Goal: Information Seeking & Learning: Learn about a topic

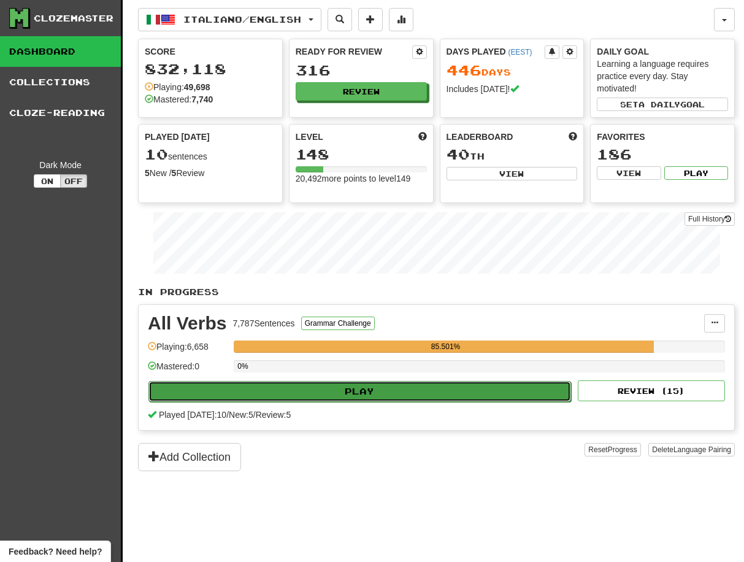
click at [354, 393] on button "Play" at bounding box center [360, 391] width 423 height 21
select select "**"
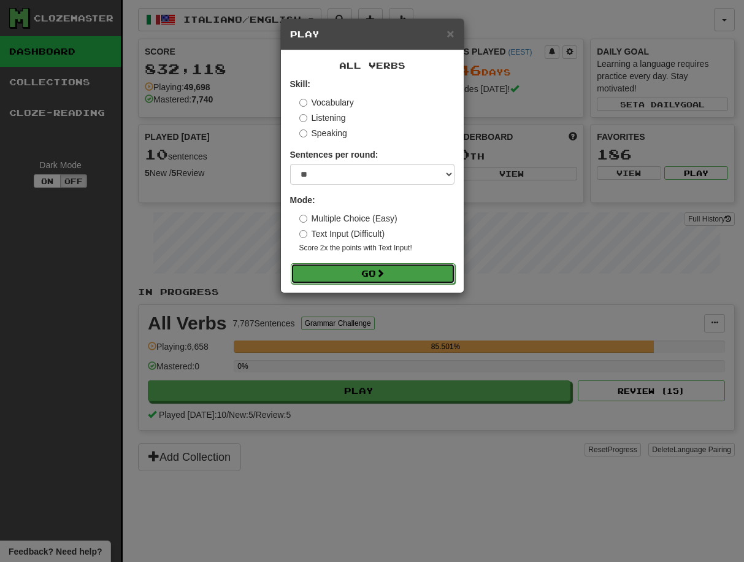
click at [365, 274] on button "Go" at bounding box center [373, 273] width 164 height 21
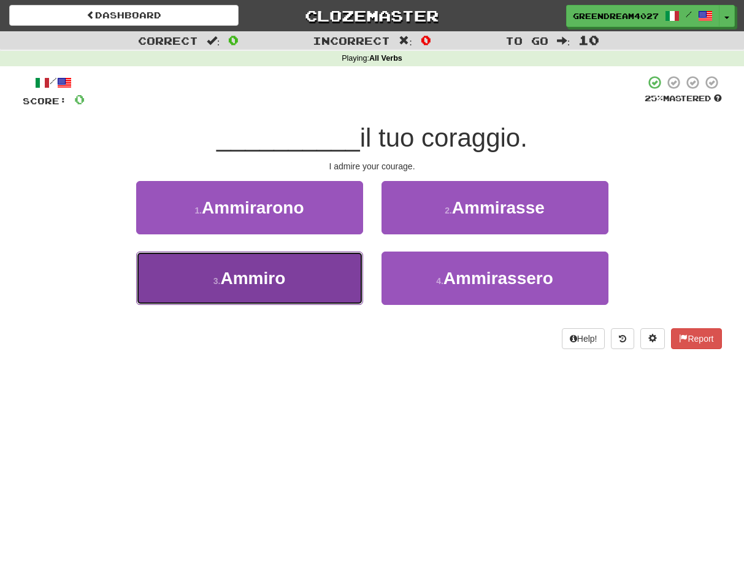
click at [332, 280] on button "3 . [GEOGRAPHIC_DATA]" at bounding box center [249, 278] width 227 height 53
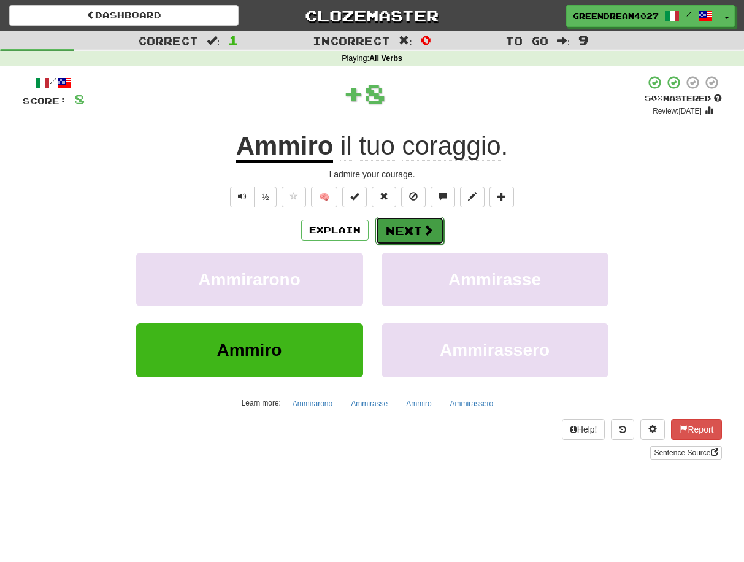
click at [414, 231] on button "Next" at bounding box center [410, 231] width 69 height 28
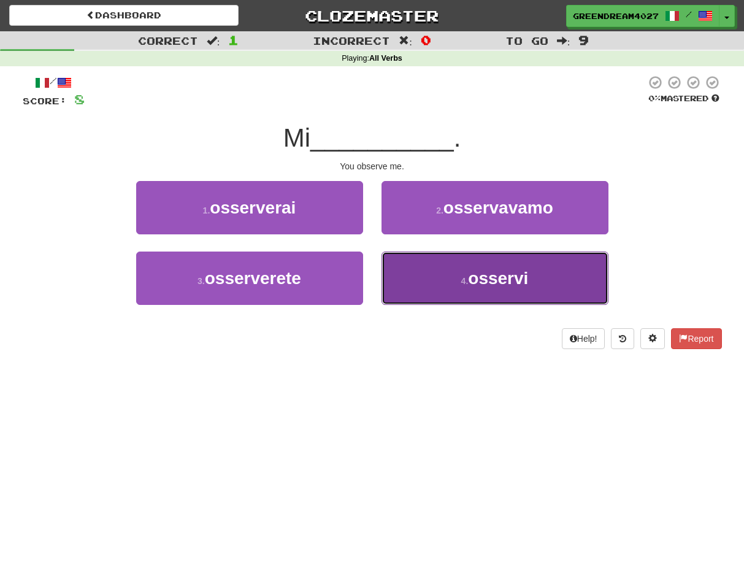
click at [457, 276] on button "4 . osservi" at bounding box center [495, 278] width 227 height 53
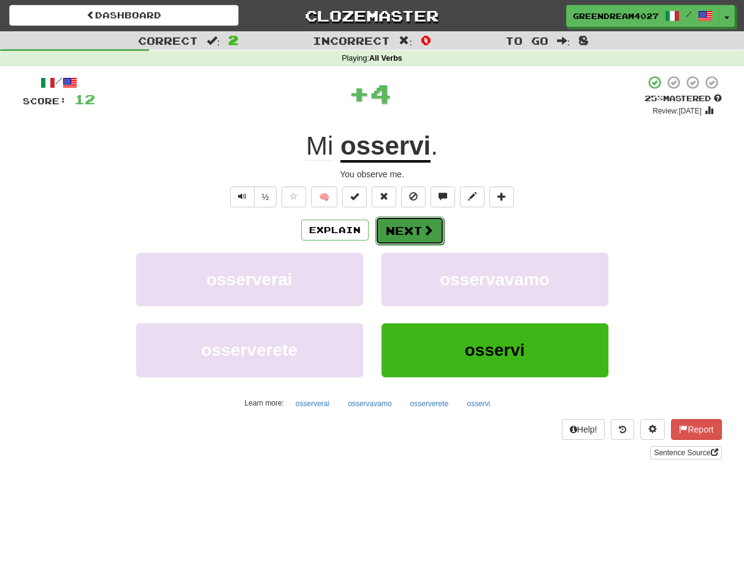
click at [407, 232] on button "Next" at bounding box center [410, 231] width 69 height 28
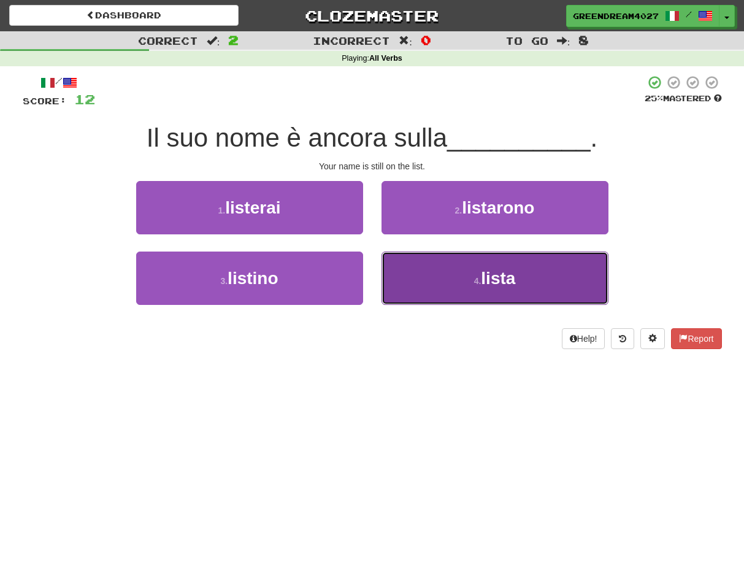
click at [438, 280] on button "4 . lista" at bounding box center [495, 278] width 227 height 53
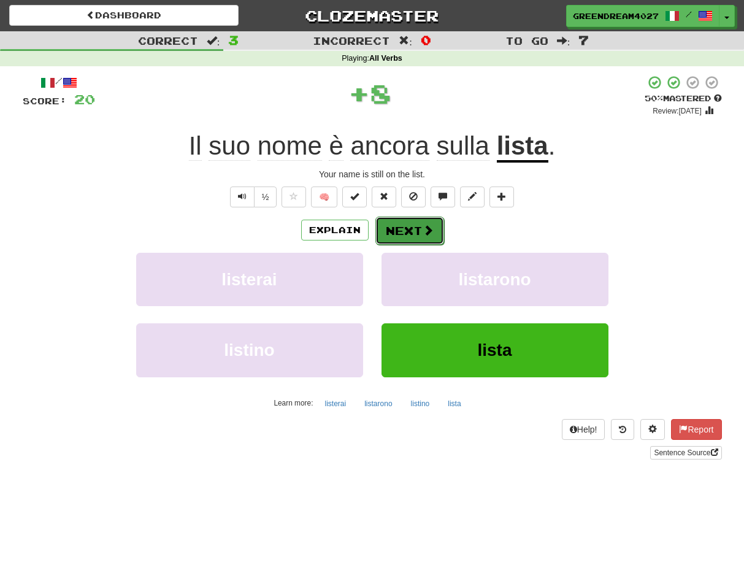
click at [401, 231] on button "Next" at bounding box center [410, 231] width 69 height 28
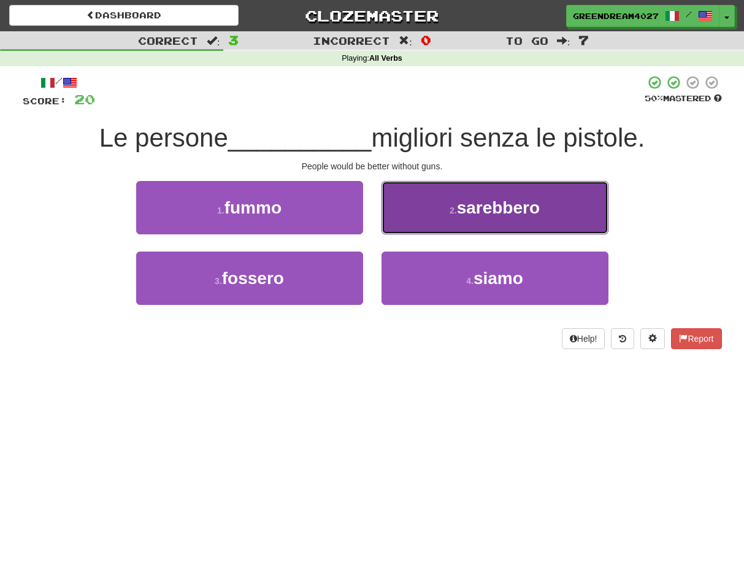
click at [437, 203] on button "2 . sarebbero" at bounding box center [495, 207] width 227 height 53
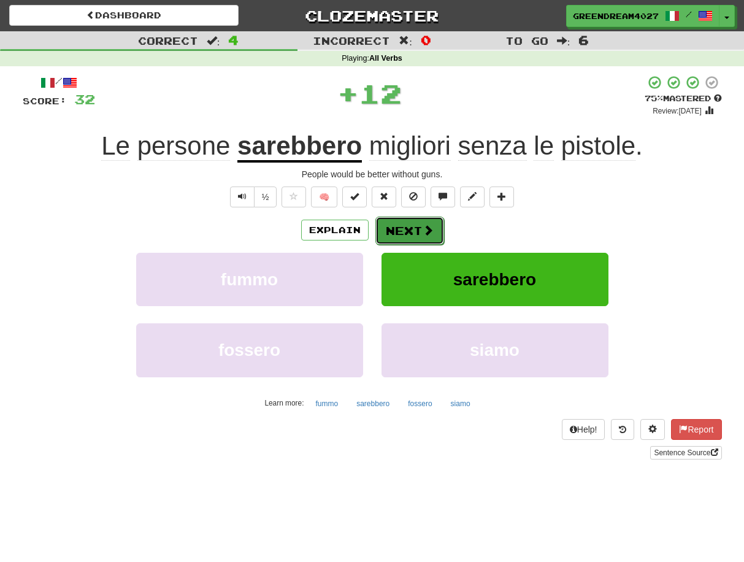
click at [400, 231] on button "Next" at bounding box center [410, 231] width 69 height 28
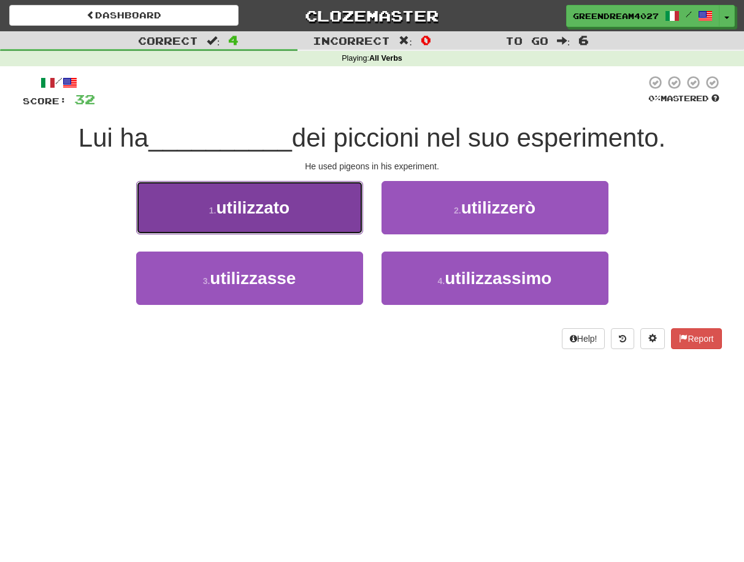
click at [263, 212] on span "utilizzato" at bounding box center [253, 207] width 74 height 19
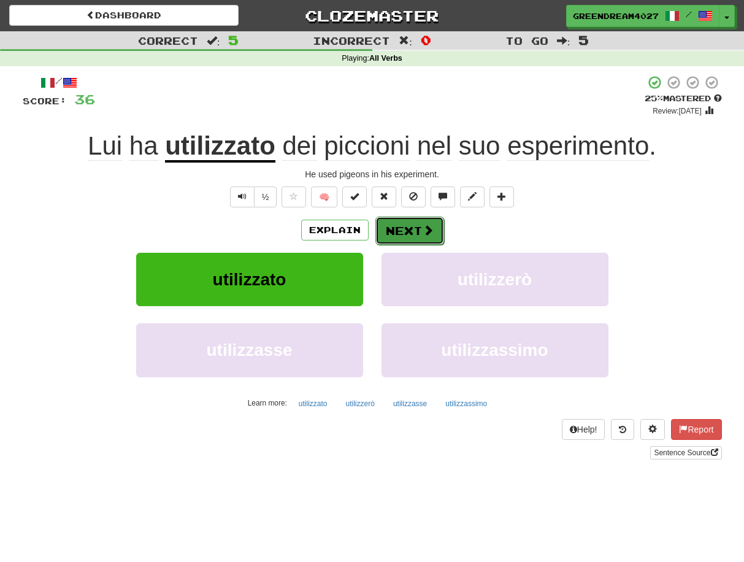
click at [399, 229] on button "Next" at bounding box center [410, 231] width 69 height 28
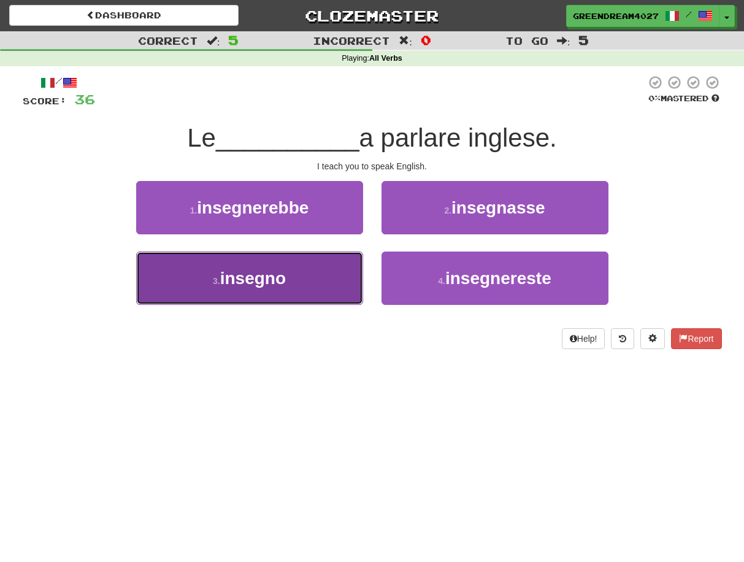
click at [336, 290] on button "3 . insegno" at bounding box center [249, 278] width 227 height 53
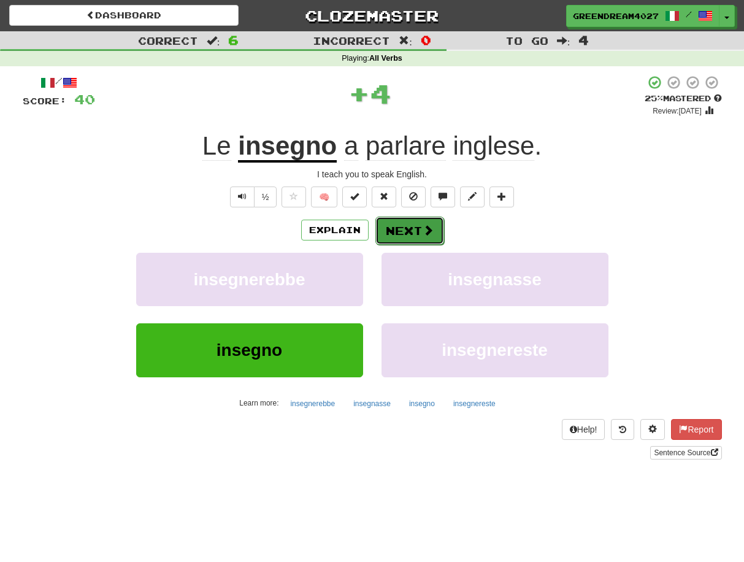
click at [412, 232] on button "Next" at bounding box center [410, 231] width 69 height 28
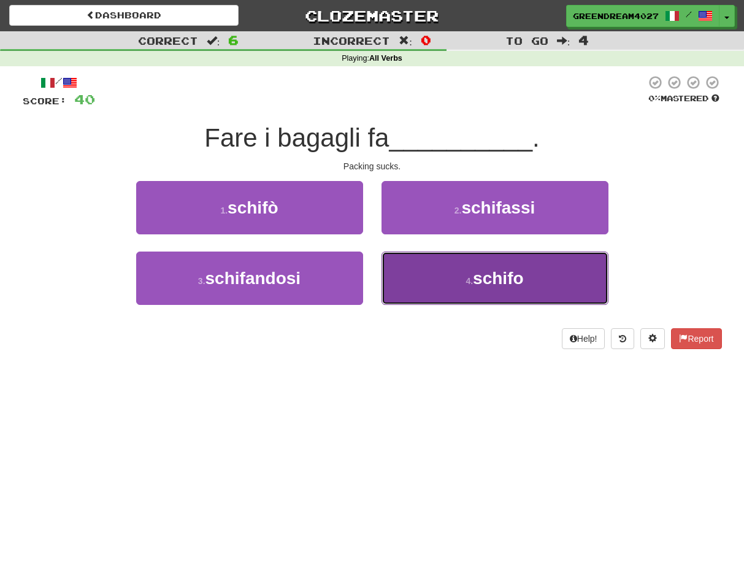
click at [430, 296] on button "4 . schifo" at bounding box center [495, 278] width 227 height 53
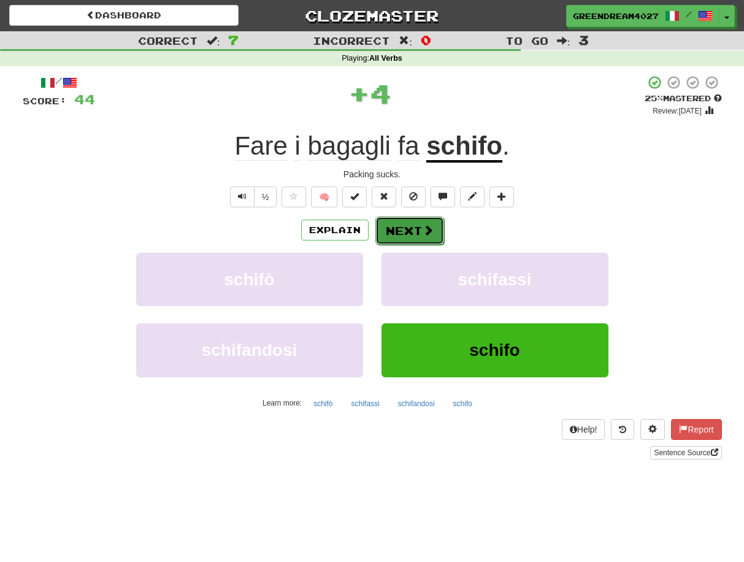
click at [410, 236] on button "Next" at bounding box center [410, 231] width 69 height 28
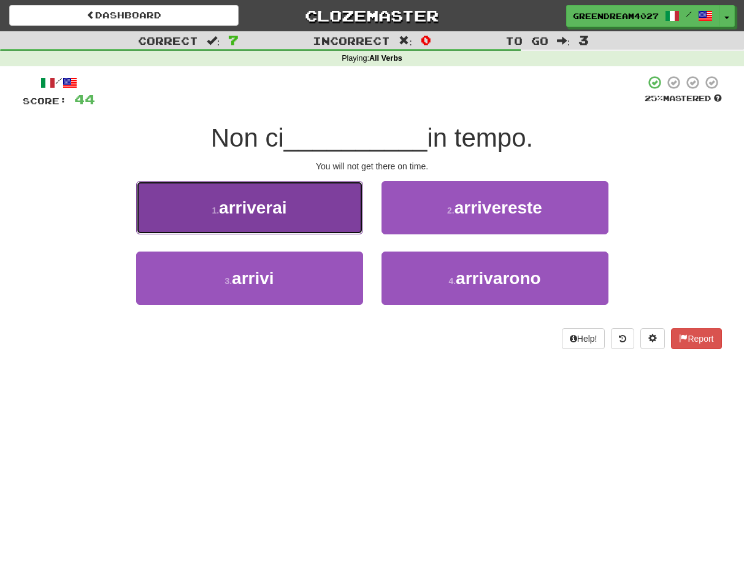
click at [285, 210] on span "arriverai" at bounding box center [253, 207] width 68 height 19
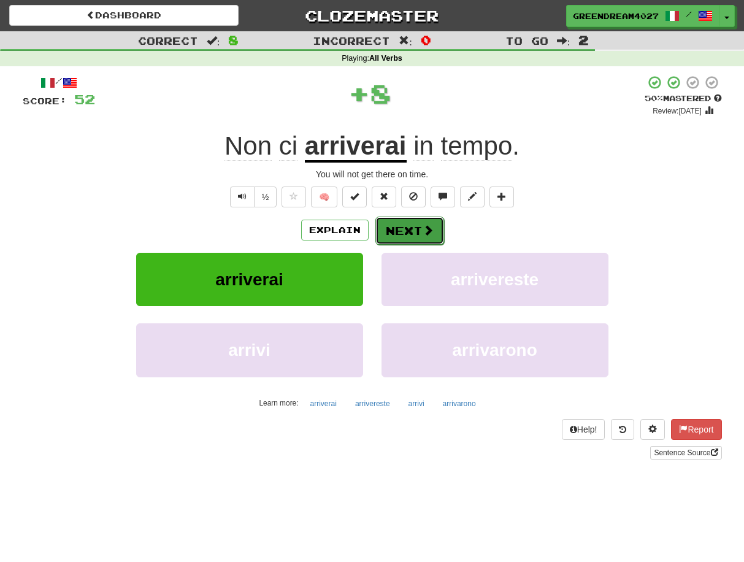
click at [401, 231] on button "Next" at bounding box center [410, 231] width 69 height 28
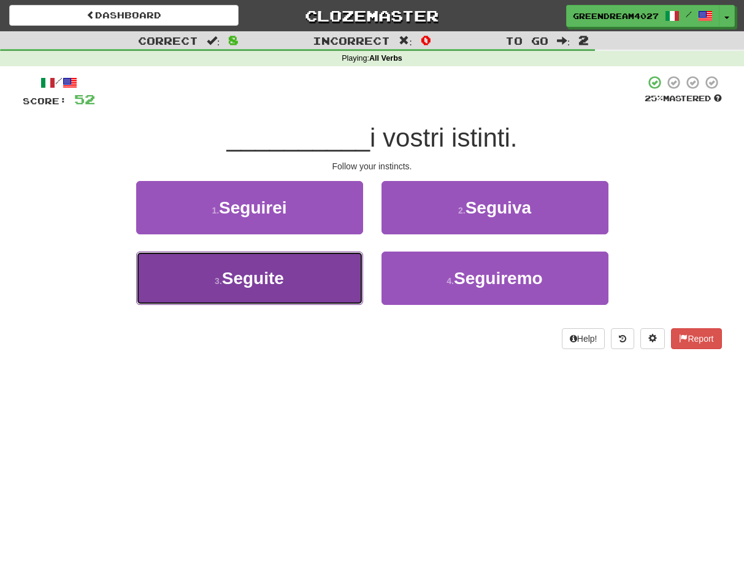
click at [327, 280] on button "3 . Seguite" at bounding box center [249, 278] width 227 height 53
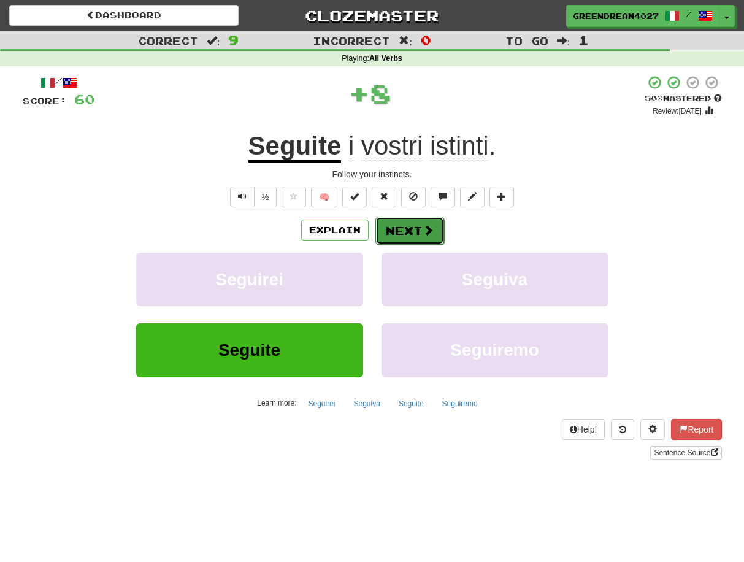
click at [403, 230] on button "Next" at bounding box center [410, 231] width 69 height 28
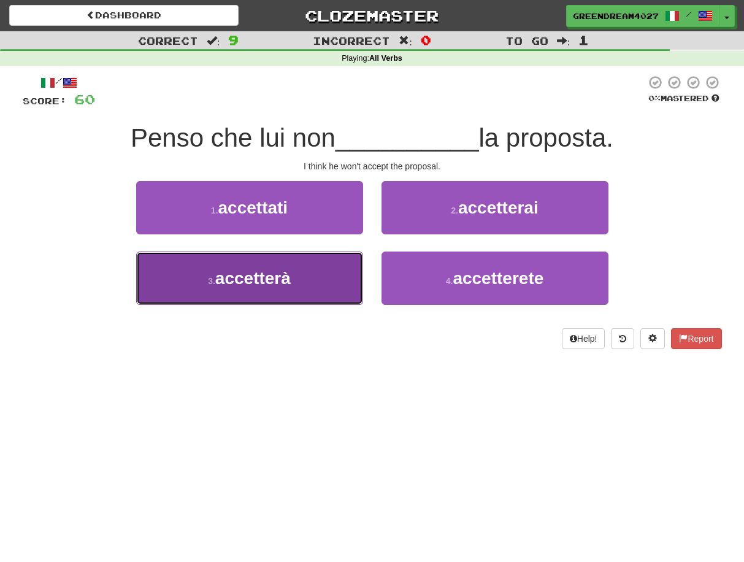
click at [315, 288] on button "3 . accetterà" at bounding box center [249, 278] width 227 height 53
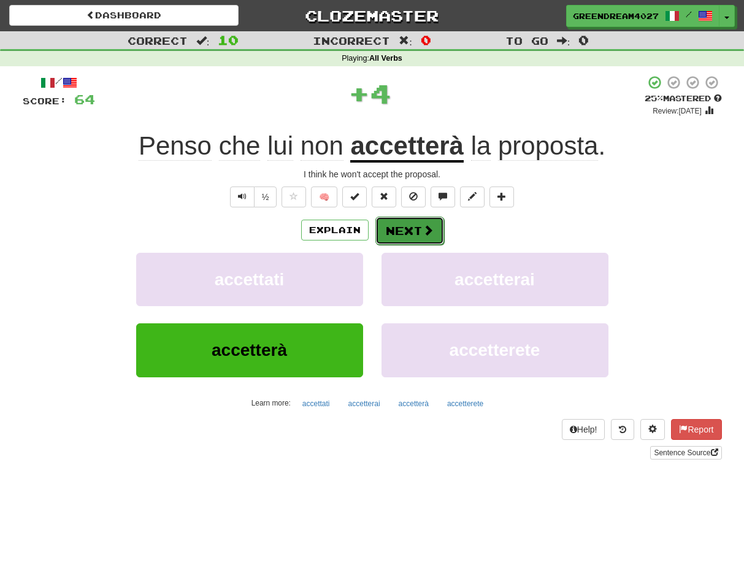
click at [417, 230] on button "Next" at bounding box center [410, 231] width 69 height 28
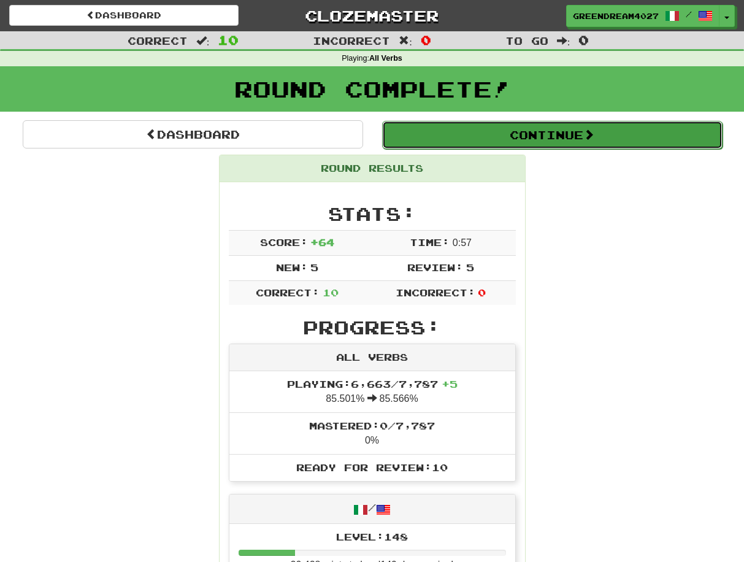
click at [539, 135] on button "Continue" at bounding box center [552, 135] width 341 height 28
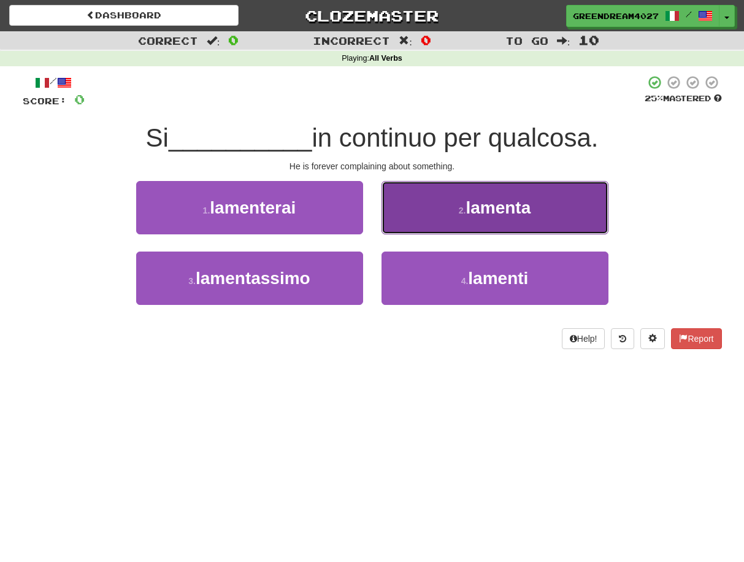
click at [473, 211] on span "lamenta" at bounding box center [498, 207] width 65 height 19
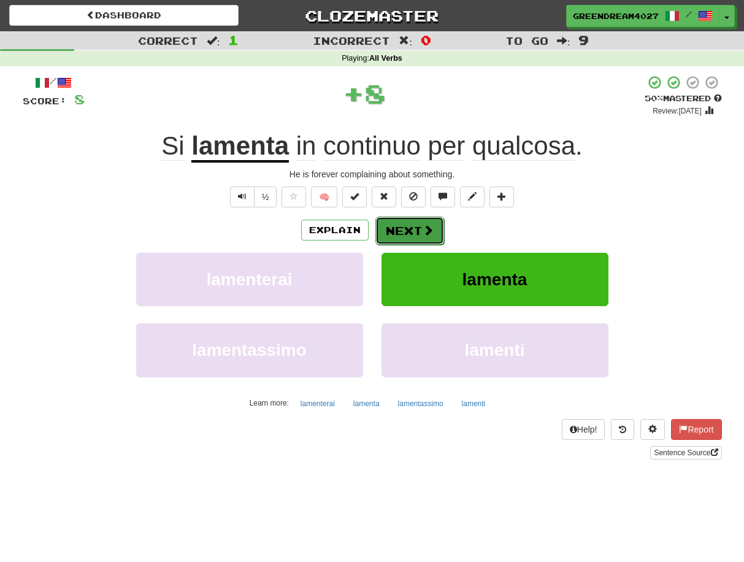
click at [414, 226] on button "Next" at bounding box center [410, 231] width 69 height 28
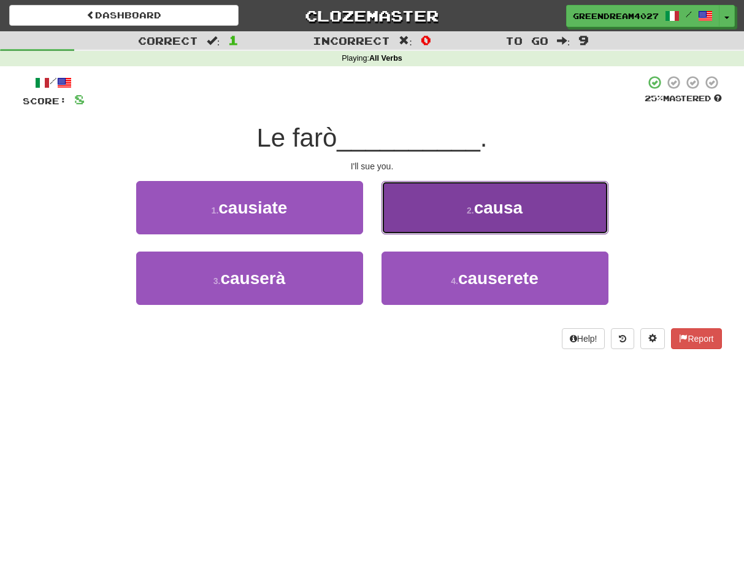
click at [474, 212] on small "2 ." at bounding box center [470, 211] width 7 height 10
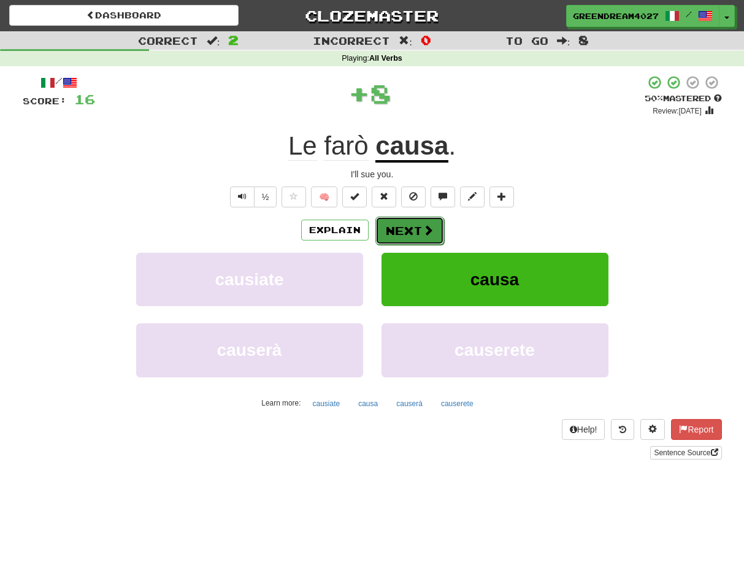
click at [414, 232] on button "Next" at bounding box center [410, 231] width 69 height 28
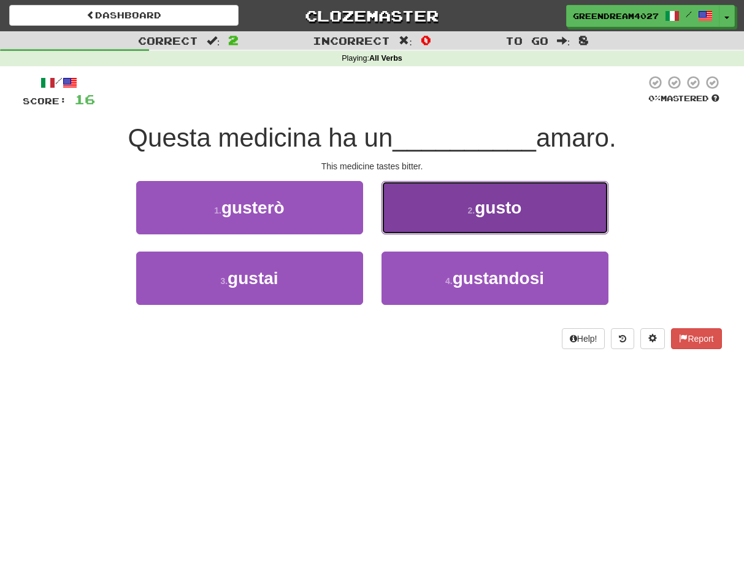
click at [468, 211] on small "2 ." at bounding box center [471, 211] width 7 height 10
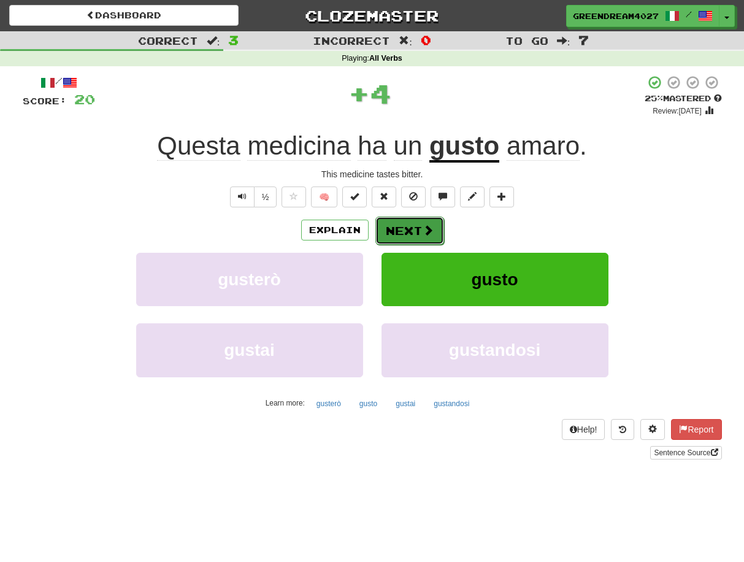
click at [409, 230] on button "Next" at bounding box center [410, 231] width 69 height 28
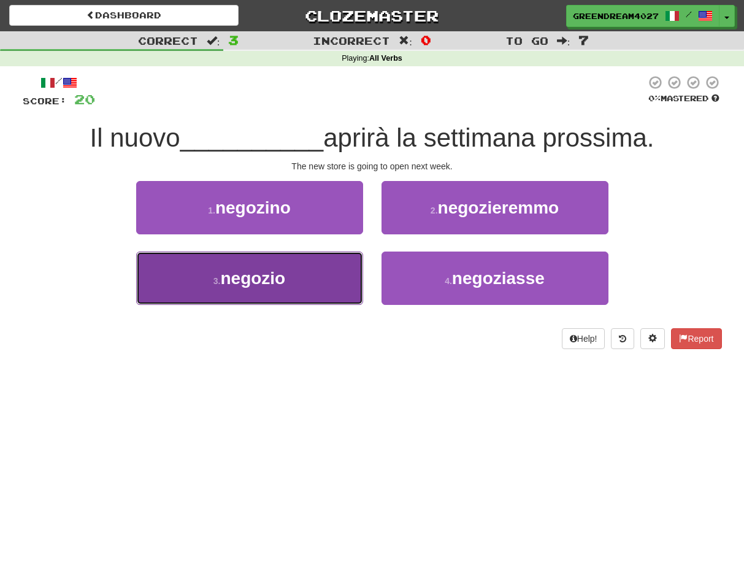
click at [314, 279] on button "3 . negozio" at bounding box center [249, 278] width 227 height 53
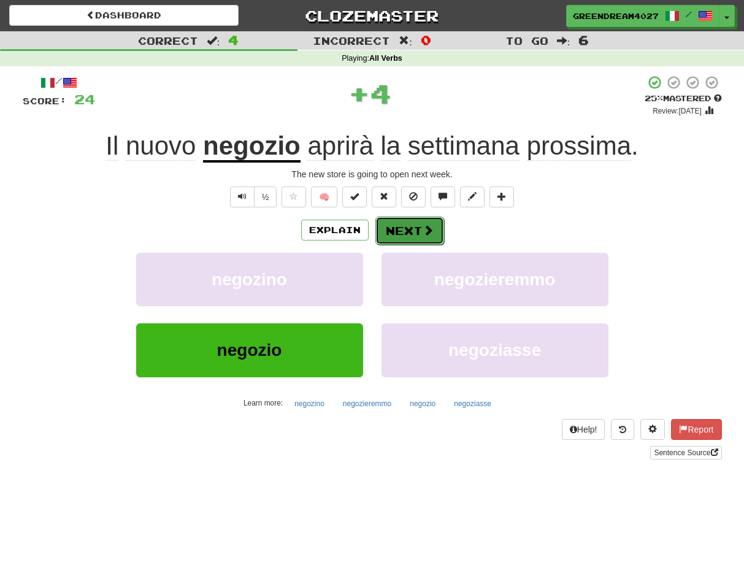
click at [402, 231] on button "Next" at bounding box center [410, 231] width 69 height 28
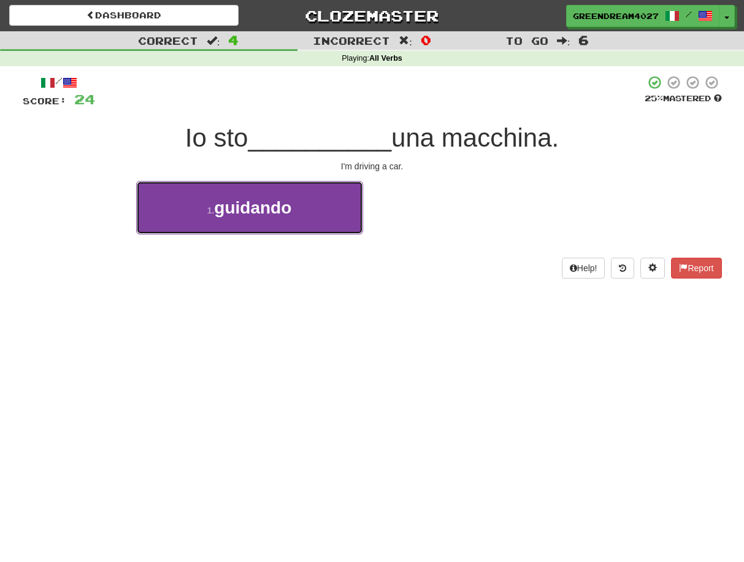
click at [311, 219] on button "1 . guidando" at bounding box center [249, 207] width 227 height 53
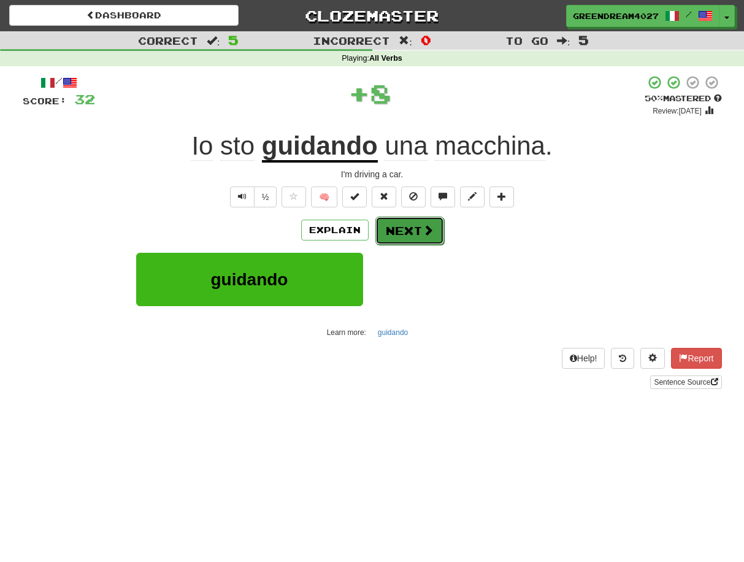
click at [415, 232] on button "Next" at bounding box center [410, 231] width 69 height 28
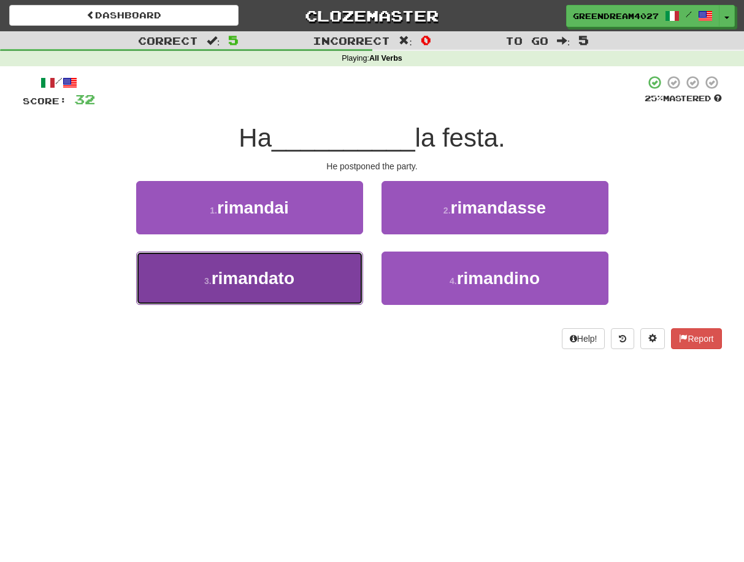
click at [306, 284] on button "3 . [GEOGRAPHIC_DATA]" at bounding box center [249, 278] width 227 height 53
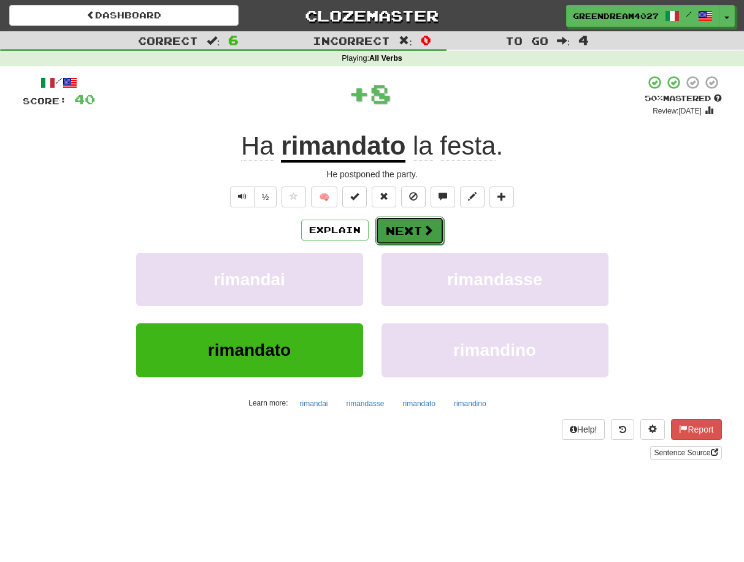
click at [403, 233] on button "Next" at bounding box center [410, 231] width 69 height 28
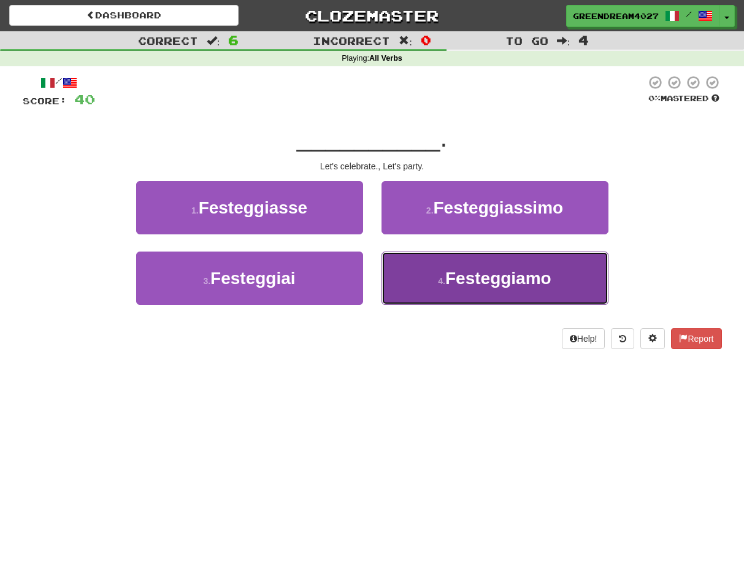
click at [429, 290] on button "4 . Festeggiamo" at bounding box center [495, 278] width 227 height 53
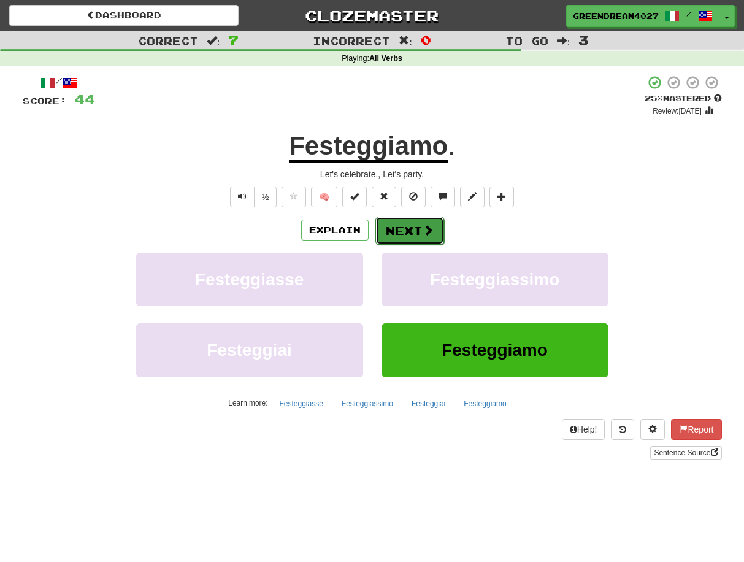
click at [429, 231] on span at bounding box center [428, 230] width 11 height 11
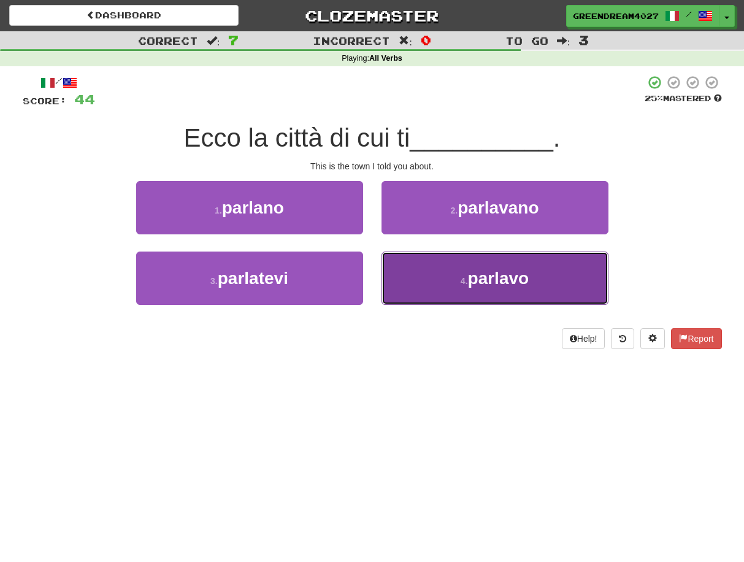
click at [439, 284] on button "4 . [GEOGRAPHIC_DATA]" at bounding box center [495, 278] width 227 height 53
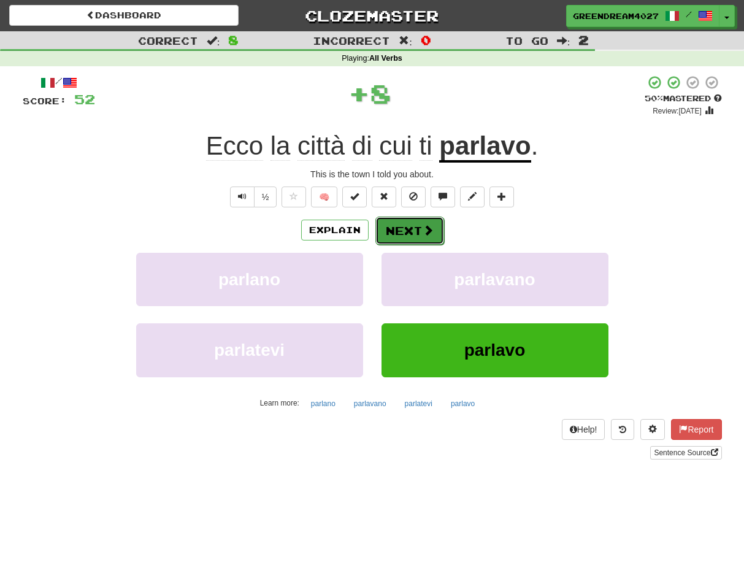
click at [401, 230] on button "Next" at bounding box center [410, 231] width 69 height 28
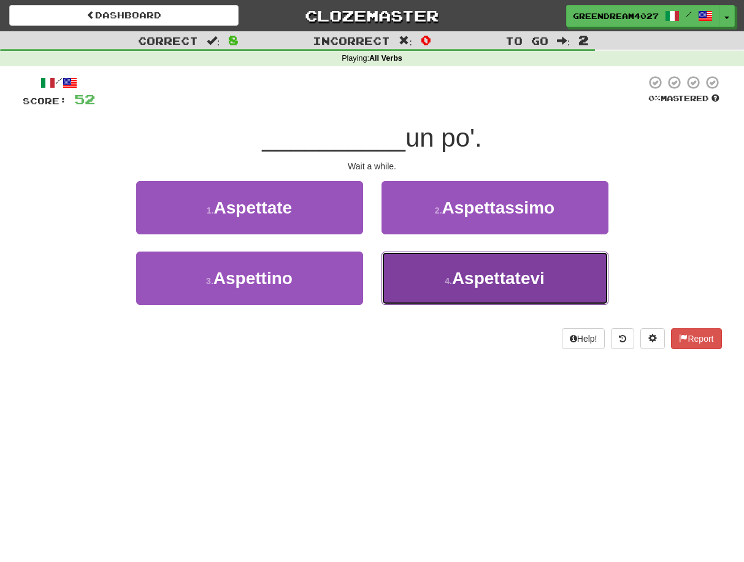
click at [476, 281] on span "Aspettatevi" at bounding box center [498, 278] width 93 height 19
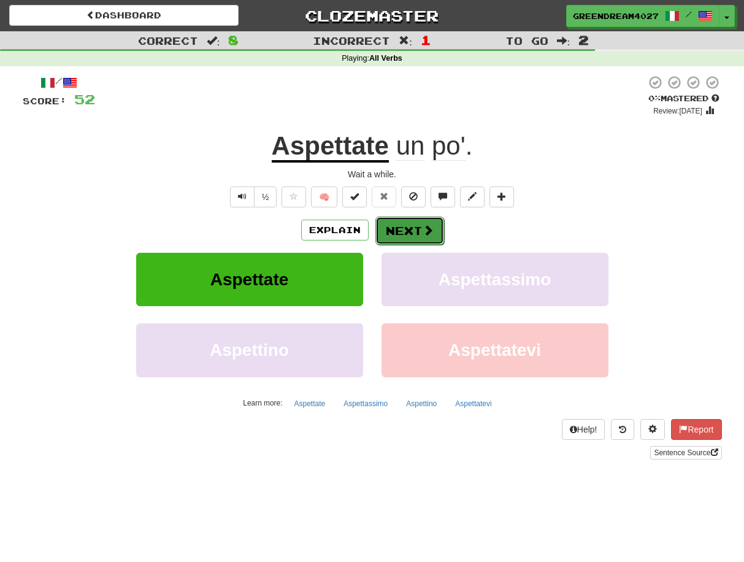
click at [407, 230] on button "Next" at bounding box center [410, 231] width 69 height 28
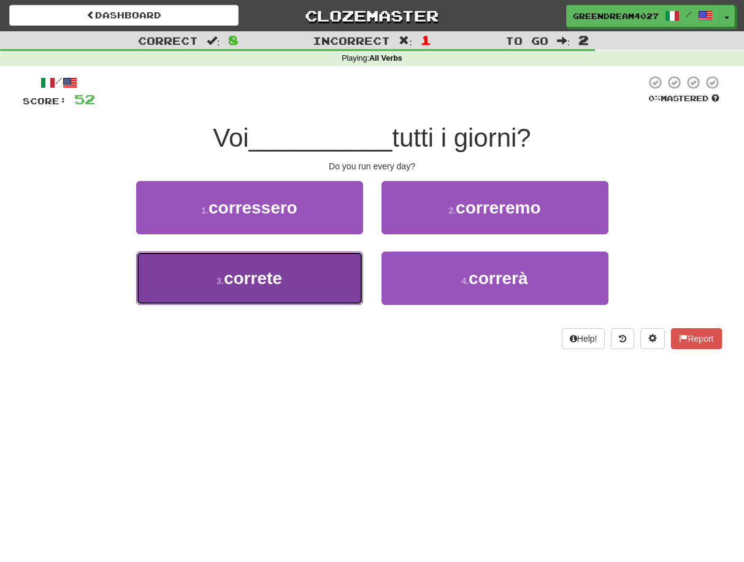
click at [309, 284] on button "3 . correte" at bounding box center [249, 278] width 227 height 53
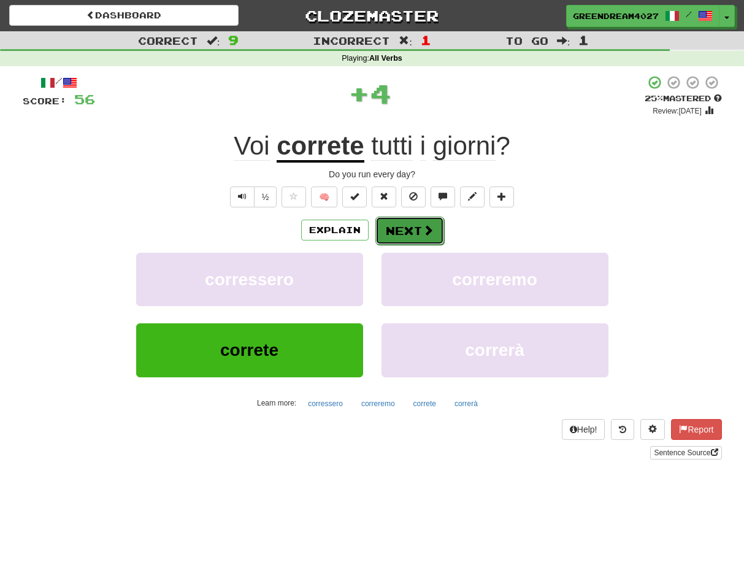
click at [403, 232] on button "Next" at bounding box center [410, 231] width 69 height 28
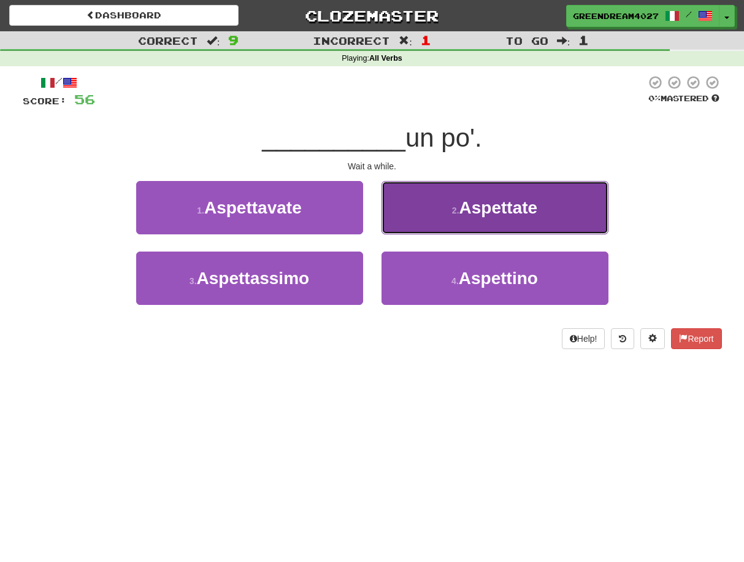
click at [452, 211] on small "2 ." at bounding box center [455, 211] width 7 height 10
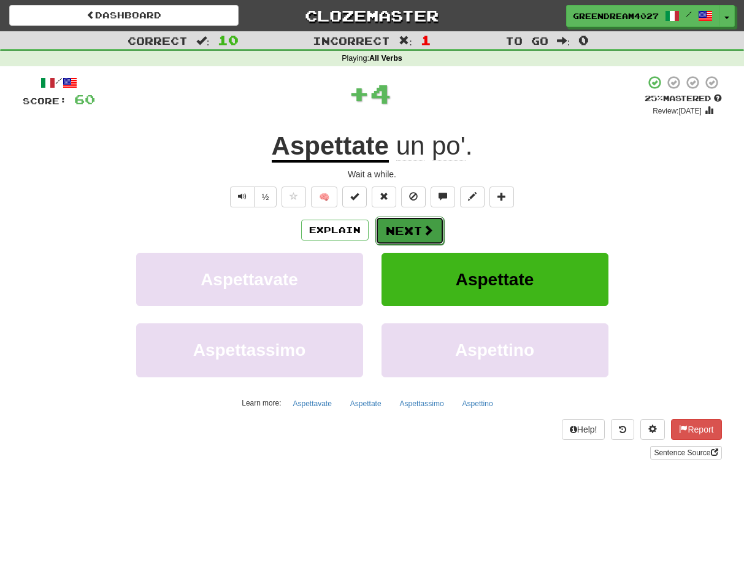
click at [412, 230] on button "Next" at bounding box center [410, 231] width 69 height 28
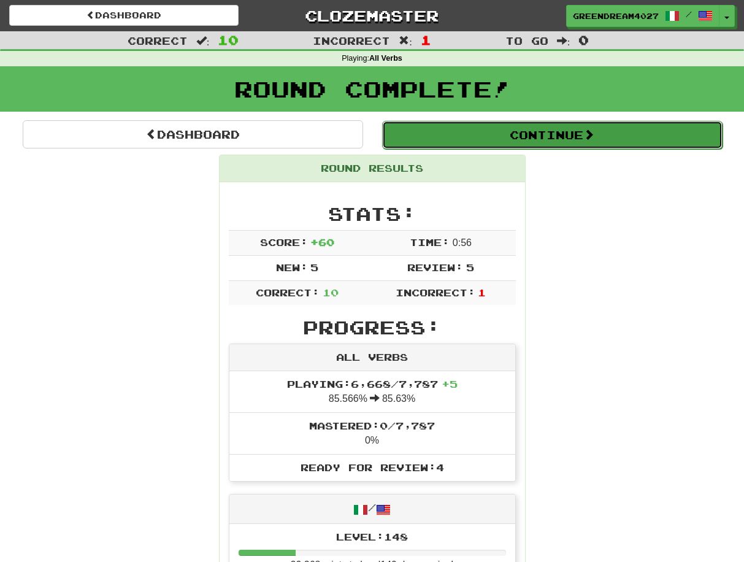
click at [530, 133] on button "Continue" at bounding box center [552, 135] width 341 height 28
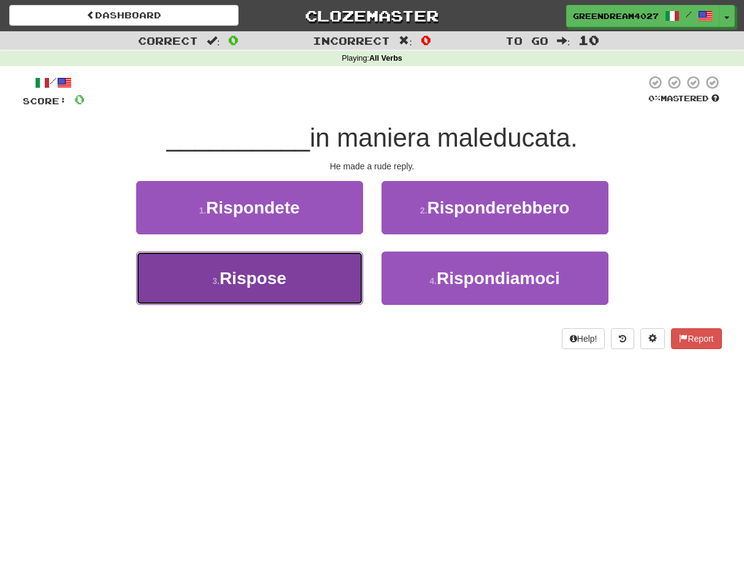
click at [265, 281] on span "Rispose" at bounding box center [253, 278] width 67 height 19
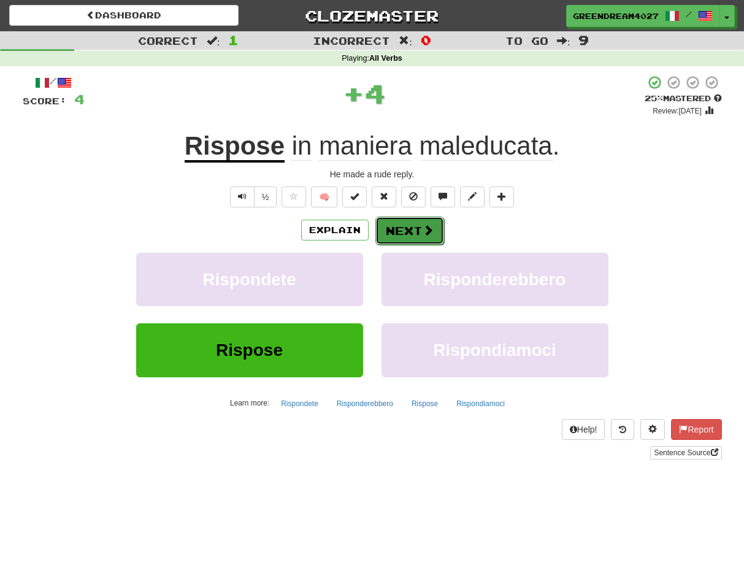
click at [408, 230] on button "Next" at bounding box center [410, 231] width 69 height 28
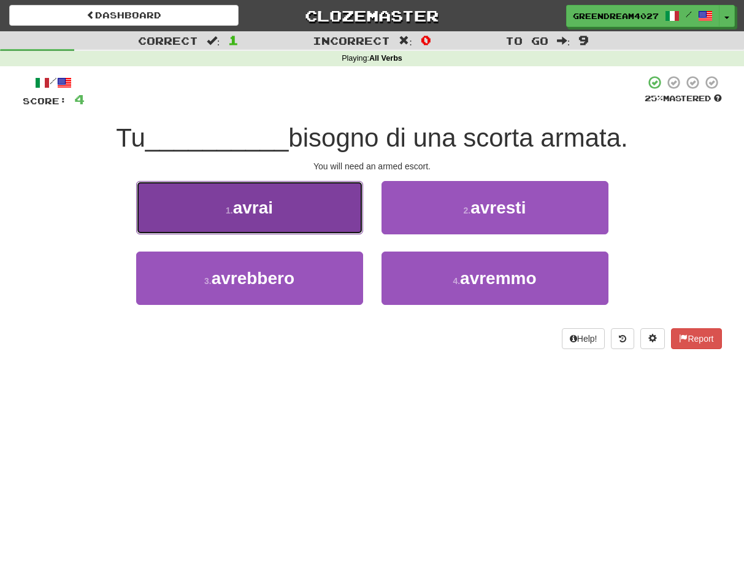
click at [299, 216] on button "1 . [GEOGRAPHIC_DATA]" at bounding box center [249, 207] width 227 height 53
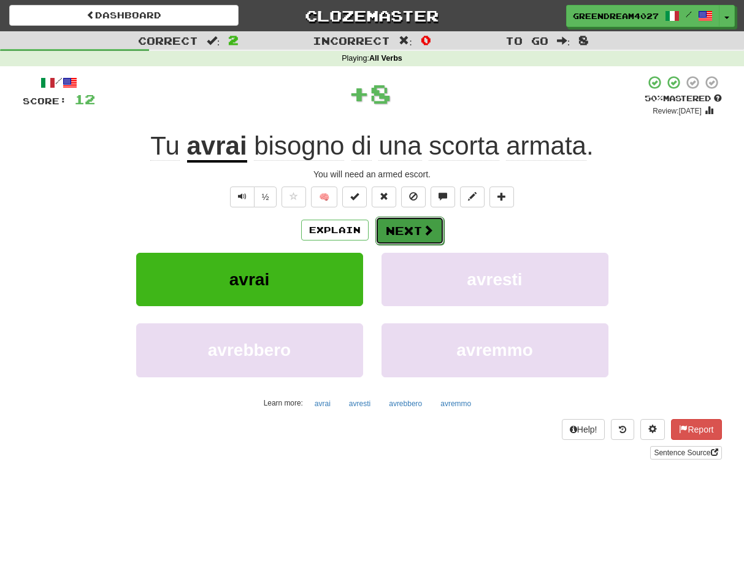
click at [405, 231] on button "Next" at bounding box center [410, 231] width 69 height 28
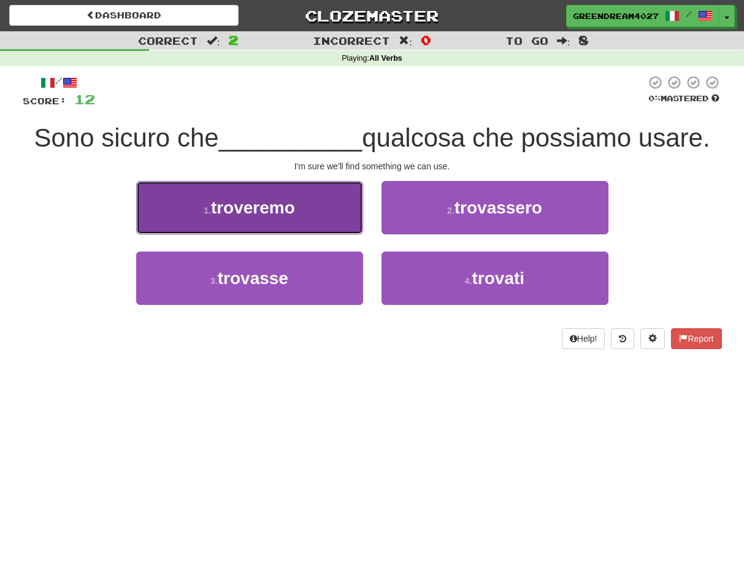
click at [282, 217] on span "troveremo" at bounding box center [253, 207] width 84 height 19
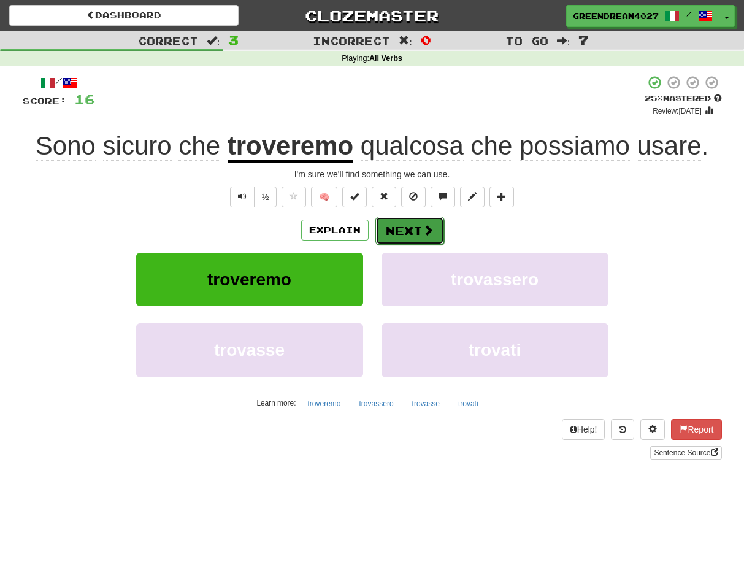
click at [412, 230] on button "Next" at bounding box center [410, 231] width 69 height 28
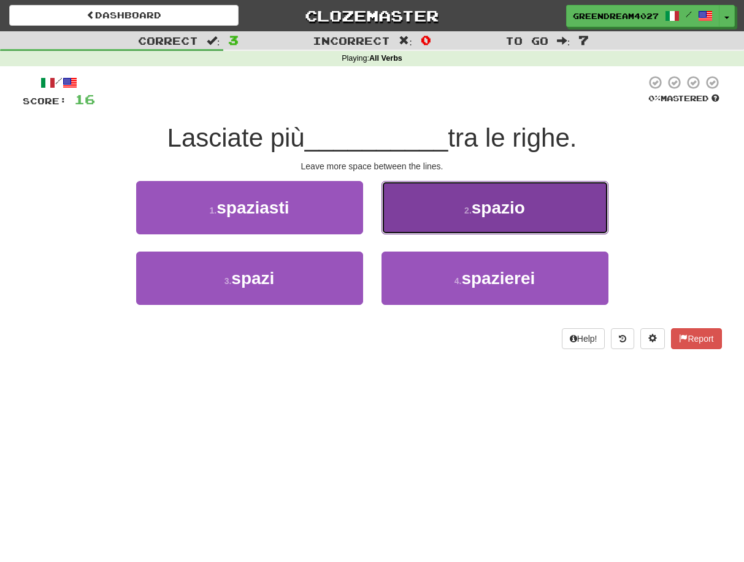
click at [441, 215] on button "2 . spazio" at bounding box center [495, 207] width 227 height 53
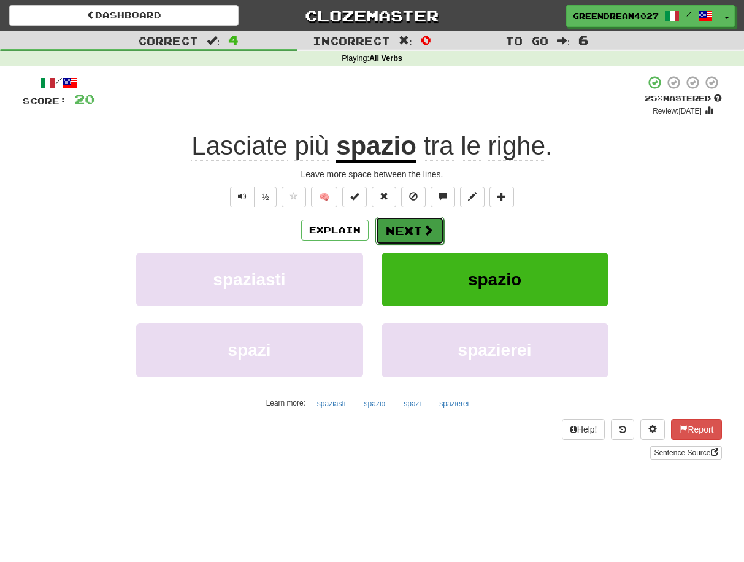
click at [407, 231] on button "Next" at bounding box center [410, 231] width 69 height 28
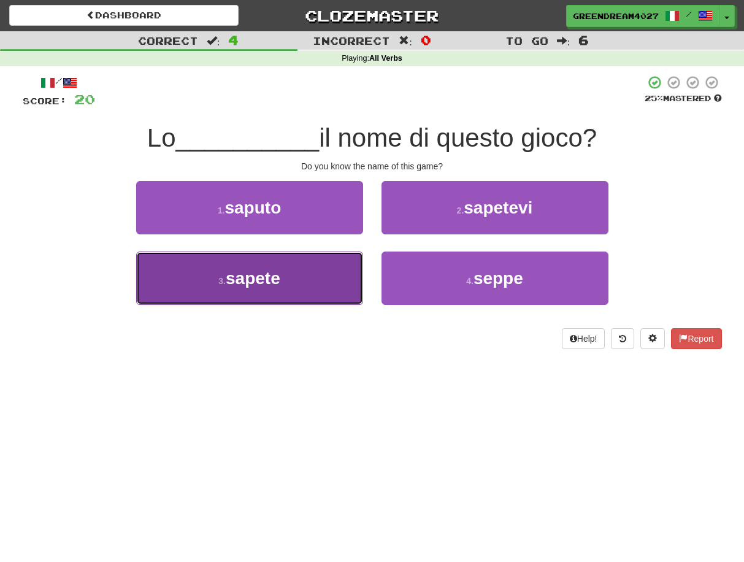
click at [317, 290] on button "3 . sapete" at bounding box center [249, 278] width 227 height 53
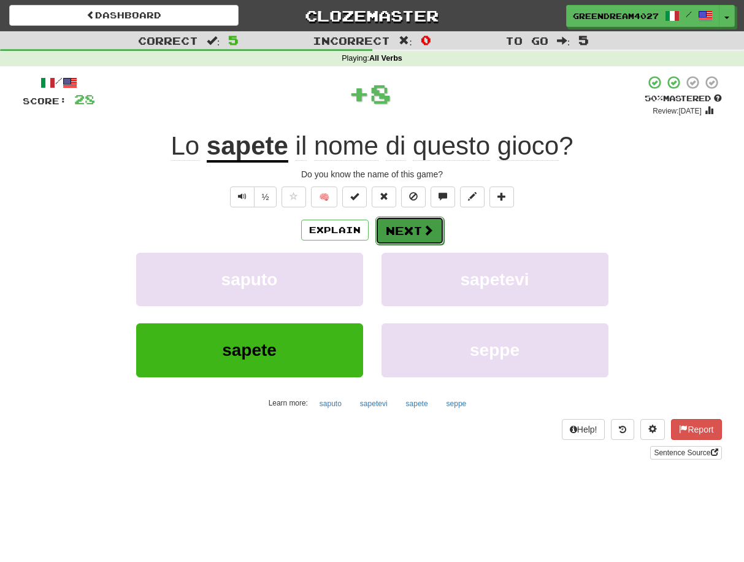
click at [395, 232] on button "Next" at bounding box center [410, 231] width 69 height 28
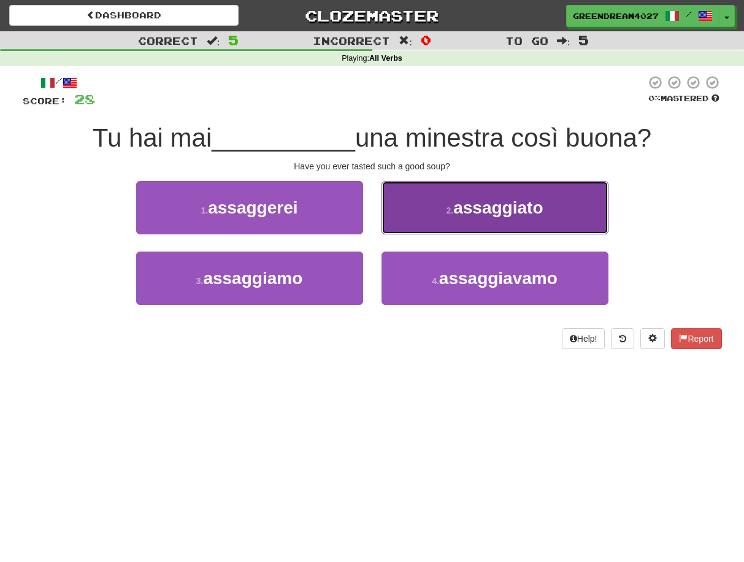
click at [452, 207] on small "2 ." at bounding box center [450, 211] width 7 height 10
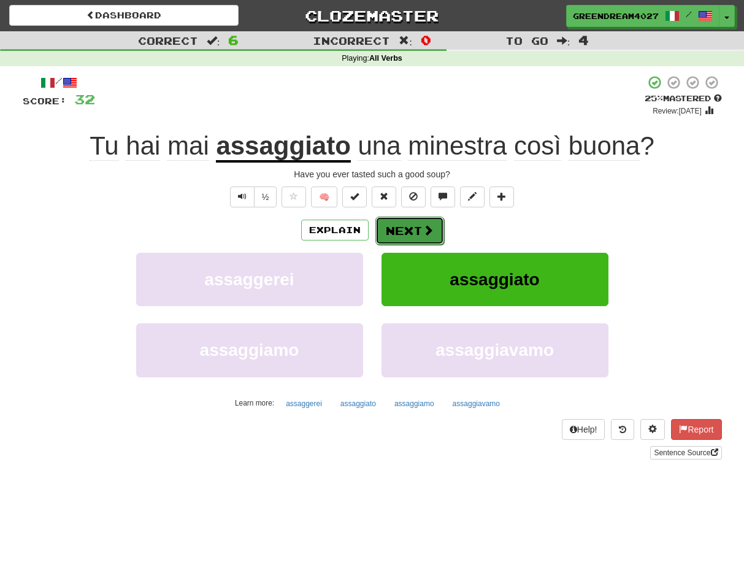
click at [416, 233] on button "Next" at bounding box center [410, 231] width 69 height 28
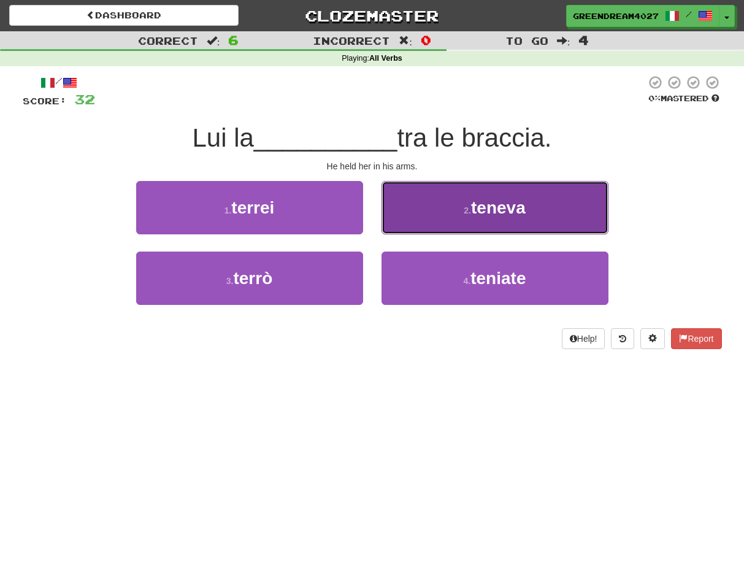
click at [453, 216] on button "2 . teneva" at bounding box center [495, 207] width 227 height 53
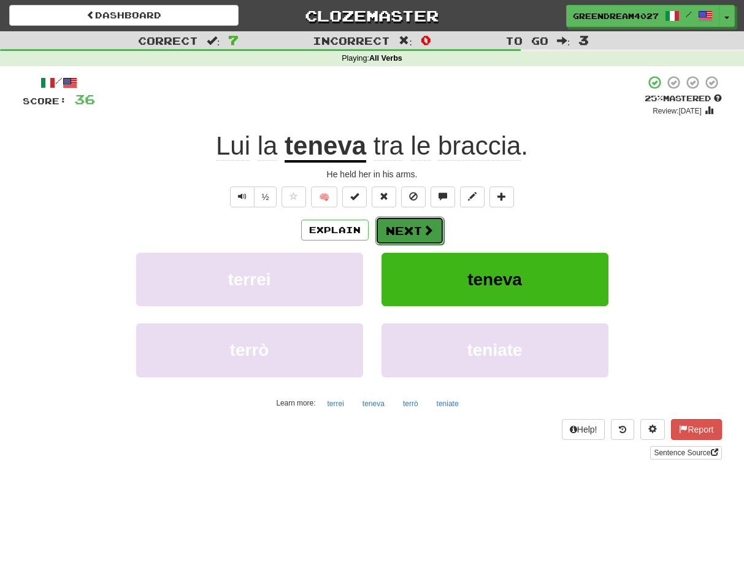
click at [404, 232] on button "Next" at bounding box center [410, 231] width 69 height 28
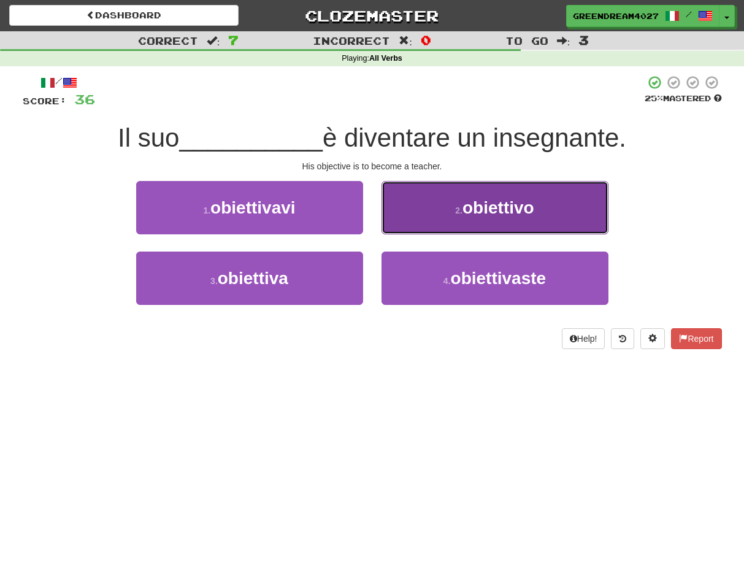
click at [458, 215] on small "2 ." at bounding box center [458, 211] width 7 height 10
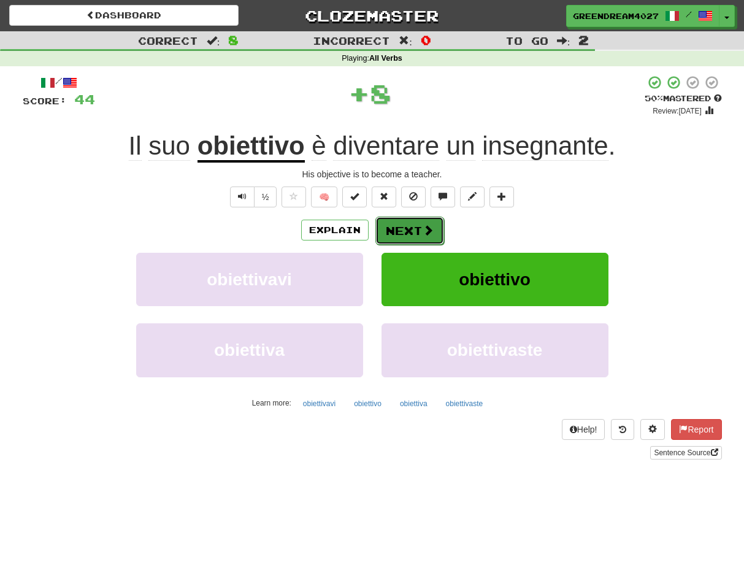
click at [403, 231] on button "Next" at bounding box center [410, 231] width 69 height 28
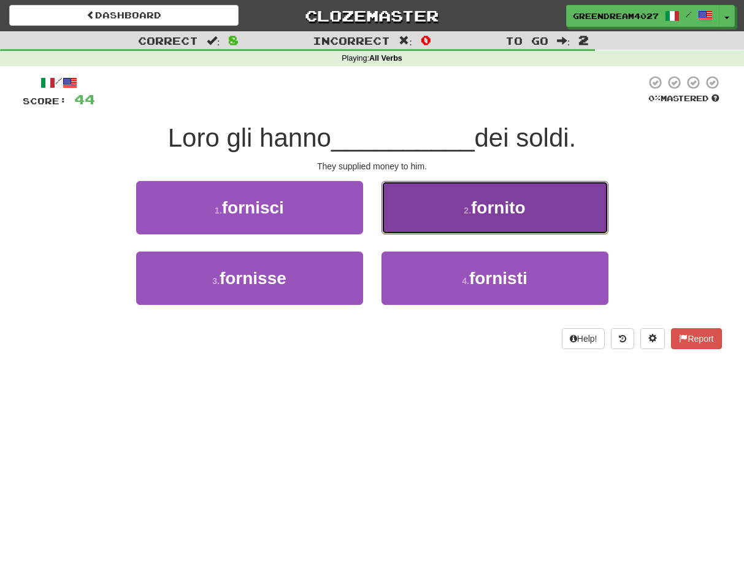
click at [441, 211] on button "2 . [GEOGRAPHIC_DATA]" at bounding box center [495, 207] width 227 height 53
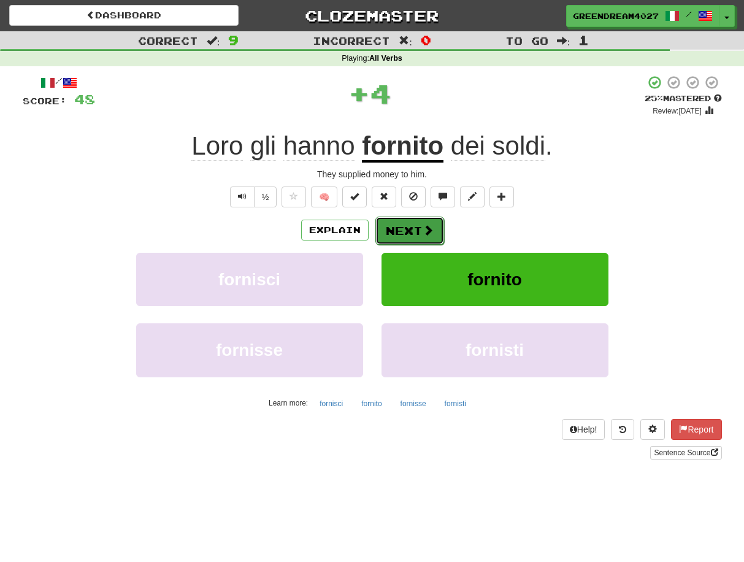
click at [412, 233] on button "Next" at bounding box center [410, 231] width 69 height 28
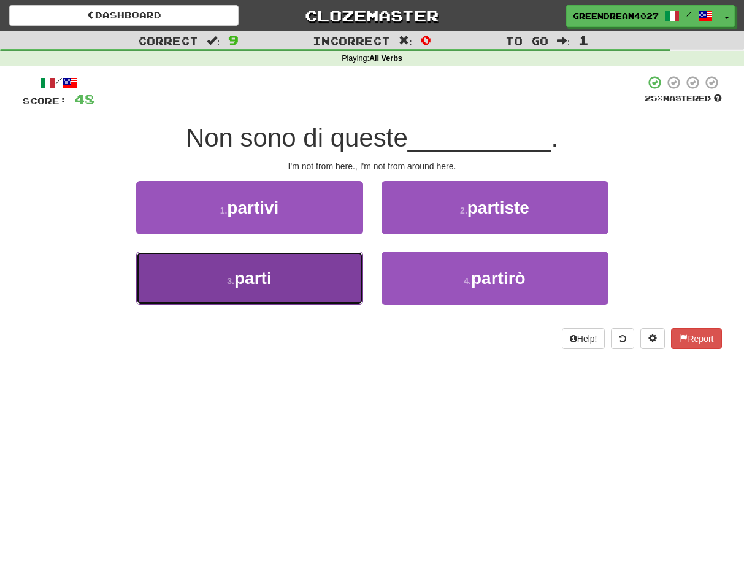
click at [330, 291] on button "3 . parti" at bounding box center [249, 278] width 227 height 53
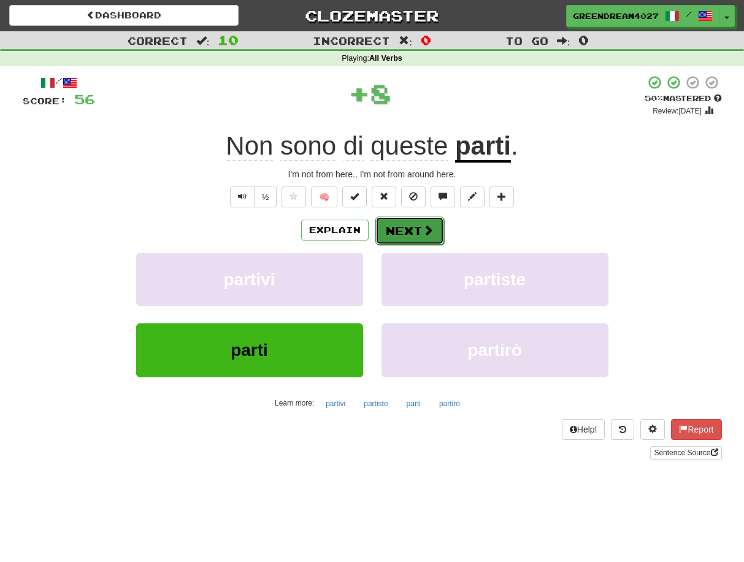
click at [414, 233] on button "Next" at bounding box center [410, 231] width 69 height 28
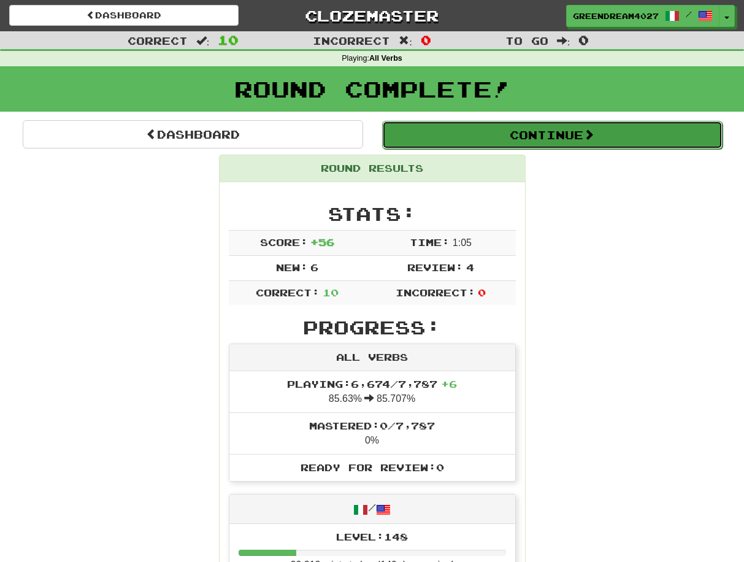
click at [516, 134] on button "Continue" at bounding box center [552, 135] width 341 height 28
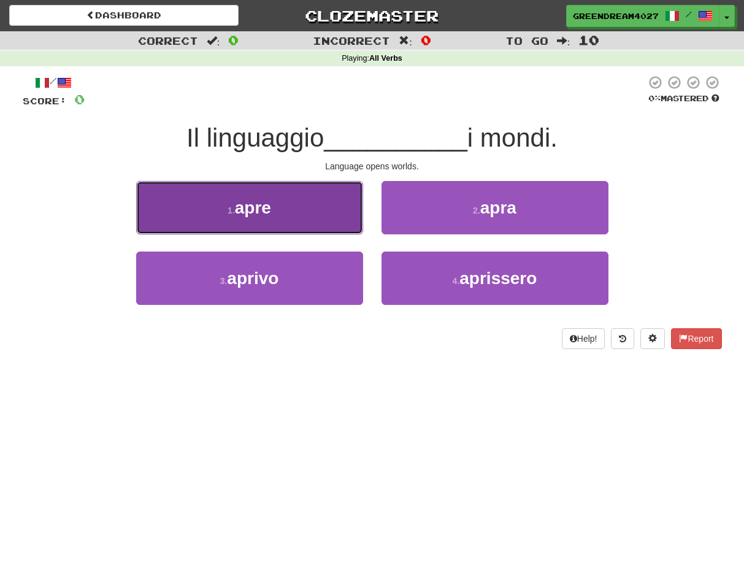
click at [298, 209] on button "1 . apre" at bounding box center [249, 207] width 227 height 53
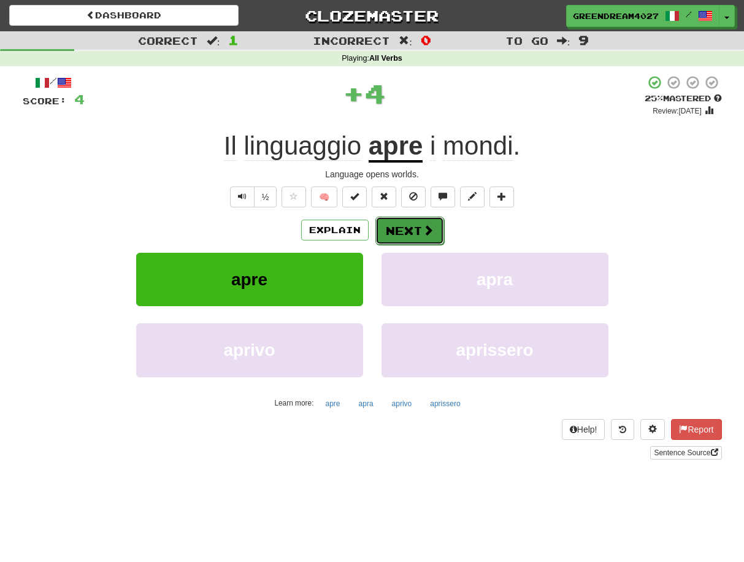
click at [411, 227] on button "Next" at bounding box center [410, 231] width 69 height 28
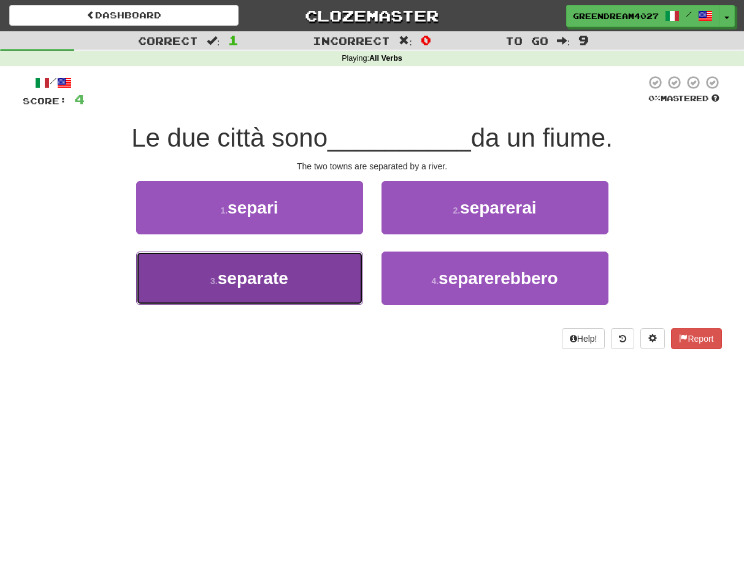
click at [320, 288] on button "3 . separate" at bounding box center [249, 278] width 227 height 53
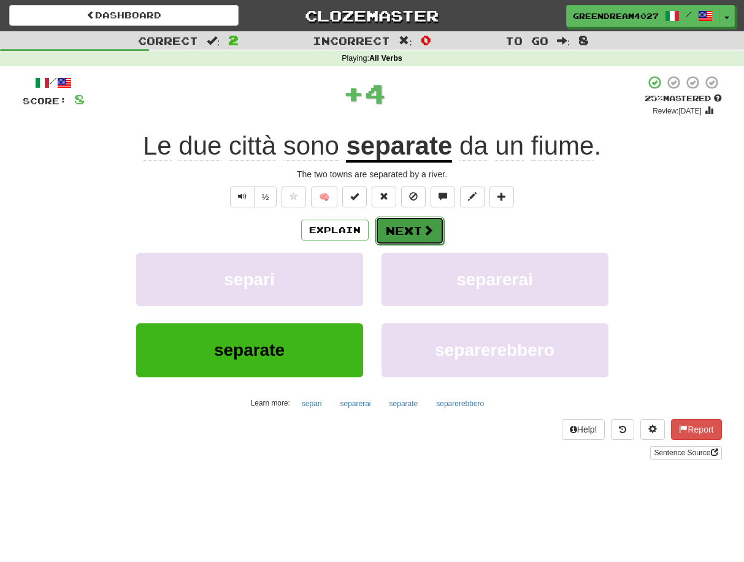
click at [408, 231] on button "Next" at bounding box center [410, 231] width 69 height 28
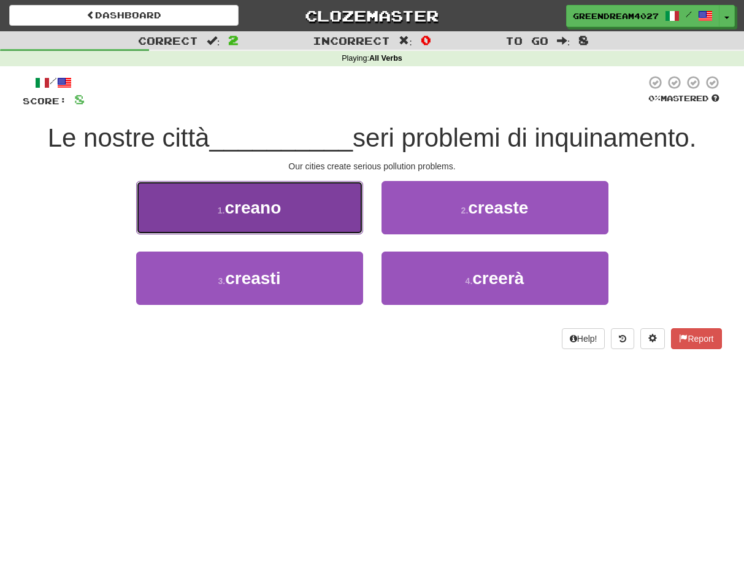
click at [286, 213] on button "1 . [GEOGRAPHIC_DATA]" at bounding box center [249, 207] width 227 height 53
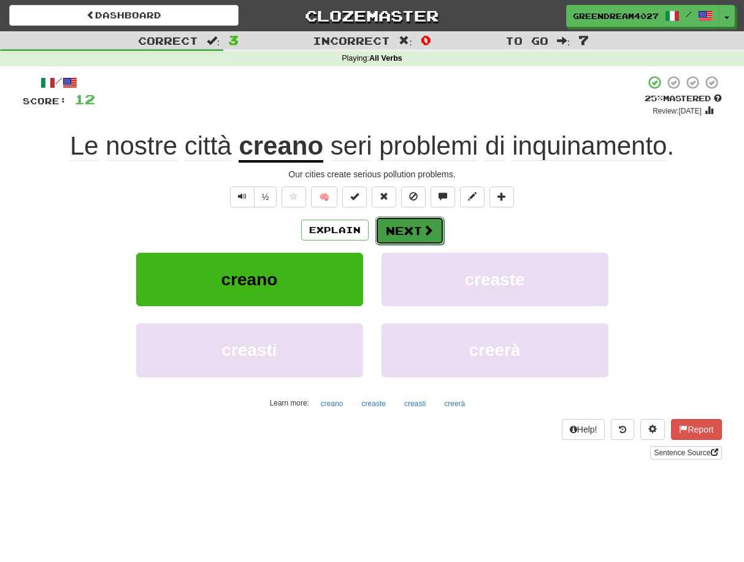
click at [404, 231] on button "Next" at bounding box center [410, 231] width 69 height 28
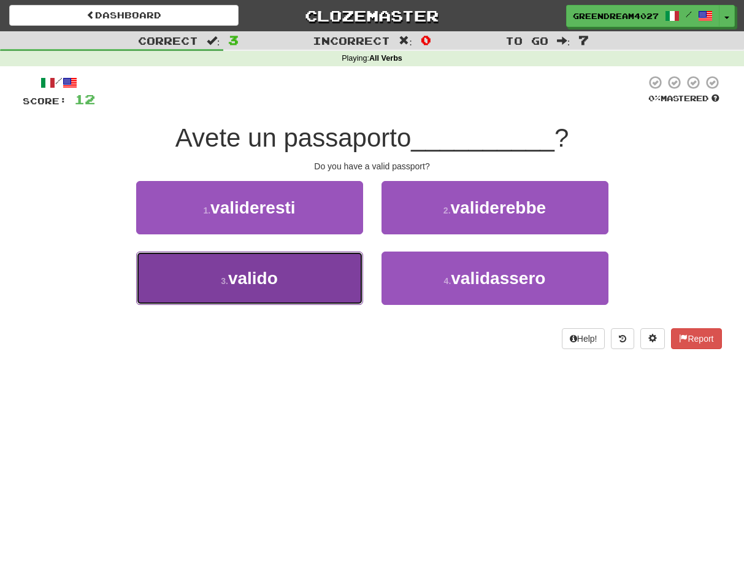
click at [327, 282] on button "3 . valido" at bounding box center [249, 278] width 227 height 53
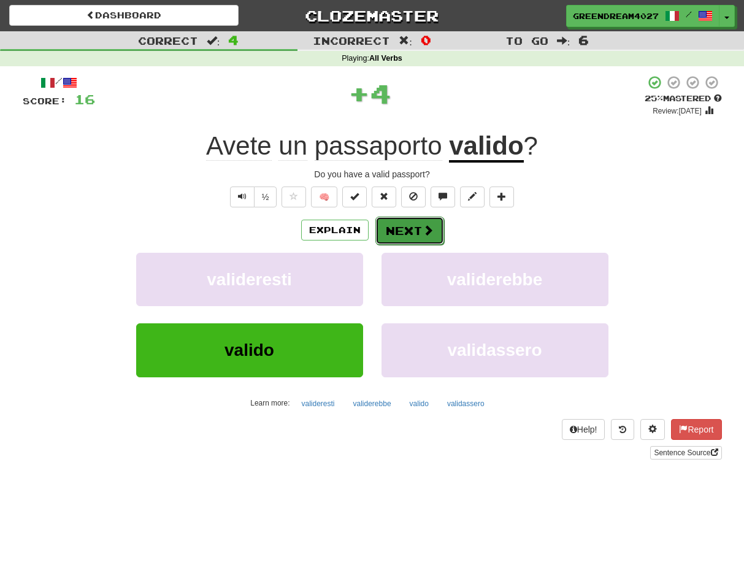
click at [409, 226] on button "Next" at bounding box center [410, 231] width 69 height 28
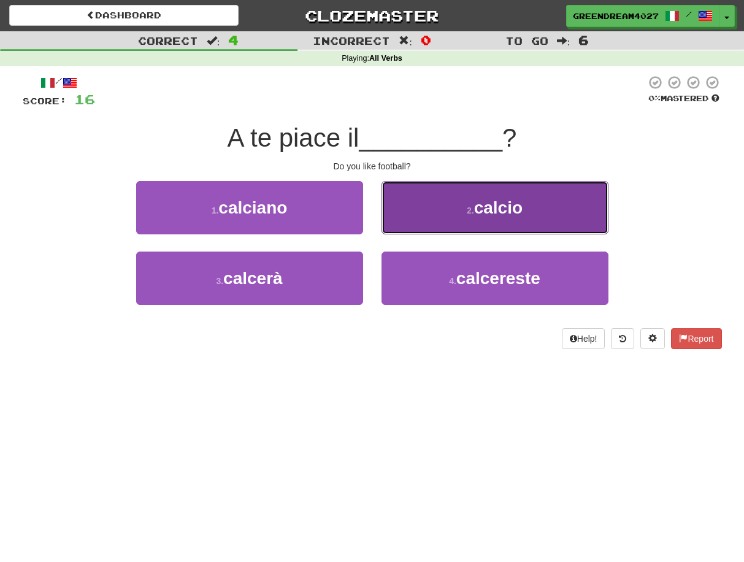
click at [485, 220] on button "2 . calcio" at bounding box center [495, 207] width 227 height 53
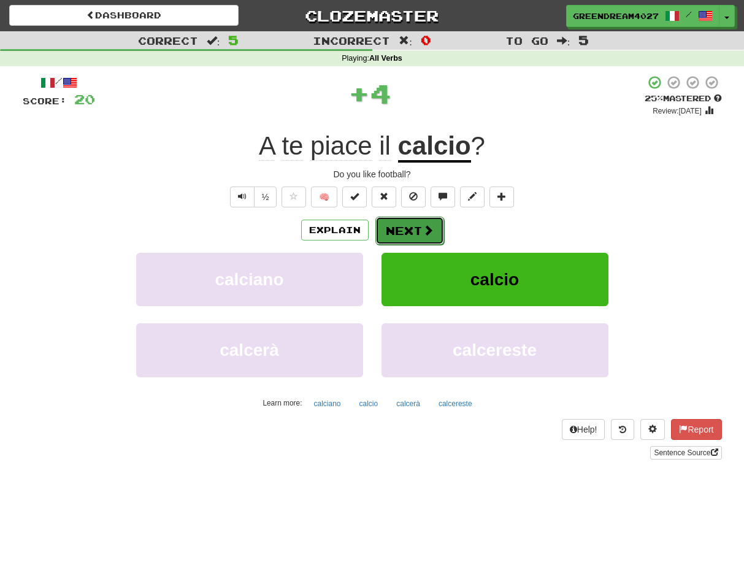
click at [412, 230] on button "Next" at bounding box center [410, 231] width 69 height 28
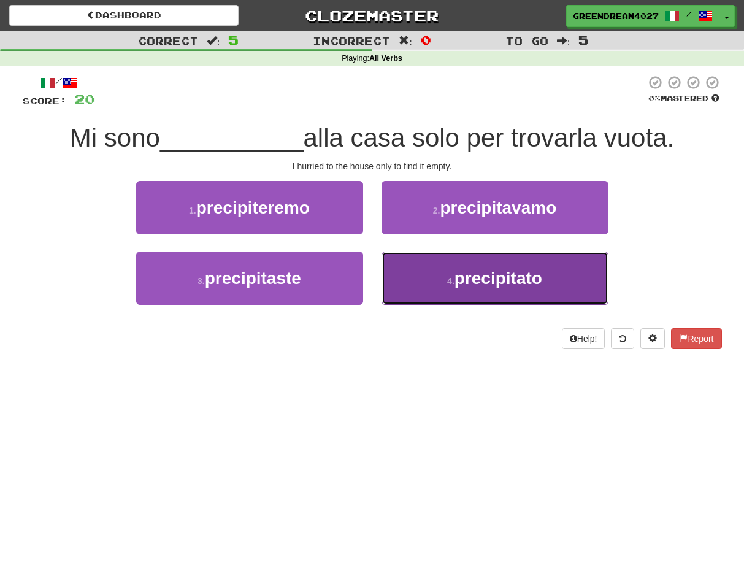
click at [443, 279] on button "4 . precipitato" at bounding box center [495, 278] width 227 height 53
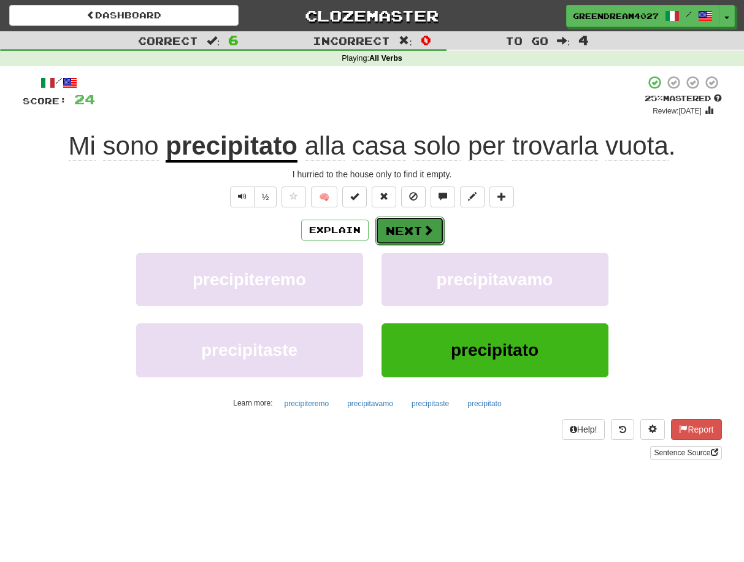
click at [405, 227] on button "Next" at bounding box center [410, 231] width 69 height 28
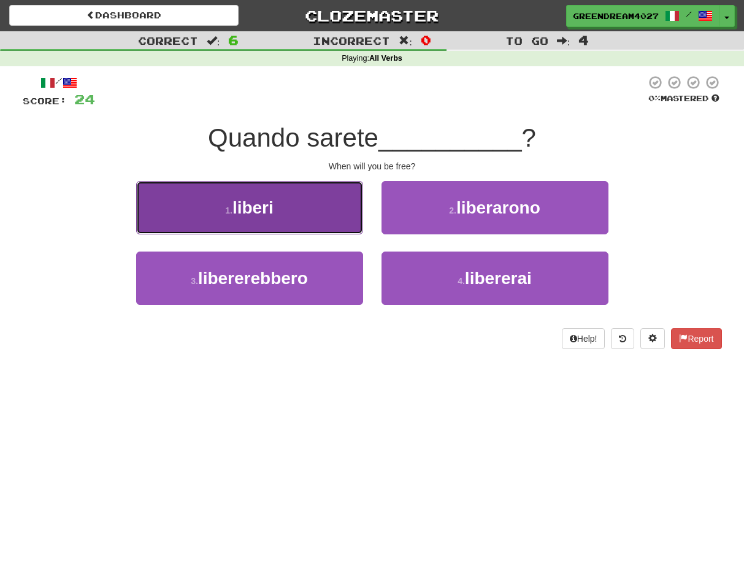
click at [325, 211] on button "1 . liberi" at bounding box center [249, 207] width 227 height 53
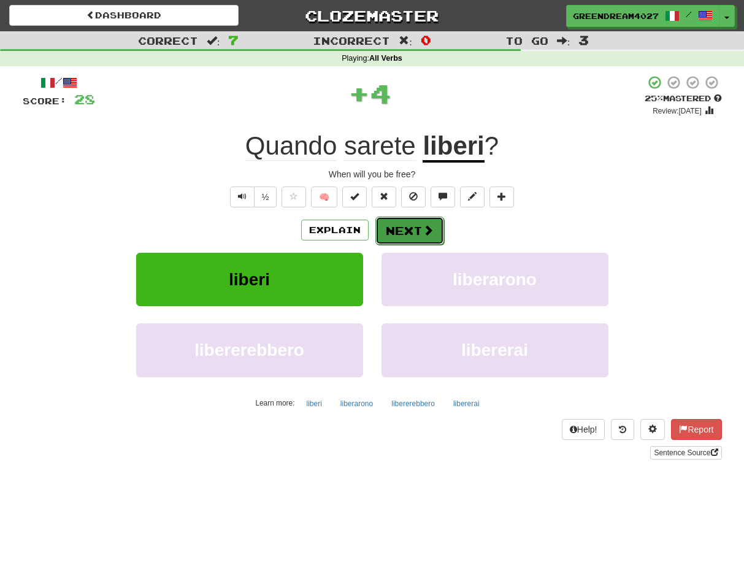
click at [405, 229] on button "Next" at bounding box center [410, 231] width 69 height 28
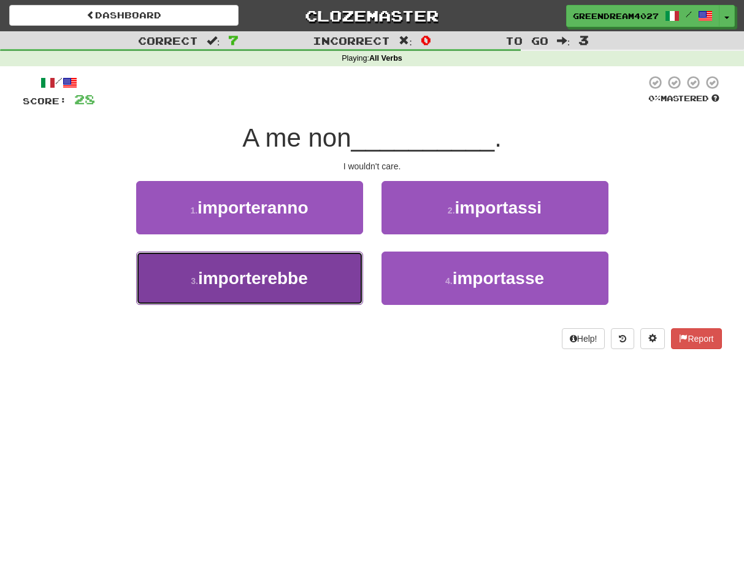
click at [304, 286] on span "importerebbe" at bounding box center [253, 278] width 110 height 19
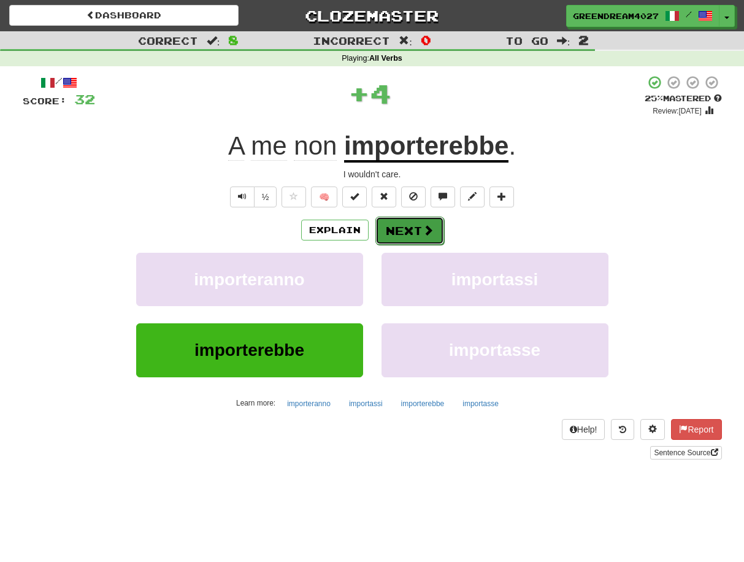
click at [407, 230] on button "Next" at bounding box center [410, 231] width 69 height 28
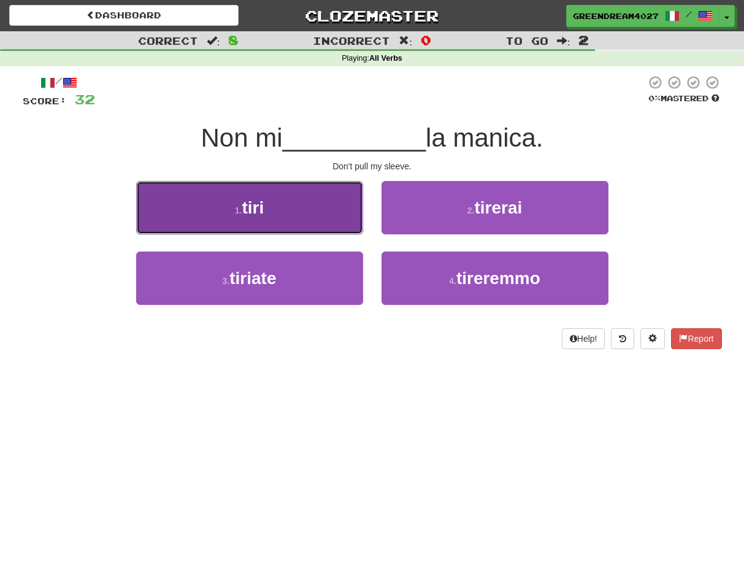
click at [289, 214] on button "1 . [GEOGRAPHIC_DATA]" at bounding box center [249, 207] width 227 height 53
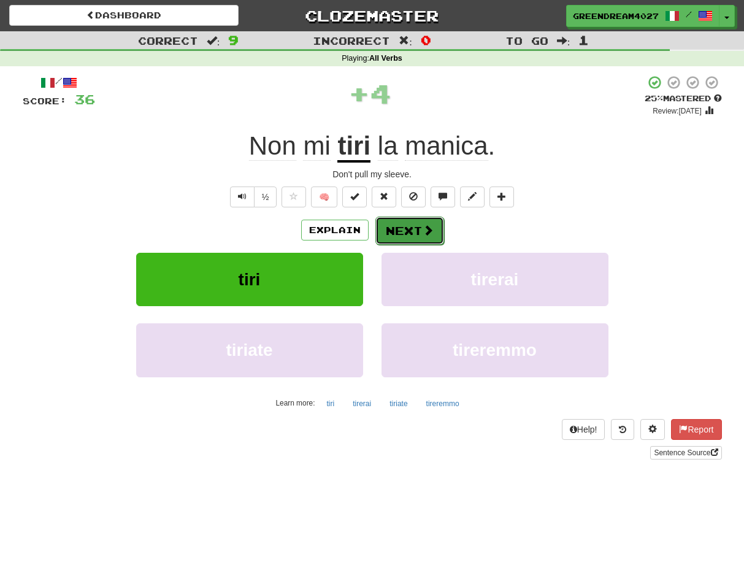
click at [407, 231] on button "Next" at bounding box center [410, 231] width 69 height 28
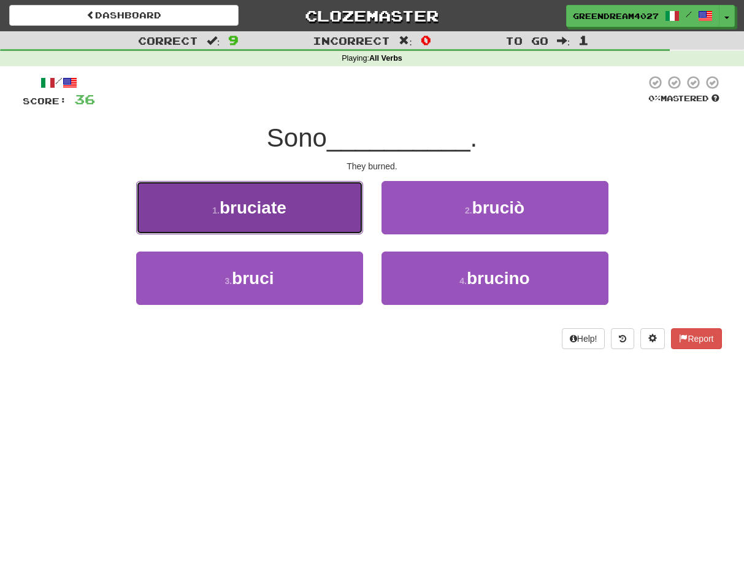
click at [303, 221] on button "1 . bruciate" at bounding box center [249, 207] width 227 height 53
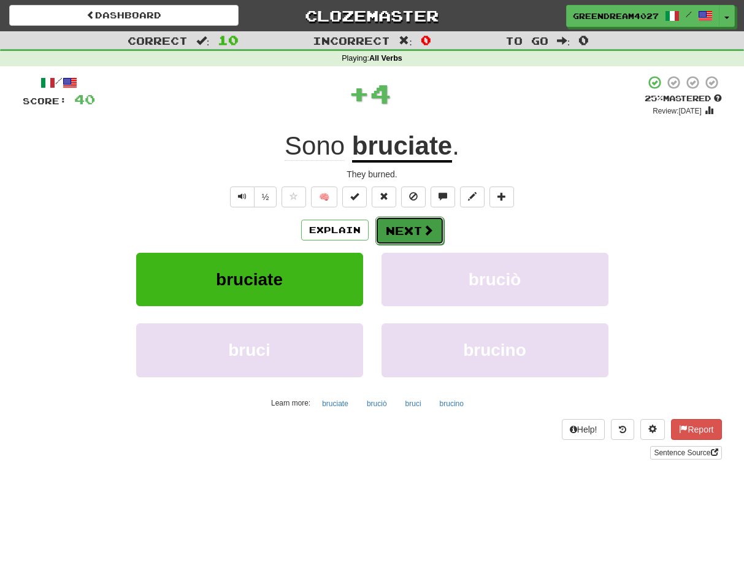
click at [412, 230] on button "Next" at bounding box center [410, 231] width 69 height 28
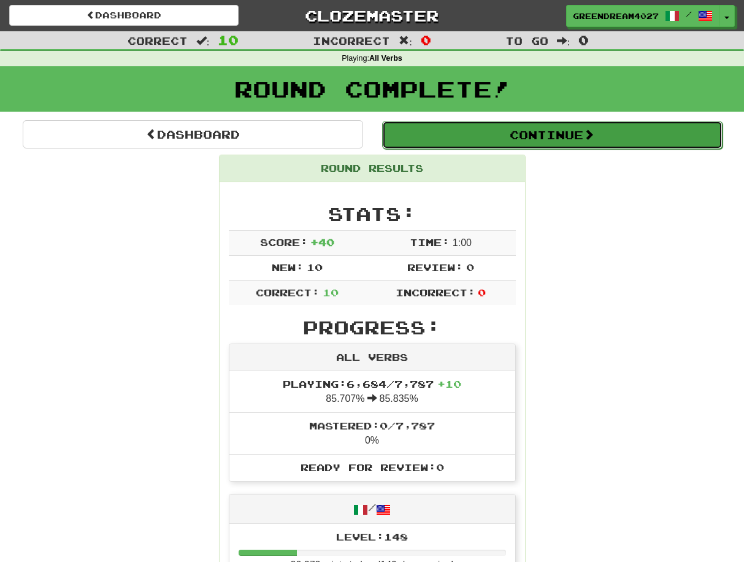
click at [536, 136] on button "Continue" at bounding box center [552, 135] width 341 height 28
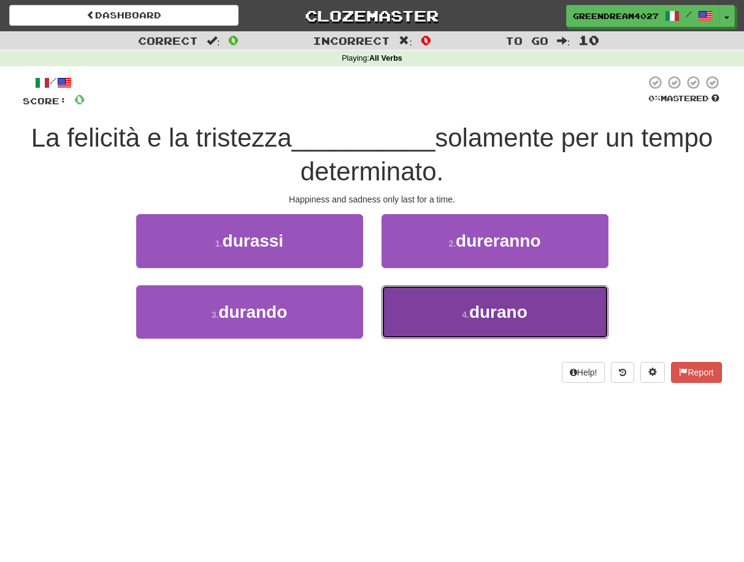
click at [456, 328] on button "4 . durano" at bounding box center [495, 311] width 227 height 53
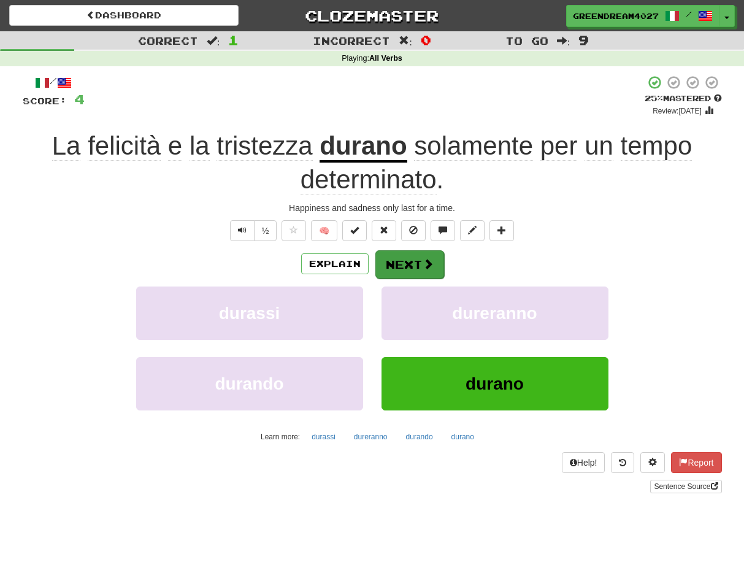
click at [407, 263] on button "Next" at bounding box center [410, 264] width 69 height 28
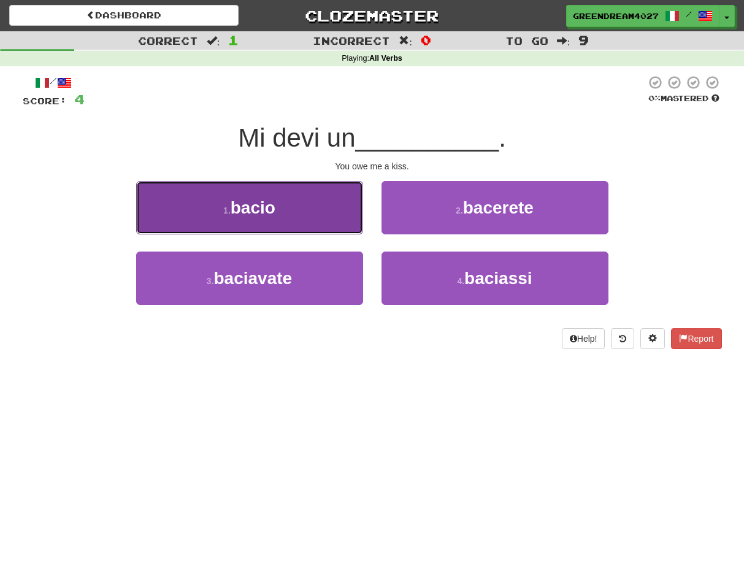
click at [298, 211] on button "1 . bacio" at bounding box center [249, 207] width 227 height 53
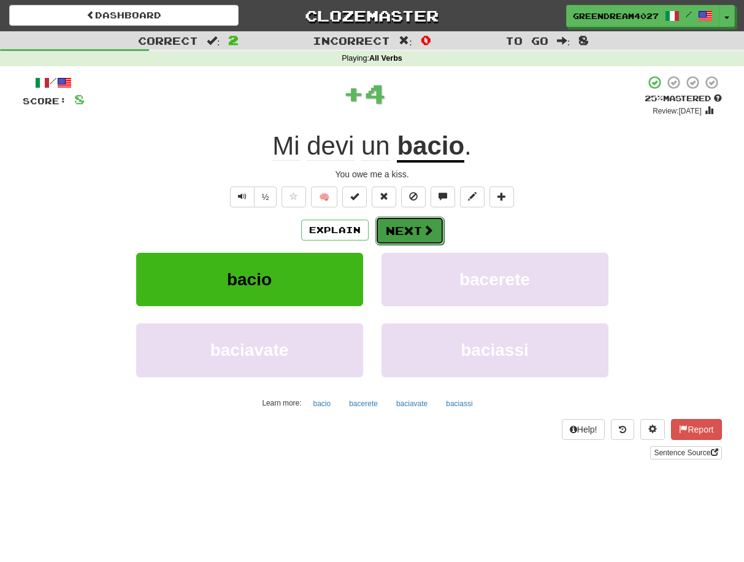
click at [411, 232] on button "Next" at bounding box center [410, 231] width 69 height 28
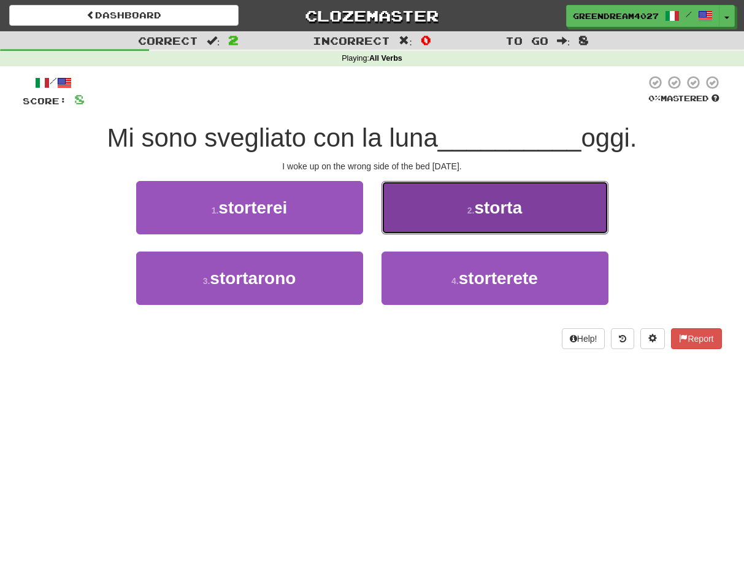
click at [417, 215] on button "2 . storta" at bounding box center [495, 207] width 227 height 53
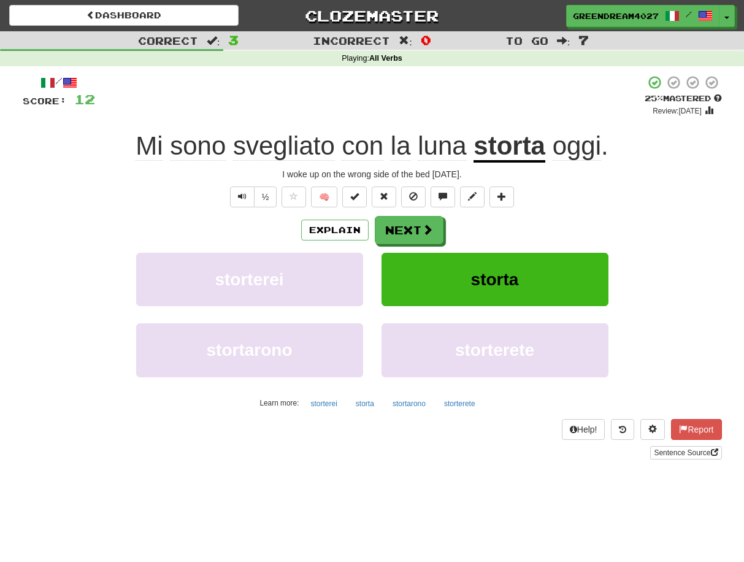
click at [512, 149] on u "storta" at bounding box center [510, 146] width 72 height 31
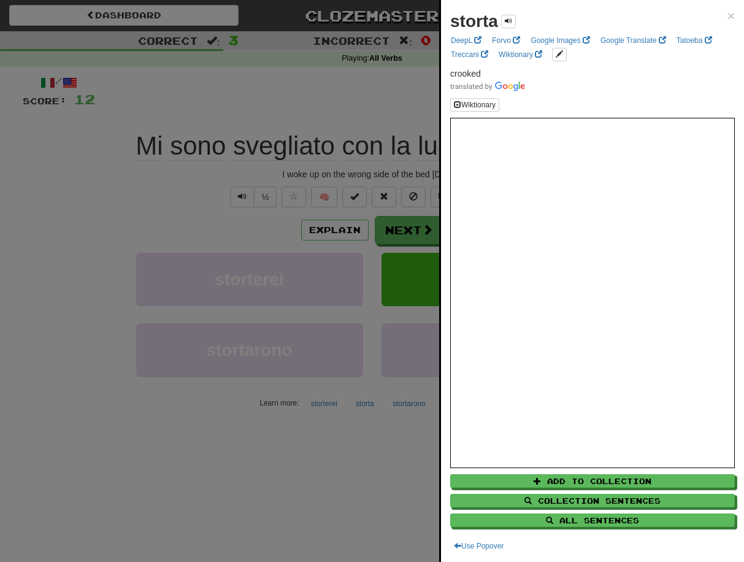
click at [311, 471] on div at bounding box center [372, 281] width 744 height 562
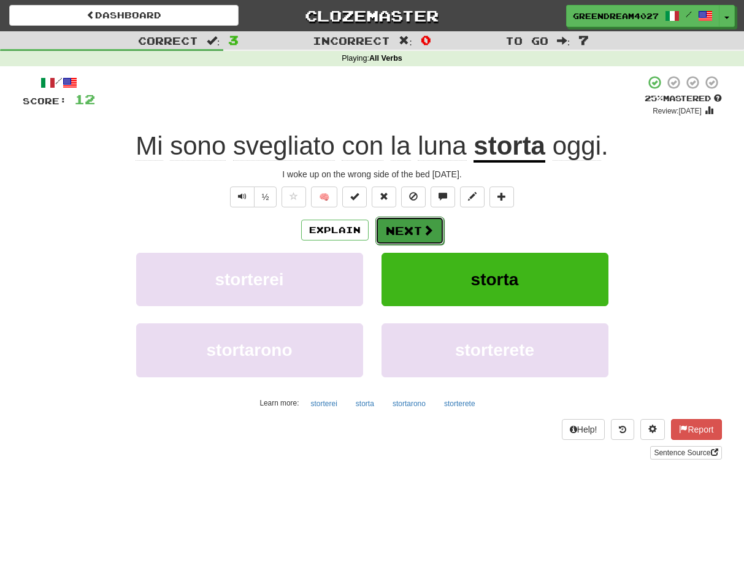
click at [408, 228] on button "Next" at bounding box center [410, 231] width 69 height 28
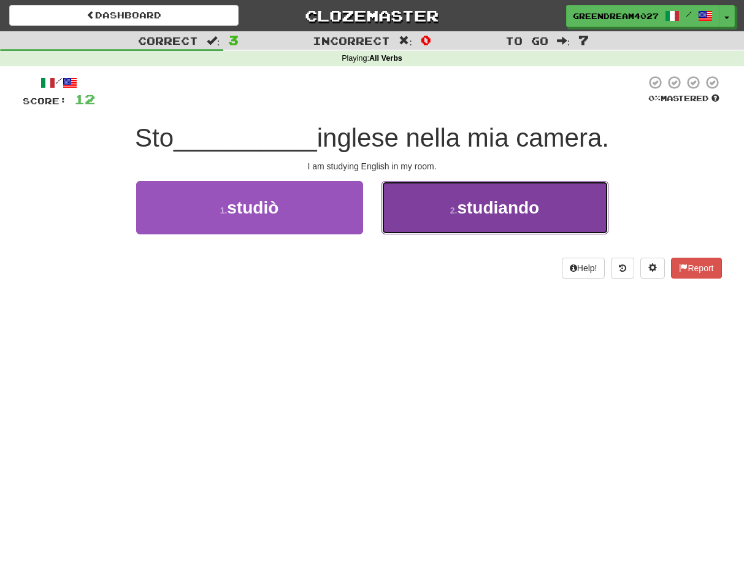
click at [462, 220] on button "2 . studiando" at bounding box center [495, 207] width 227 height 53
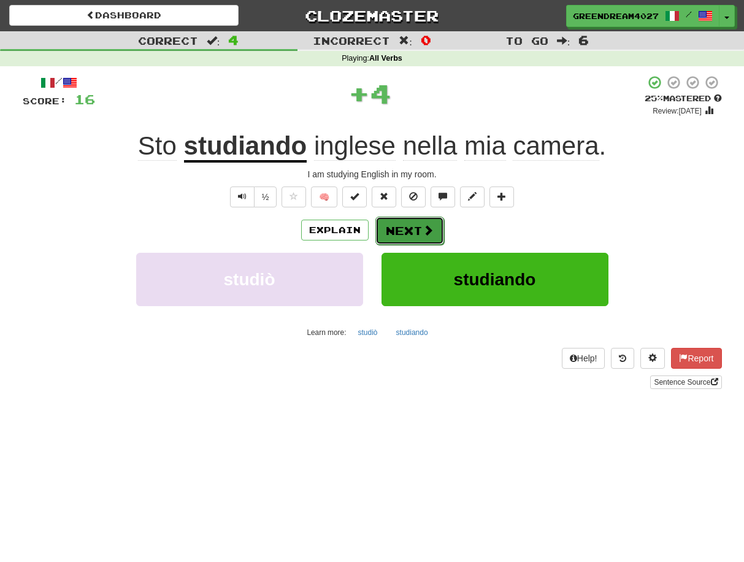
click at [396, 231] on button "Next" at bounding box center [410, 231] width 69 height 28
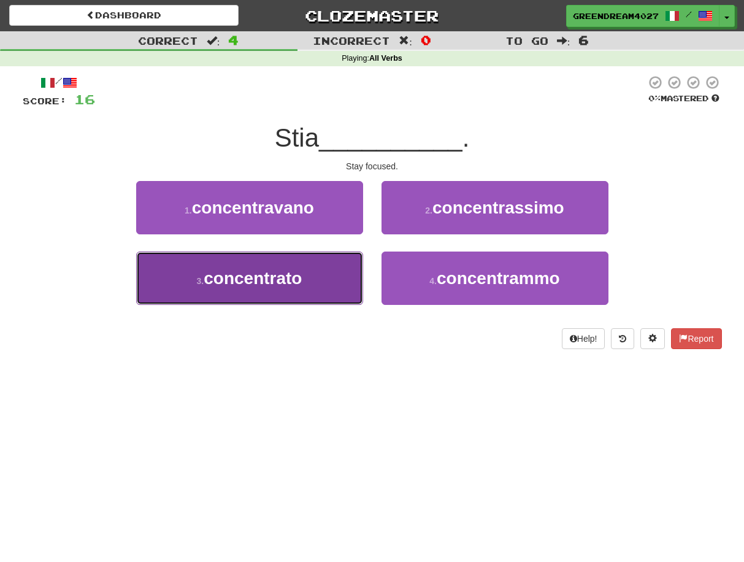
click at [316, 290] on button "3 . concentrato" at bounding box center [249, 278] width 227 height 53
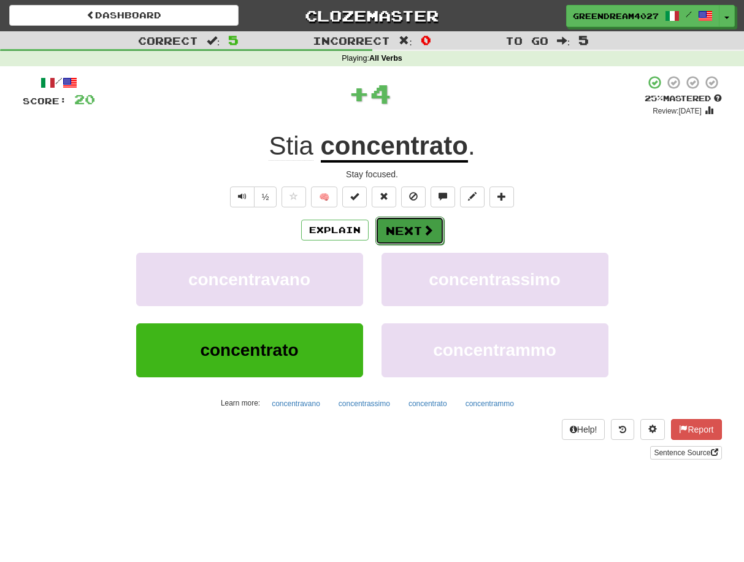
click at [410, 231] on button "Next" at bounding box center [410, 231] width 69 height 28
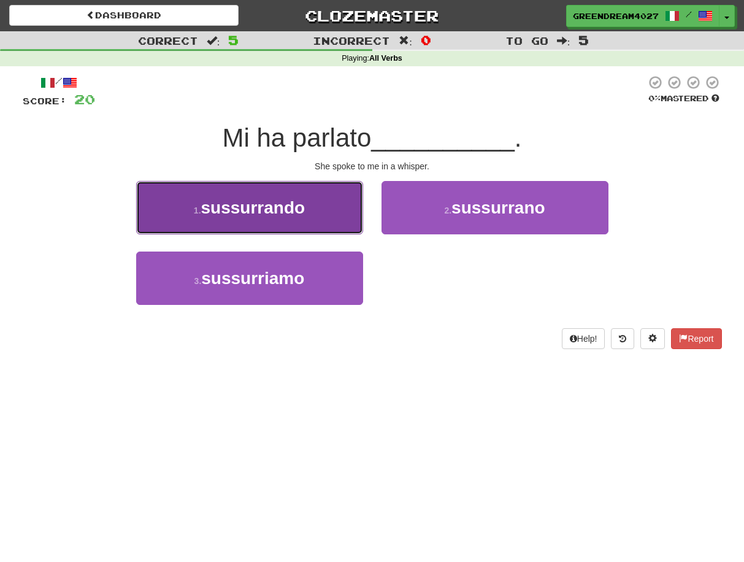
click at [258, 215] on span "sussurrando" at bounding box center [253, 207] width 104 height 19
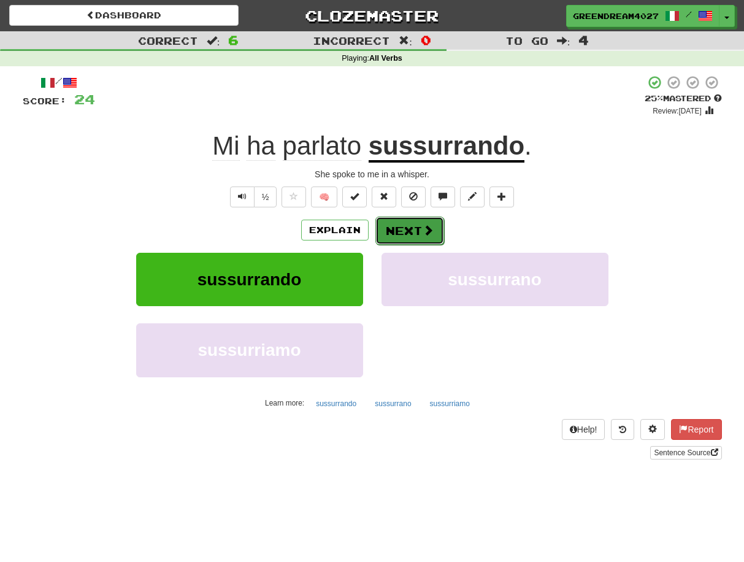
click at [404, 229] on button "Next" at bounding box center [410, 231] width 69 height 28
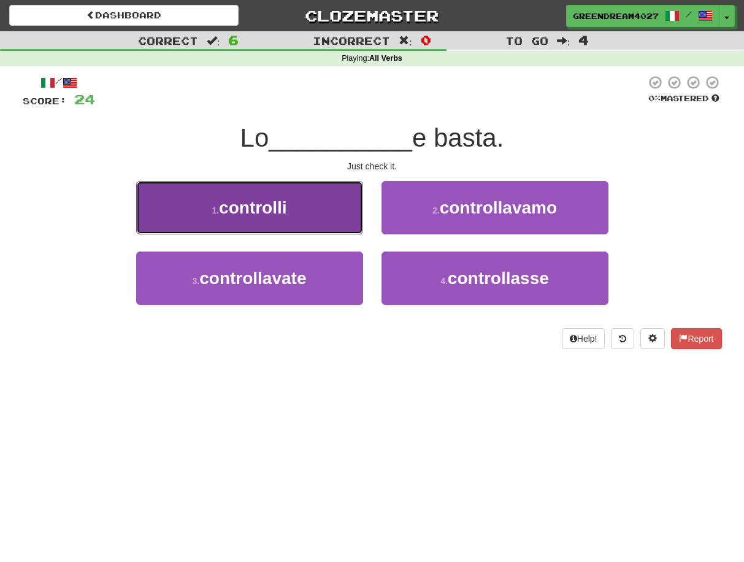
click at [298, 209] on button "1 . [GEOGRAPHIC_DATA]" at bounding box center [249, 207] width 227 height 53
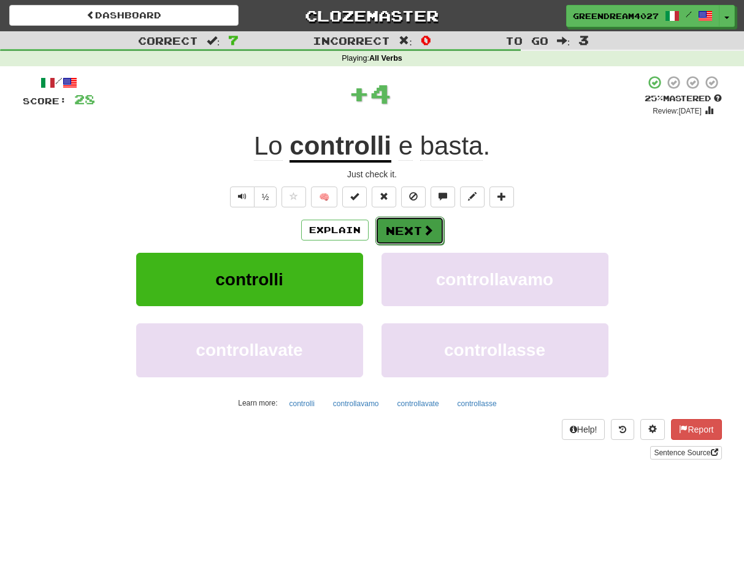
click at [408, 227] on button "Next" at bounding box center [410, 231] width 69 height 28
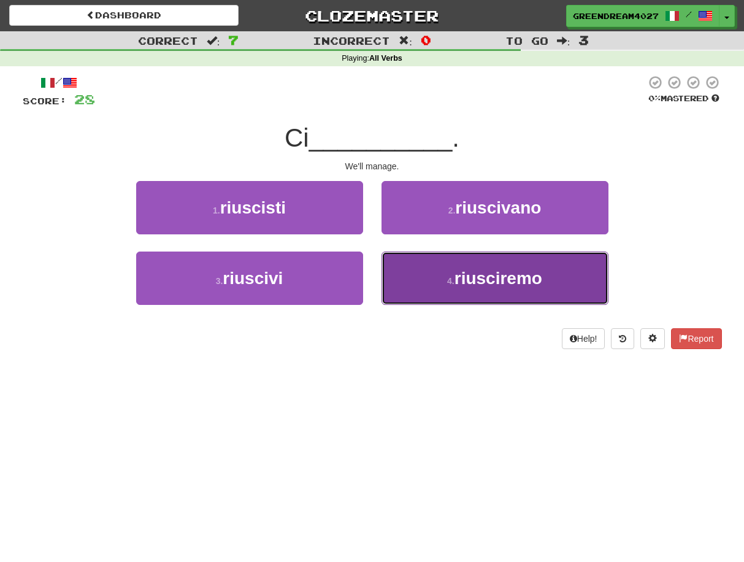
click at [482, 278] on span "riusciremo" at bounding box center [499, 278] width 88 height 19
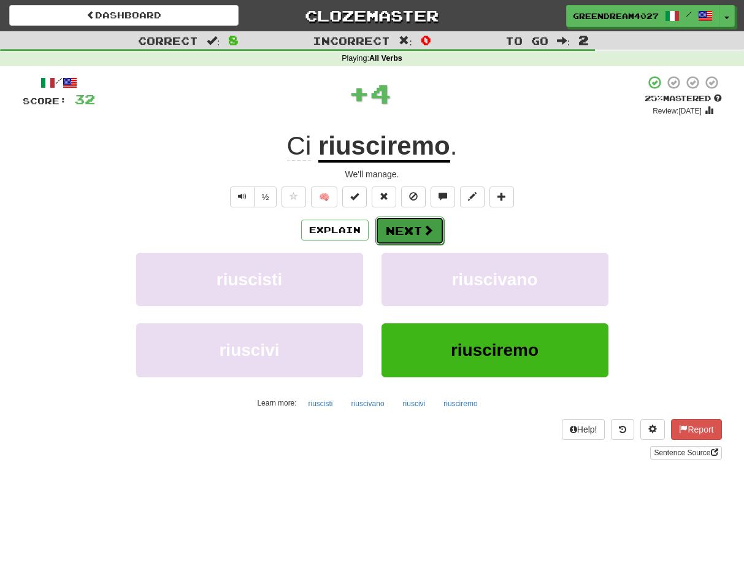
click at [408, 233] on button "Next" at bounding box center [410, 231] width 69 height 28
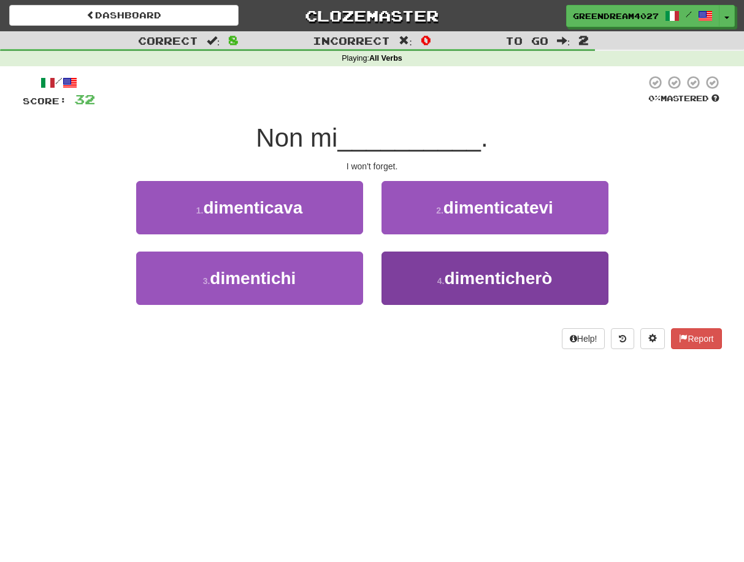
click at [479, 288] on button "4 . dimenticherò" at bounding box center [495, 278] width 227 height 53
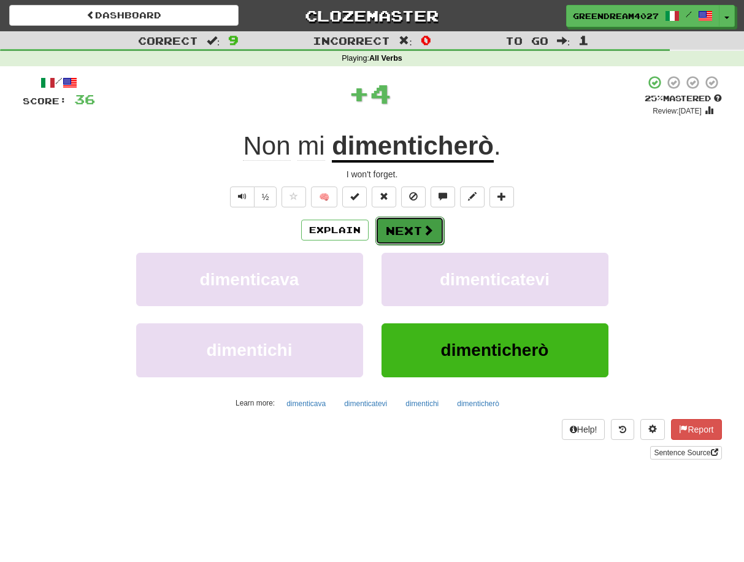
click at [403, 229] on button "Next" at bounding box center [410, 231] width 69 height 28
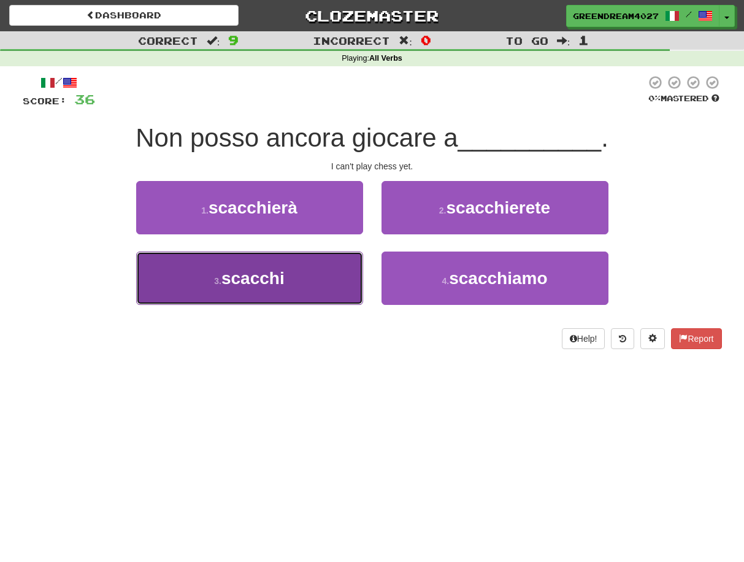
click at [321, 291] on button "3 . scacchi" at bounding box center [249, 278] width 227 height 53
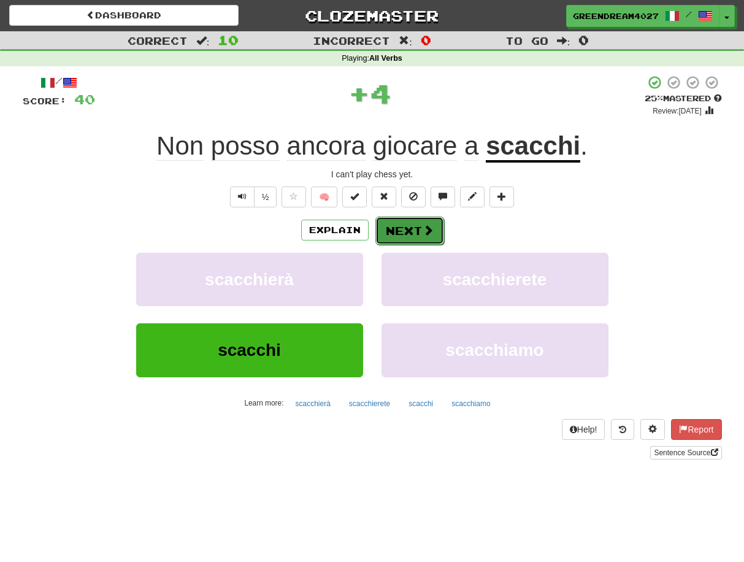
click at [403, 231] on button "Next" at bounding box center [410, 231] width 69 height 28
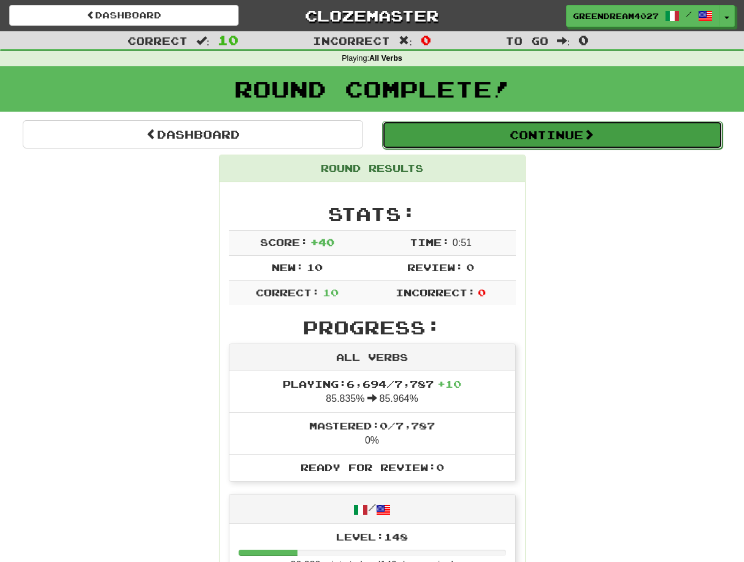
click at [525, 136] on button "Continue" at bounding box center [552, 135] width 341 height 28
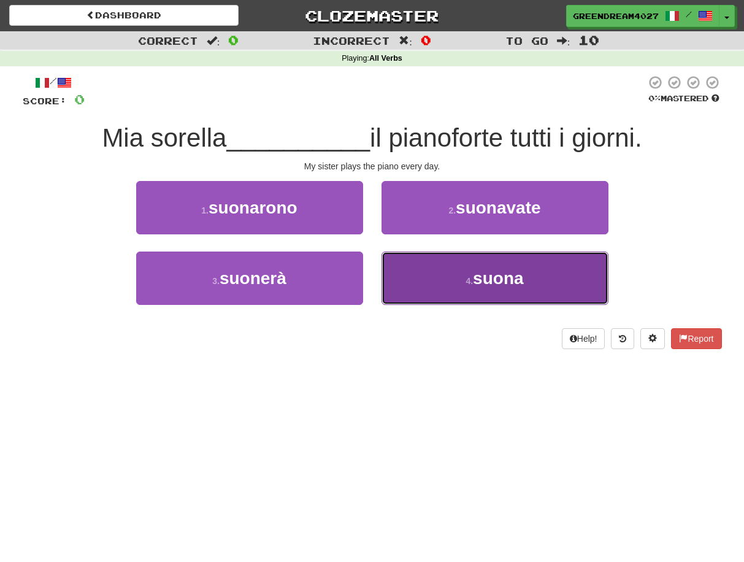
click at [471, 289] on button "4 . suona" at bounding box center [495, 278] width 227 height 53
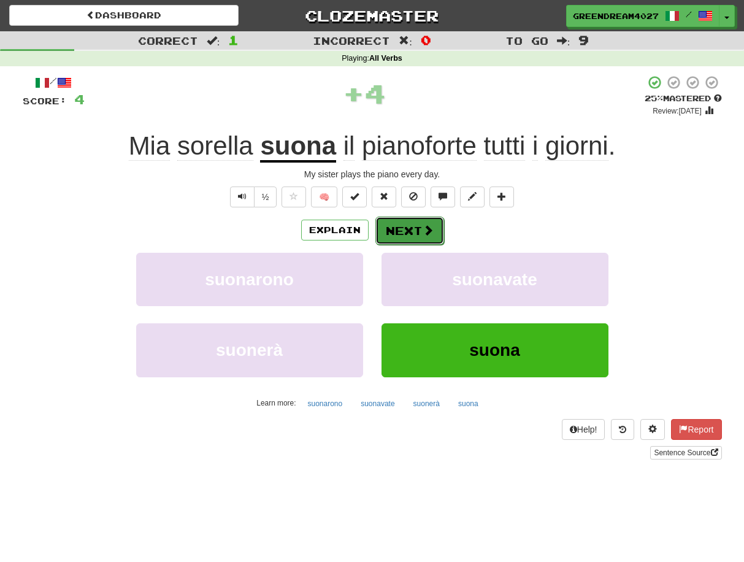
click at [407, 230] on button "Next" at bounding box center [410, 231] width 69 height 28
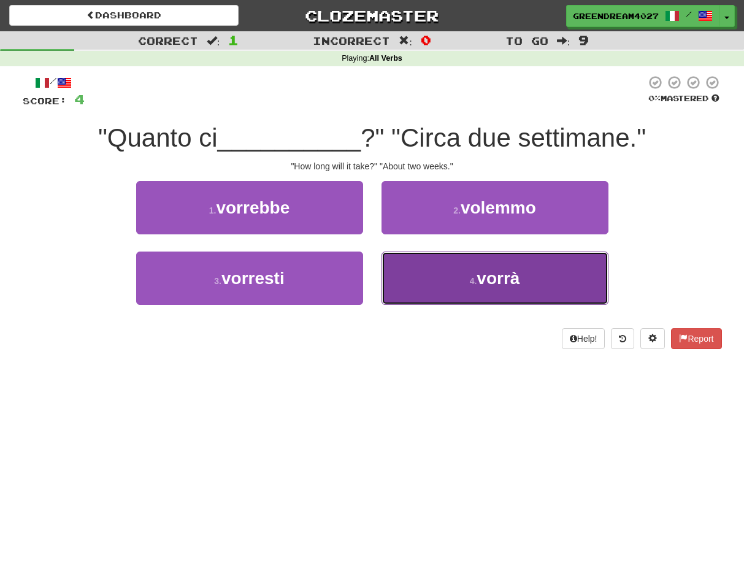
click at [433, 279] on button "4 . vorrà" at bounding box center [495, 278] width 227 height 53
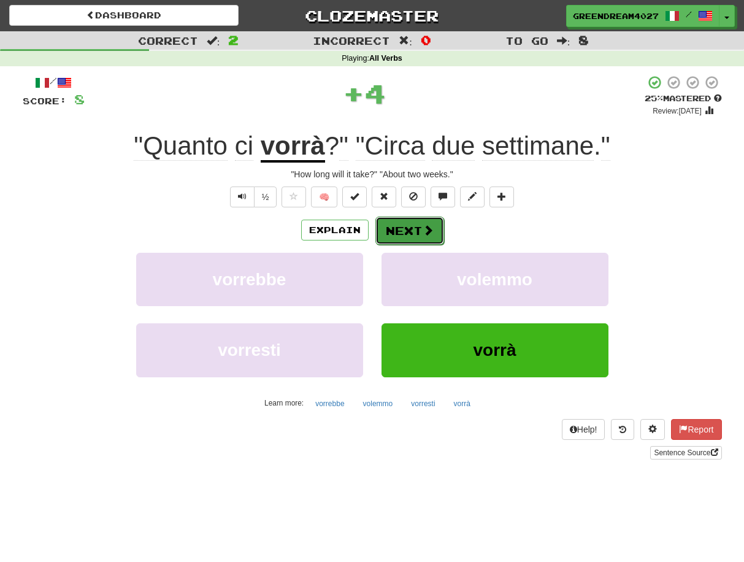
click at [400, 229] on button "Next" at bounding box center [410, 231] width 69 height 28
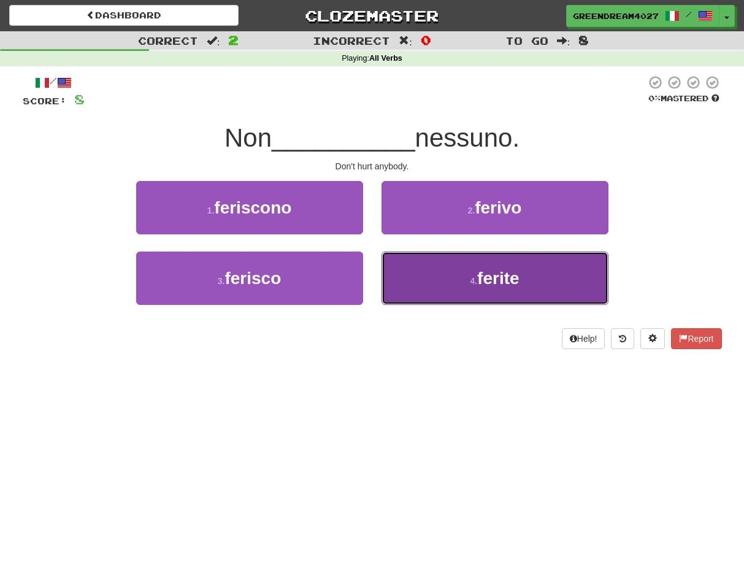
click at [454, 285] on button "4 . ferite" at bounding box center [495, 278] width 227 height 53
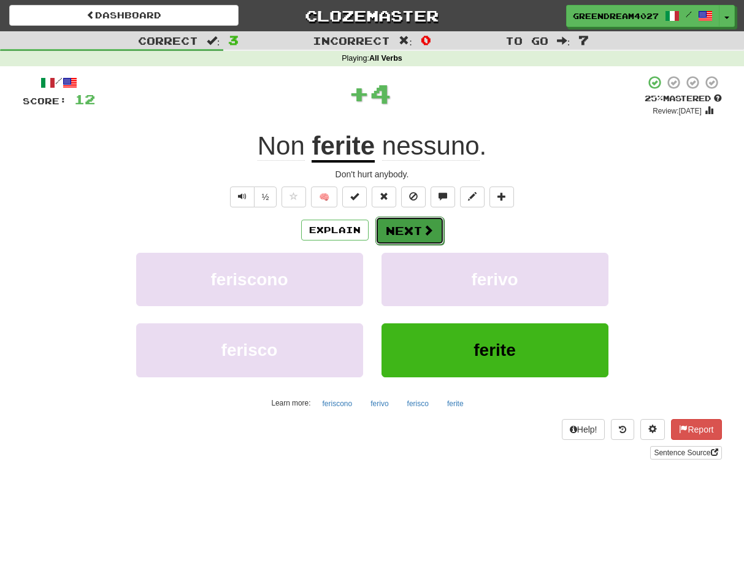
click at [409, 233] on button "Next" at bounding box center [410, 231] width 69 height 28
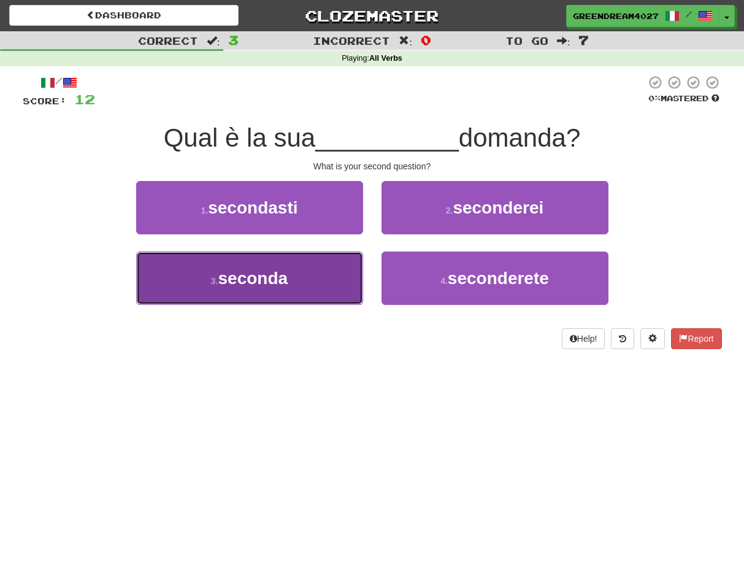
click at [326, 288] on button "3 . seconda" at bounding box center [249, 278] width 227 height 53
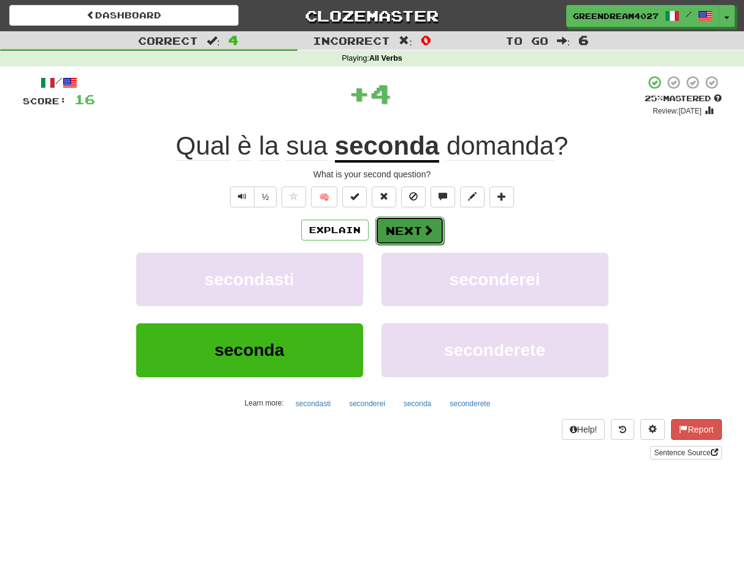
click at [408, 227] on button "Next" at bounding box center [410, 231] width 69 height 28
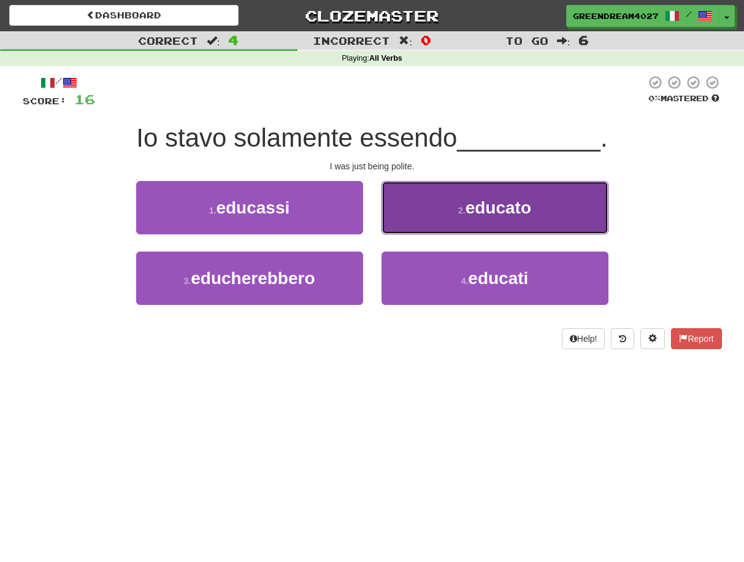
click at [434, 211] on button "2 . educato" at bounding box center [495, 207] width 227 height 53
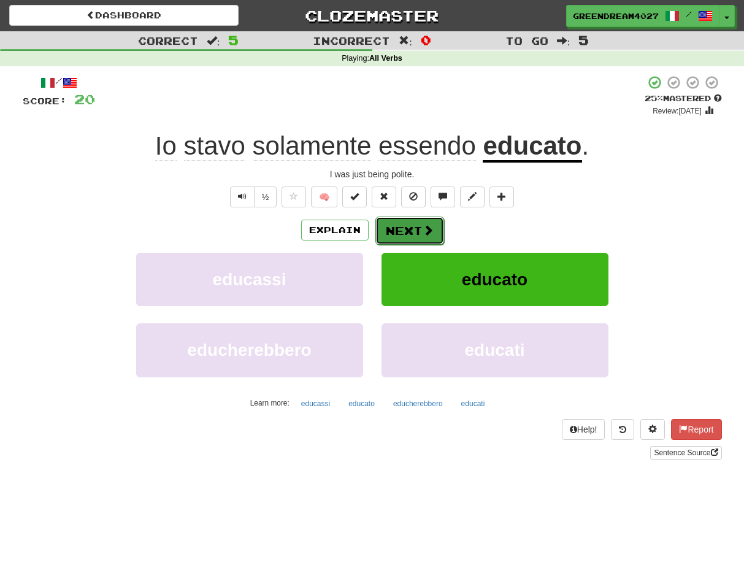
click at [397, 231] on button "Next" at bounding box center [410, 231] width 69 height 28
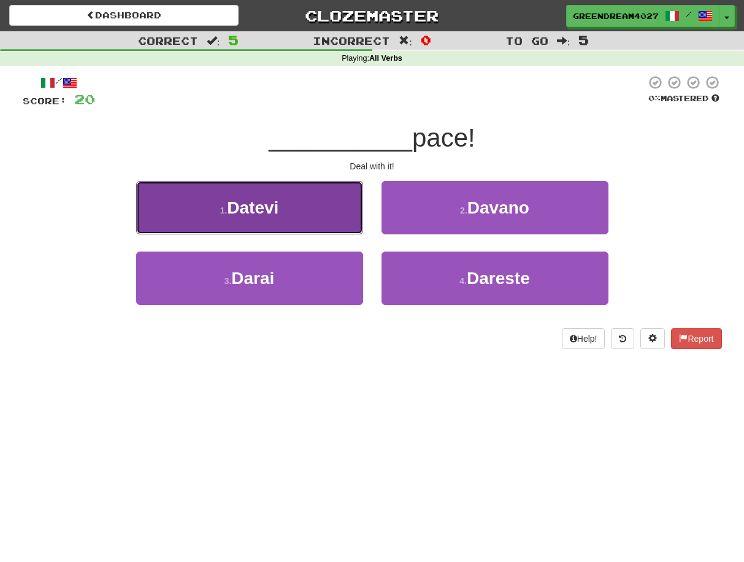
click at [261, 209] on span "Datevi" at bounding box center [253, 207] width 52 height 19
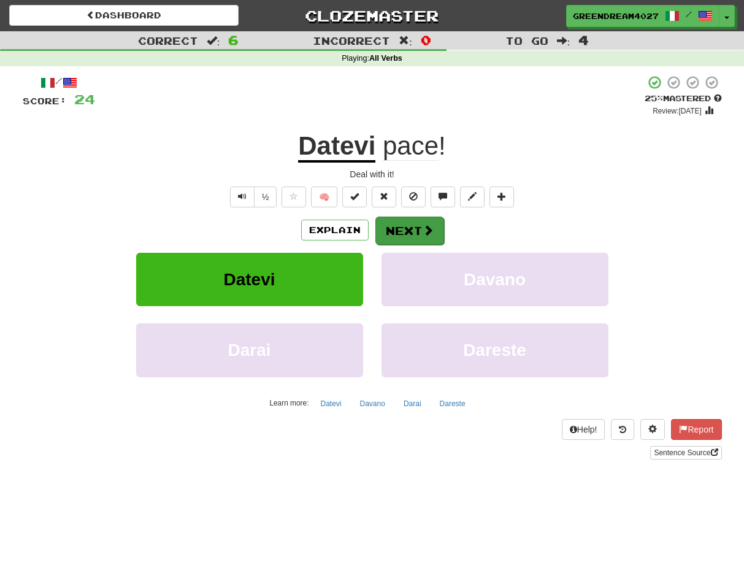
click at [402, 233] on button "Next" at bounding box center [410, 231] width 69 height 28
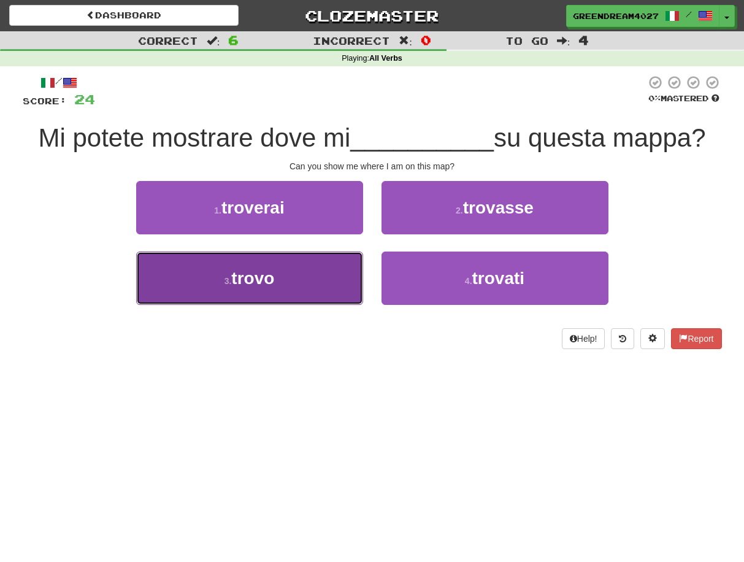
click at [312, 282] on button "3 . [GEOGRAPHIC_DATA]" at bounding box center [249, 278] width 227 height 53
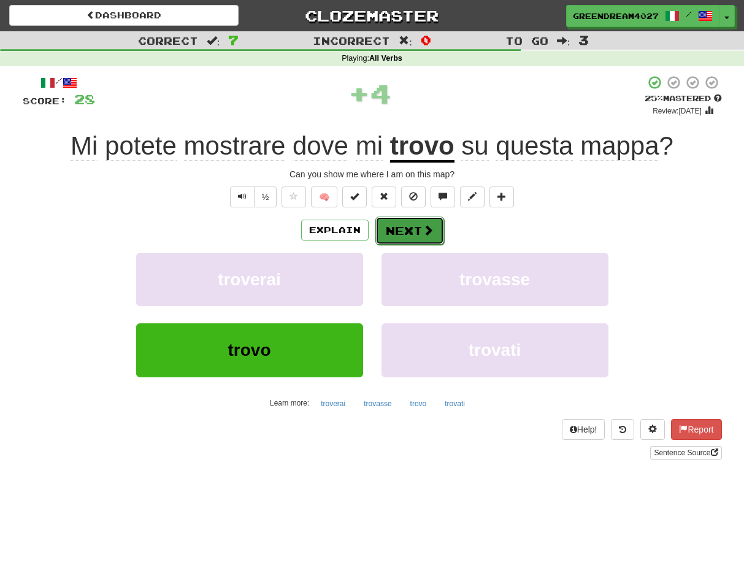
click at [405, 234] on button "Next" at bounding box center [410, 231] width 69 height 28
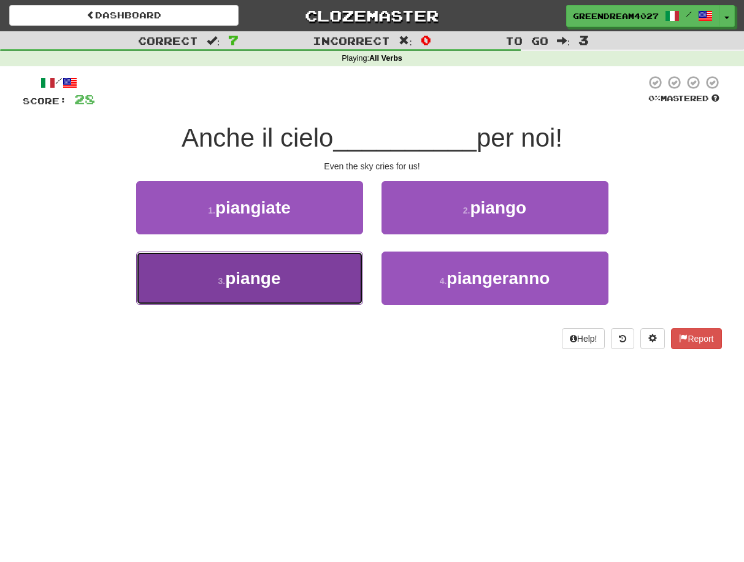
click at [319, 277] on button "3 . piange" at bounding box center [249, 278] width 227 height 53
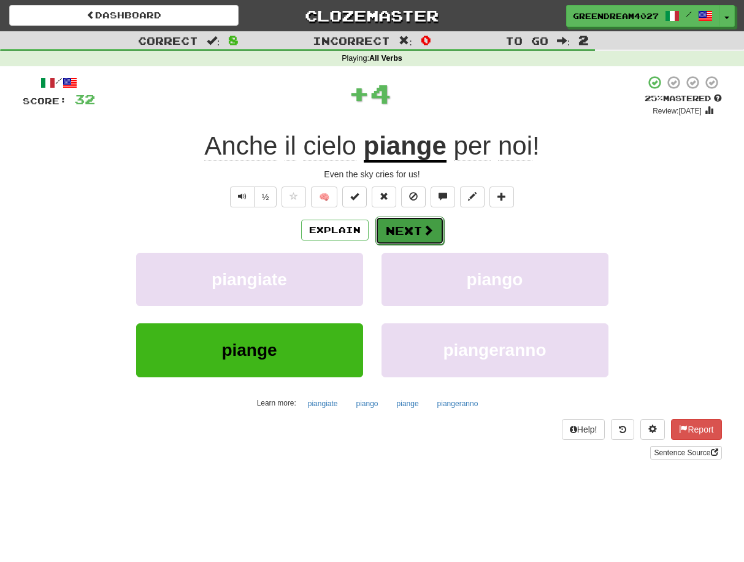
click at [409, 233] on button "Next" at bounding box center [410, 231] width 69 height 28
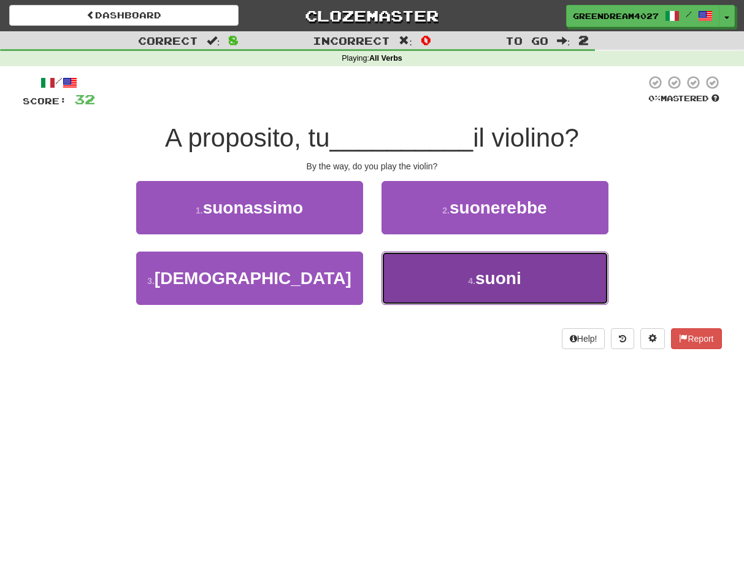
click at [446, 280] on button "4 . suoni" at bounding box center [495, 278] width 227 height 53
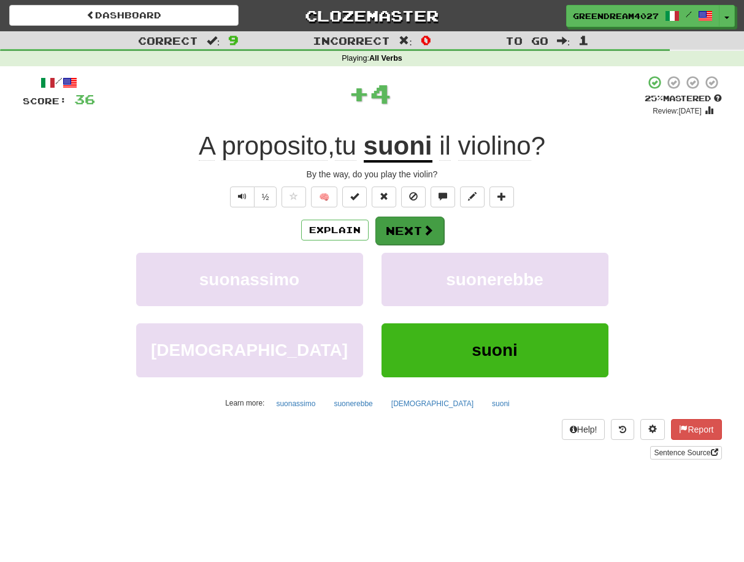
click at [405, 233] on button "Next" at bounding box center [410, 231] width 69 height 28
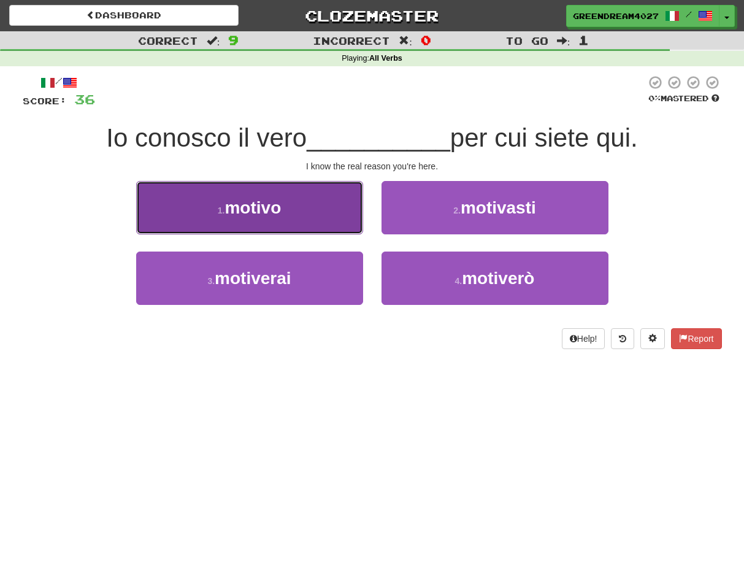
click at [319, 218] on button "1 . motivo" at bounding box center [249, 207] width 227 height 53
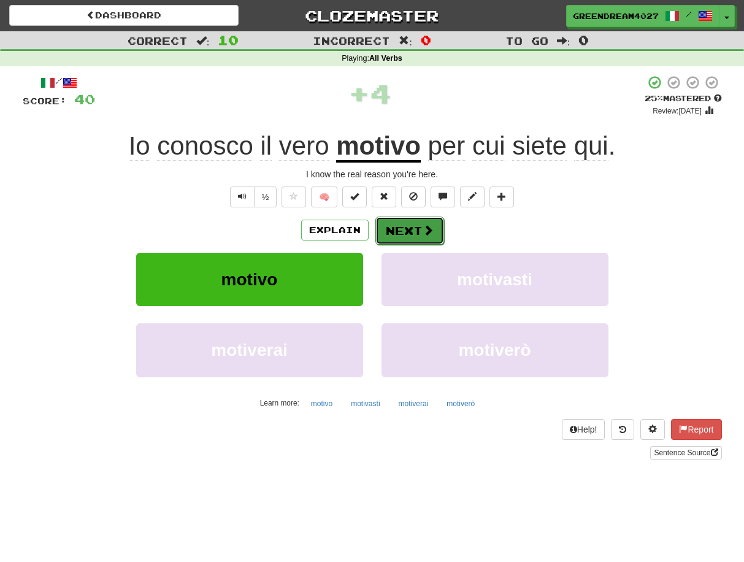
click at [410, 234] on button "Next" at bounding box center [410, 231] width 69 height 28
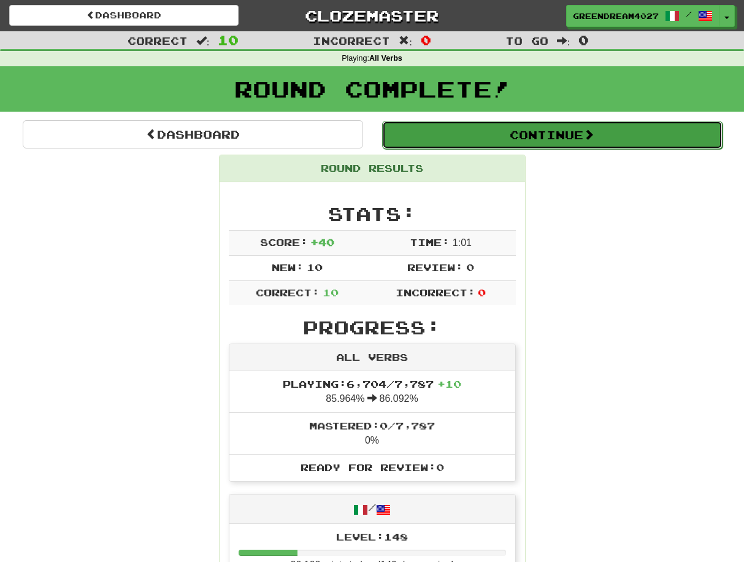
click at [517, 134] on button "Continue" at bounding box center [552, 135] width 341 height 28
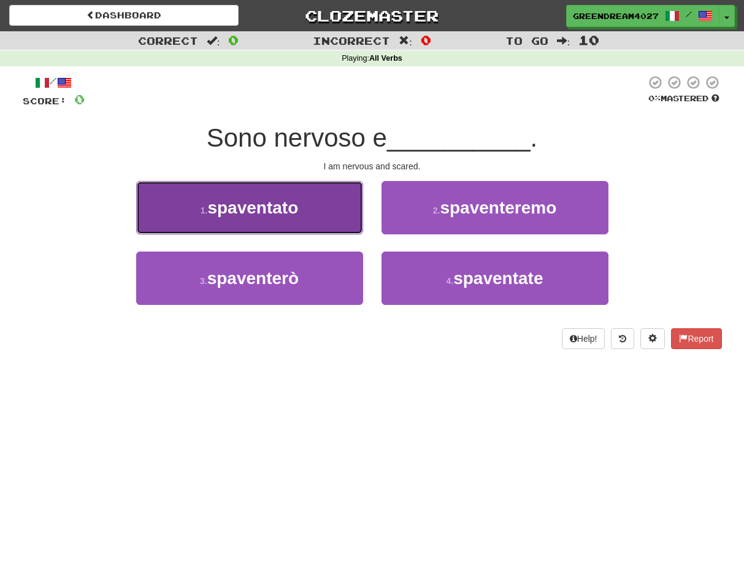
click at [313, 212] on button "1 . spaventato" at bounding box center [249, 207] width 227 height 53
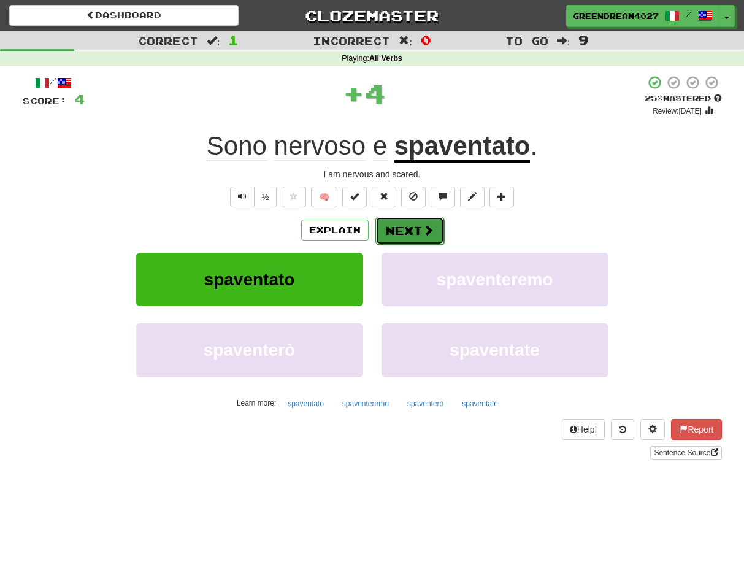
click at [408, 230] on button "Next" at bounding box center [410, 231] width 69 height 28
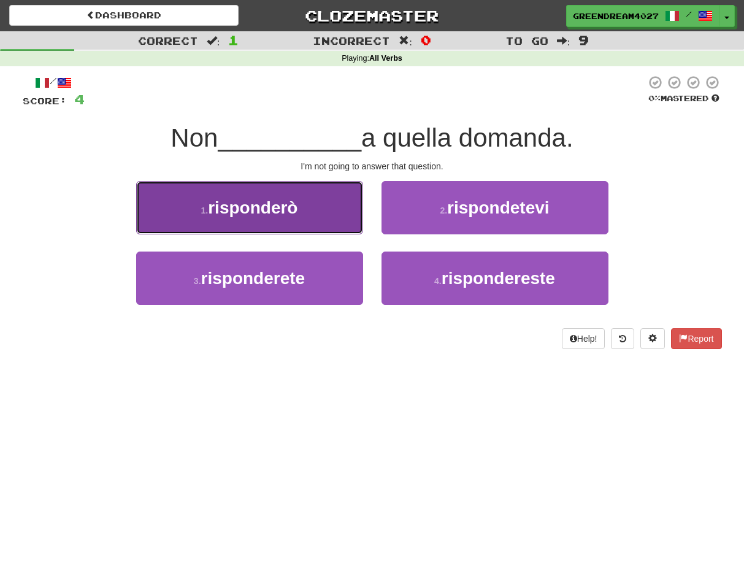
click at [298, 215] on span "risponderò" at bounding box center [253, 207] width 90 height 19
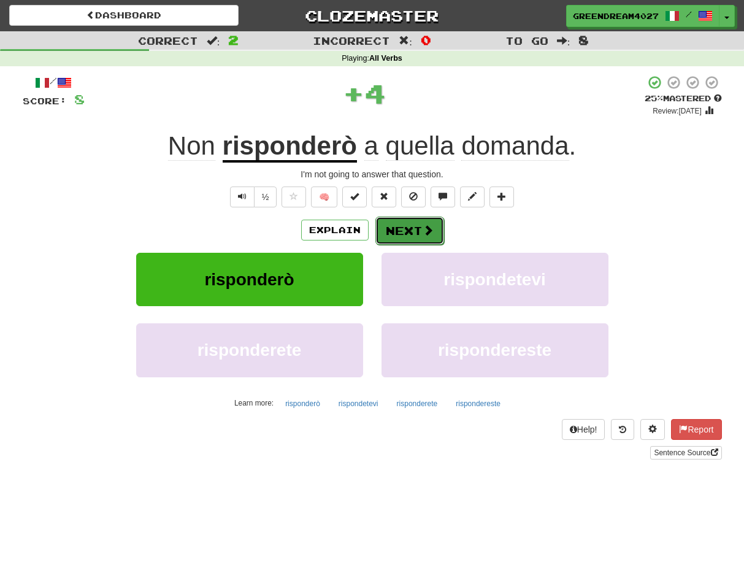
click at [404, 229] on button "Next" at bounding box center [410, 231] width 69 height 28
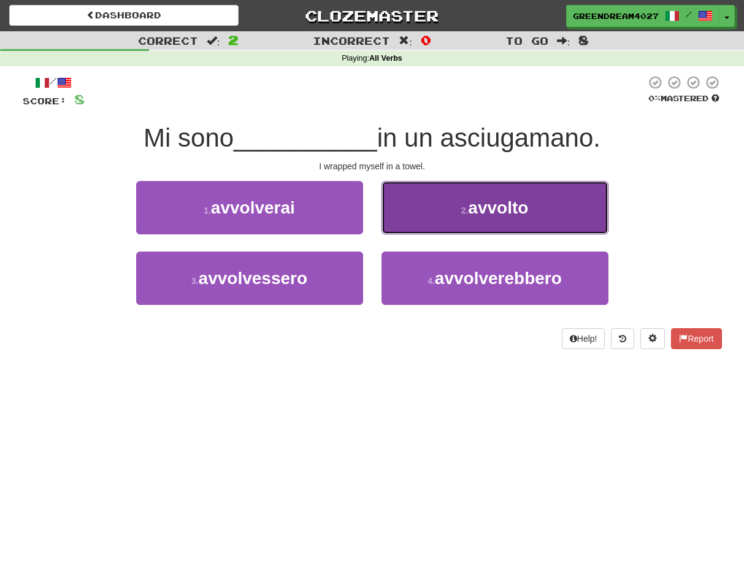
click at [458, 207] on button "2 . avvolto" at bounding box center [495, 207] width 227 height 53
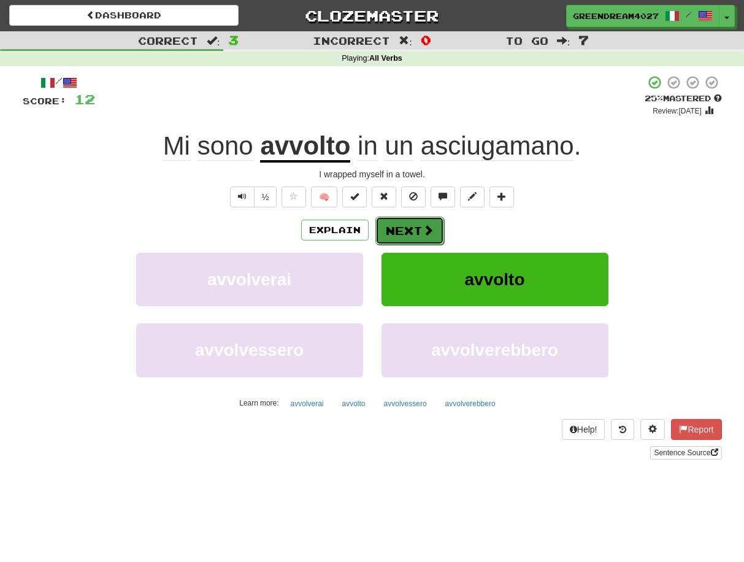
click at [409, 230] on button "Next" at bounding box center [410, 231] width 69 height 28
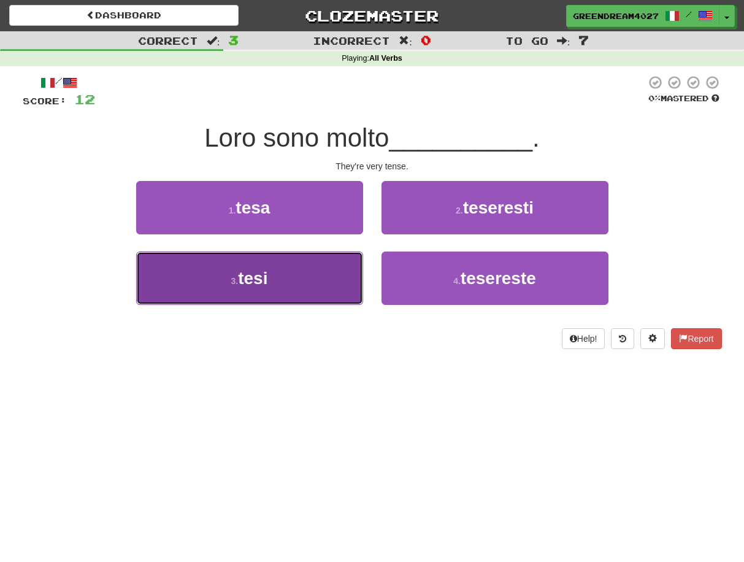
click at [323, 282] on button "3 . tesi" at bounding box center [249, 278] width 227 height 53
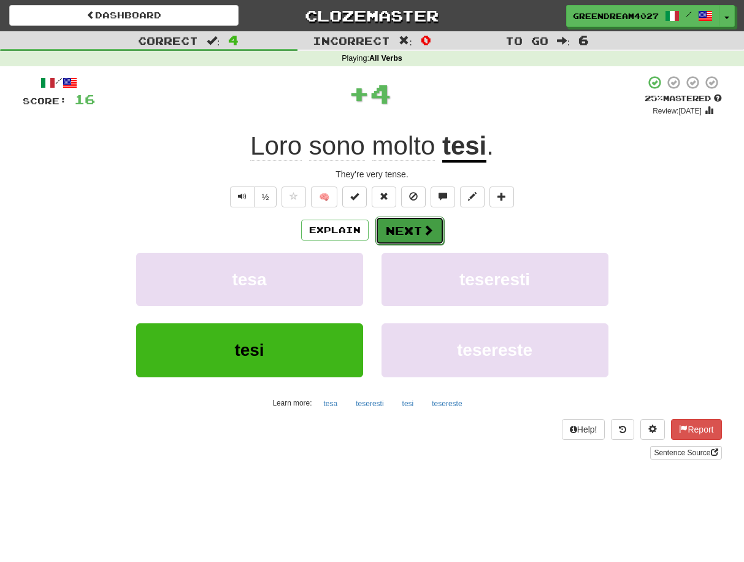
click at [415, 230] on button "Next" at bounding box center [410, 231] width 69 height 28
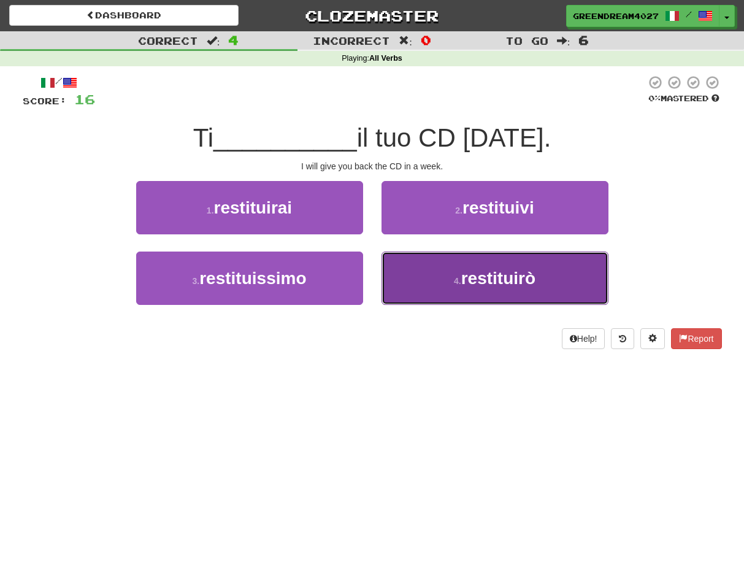
click at [444, 284] on button "4 . restituirò" at bounding box center [495, 278] width 227 height 53
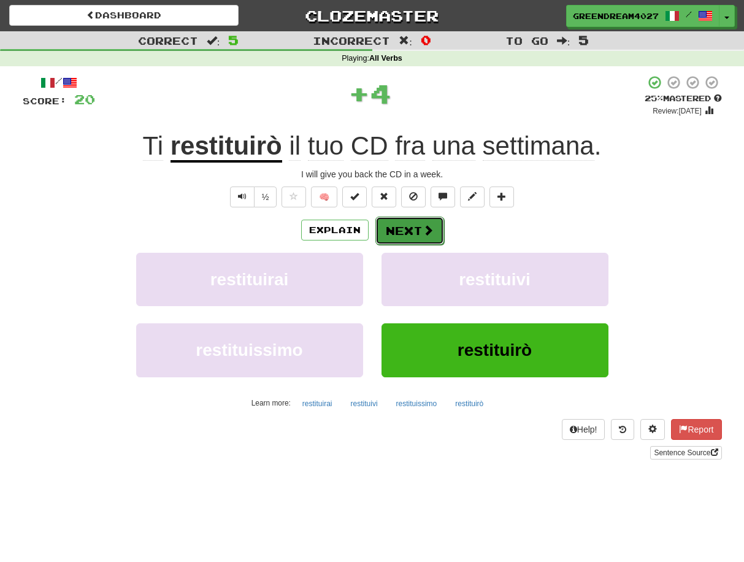
click at [410, 232] on button "Next" at bounding box center [410, 231] width 69 height 28
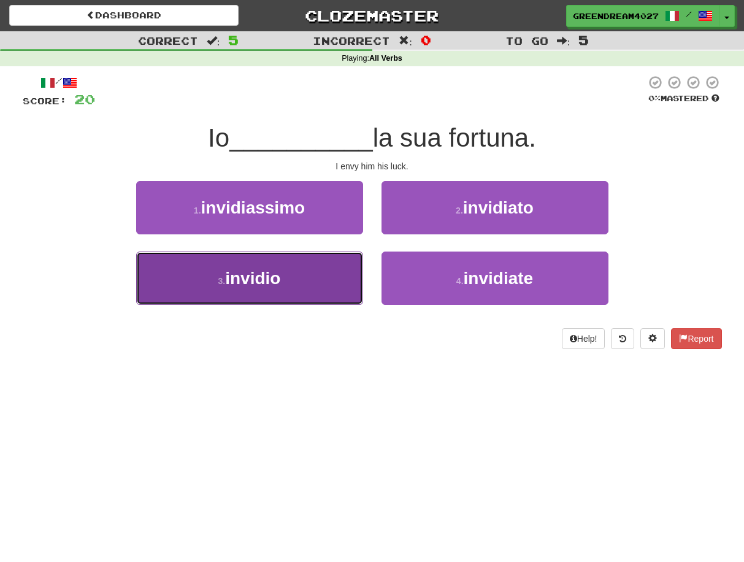
click at [315, 287] on button "3 . invidio" at bounding box center [249, 278] width 227 height 53
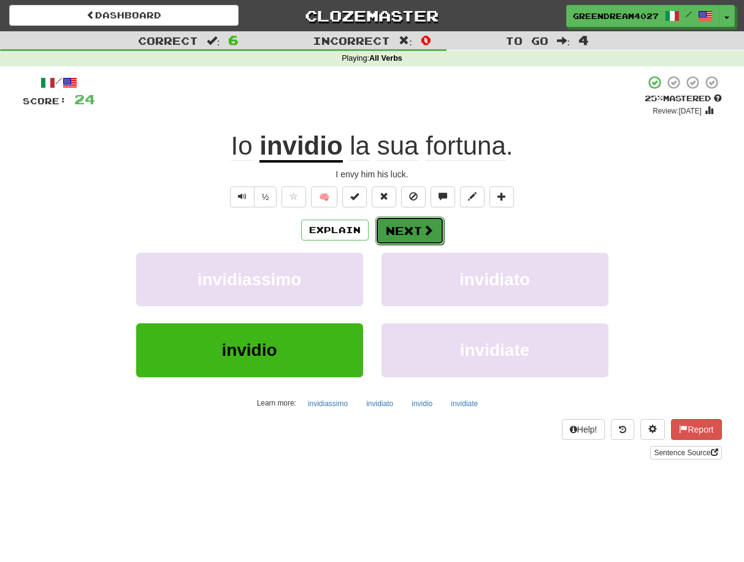
click at [400, 230] on button "Next" at bounding box center [410, 231] width 69 height 28
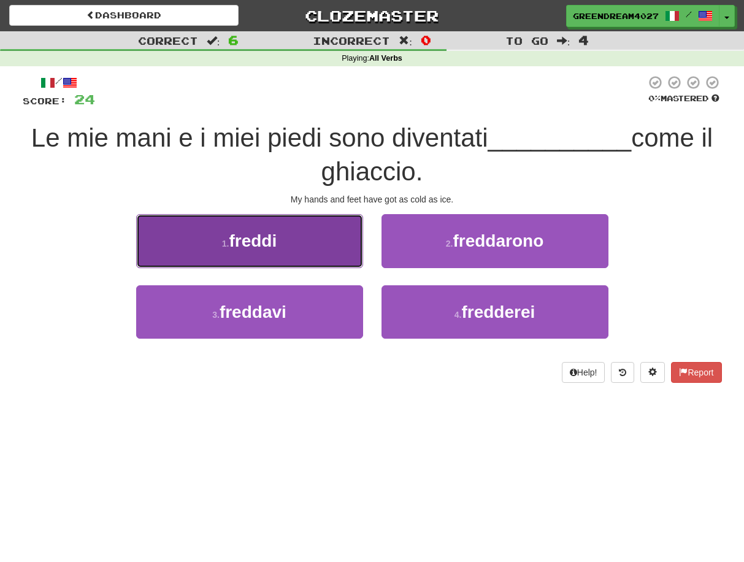
click at [307, 252] on button "1 . freddi" at bounding box center [249, 240] width 227 height 53
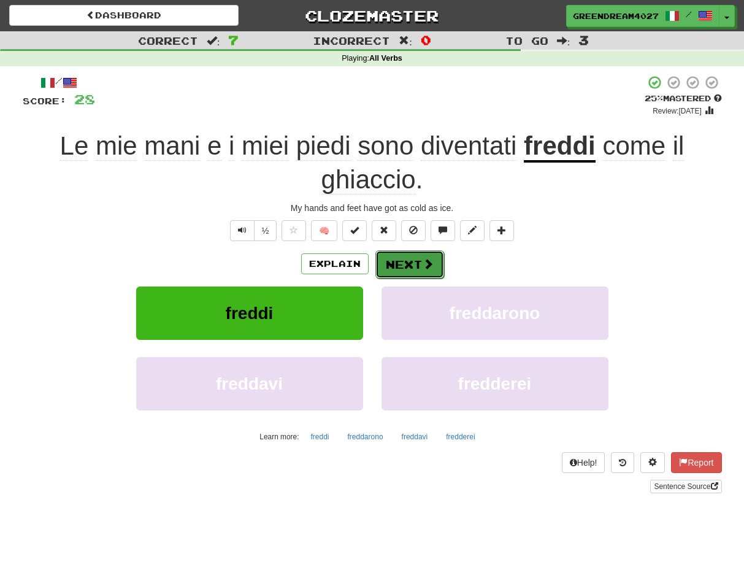
click at [412, 265] on button "Next" at bounding box center [410, 264] width 69 height 28
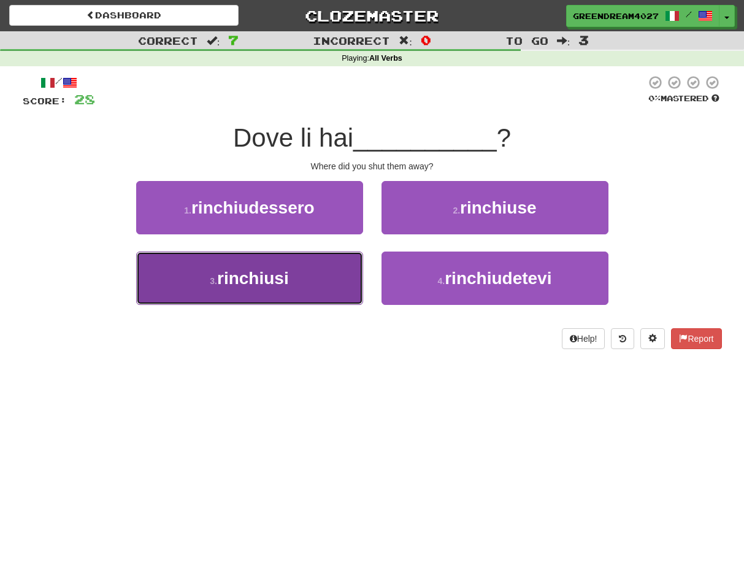
click at [304, 273] on button "3 . rinchiusi" at bounding box center [249, 278] width 227 height 53
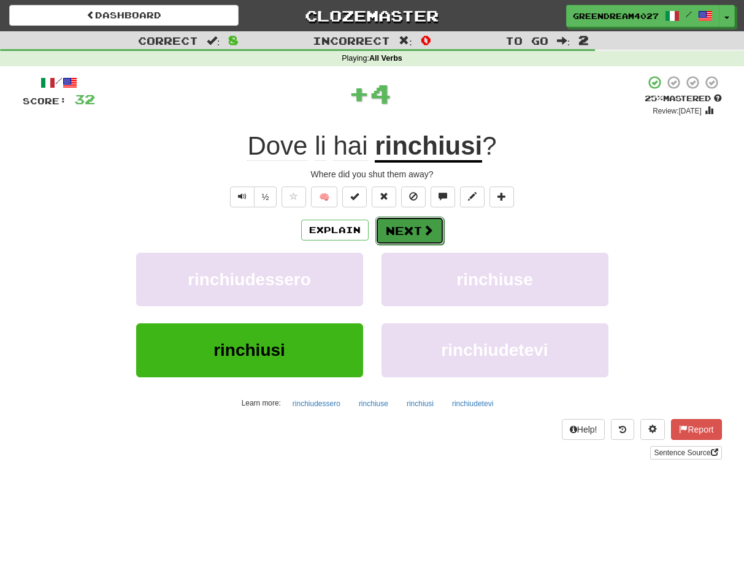
click at [416, 229] on button "Next" at bounding box center [410, 231] width 69 height 28
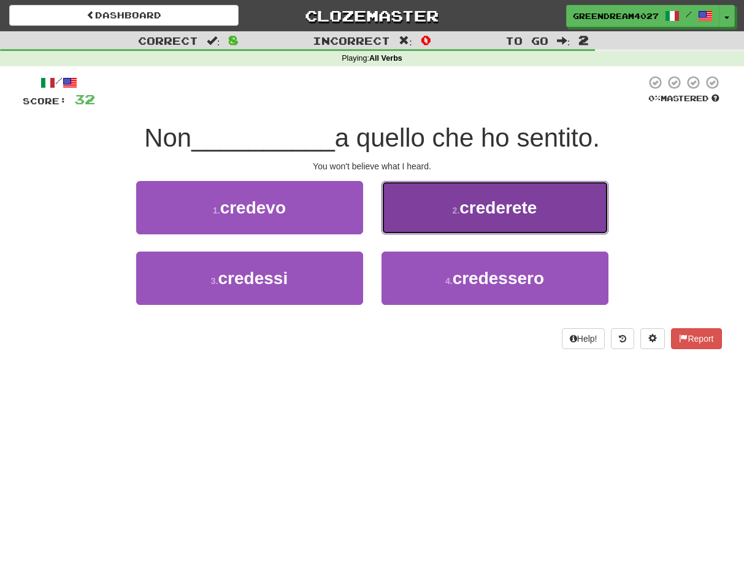
click at [434, 209] on button "2 . crederete" at bounding box center [495, 207] width 227 height 53
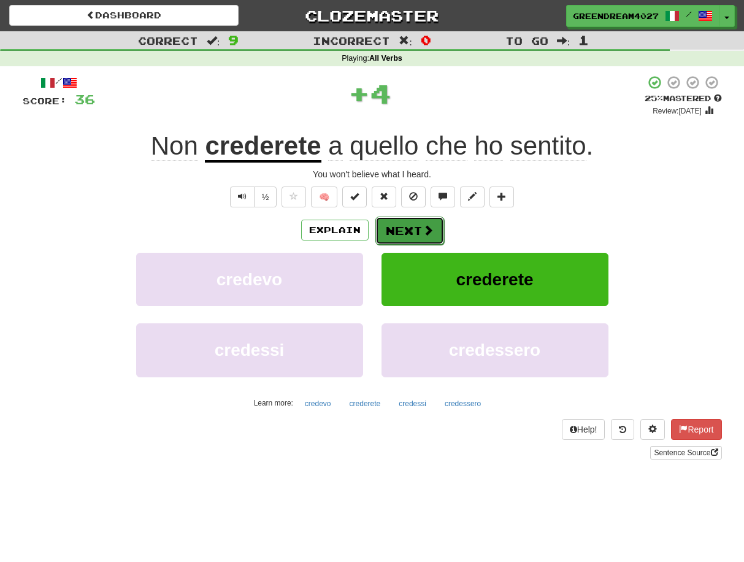
click at [398, 231] on button "Next" at bounding box center [410, 231] width 69 height 28
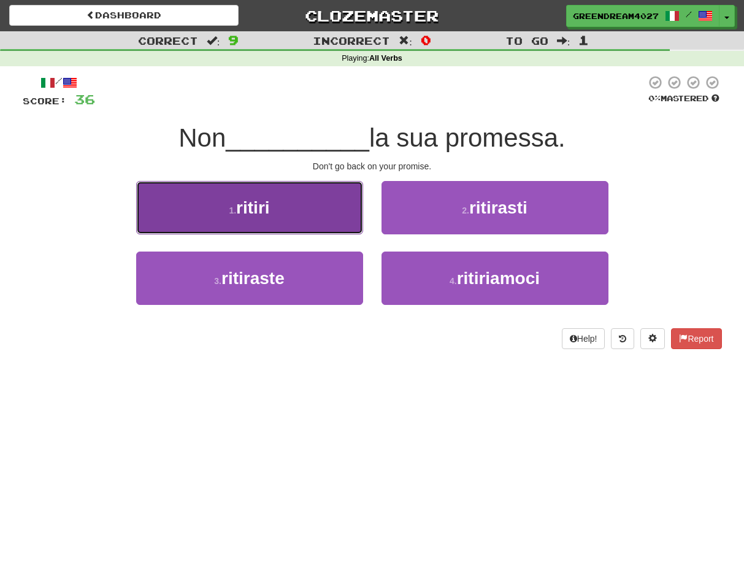
click at [303, 214] on button "1 . ritiri" at bounding box center [249, 207] width 227 height 53
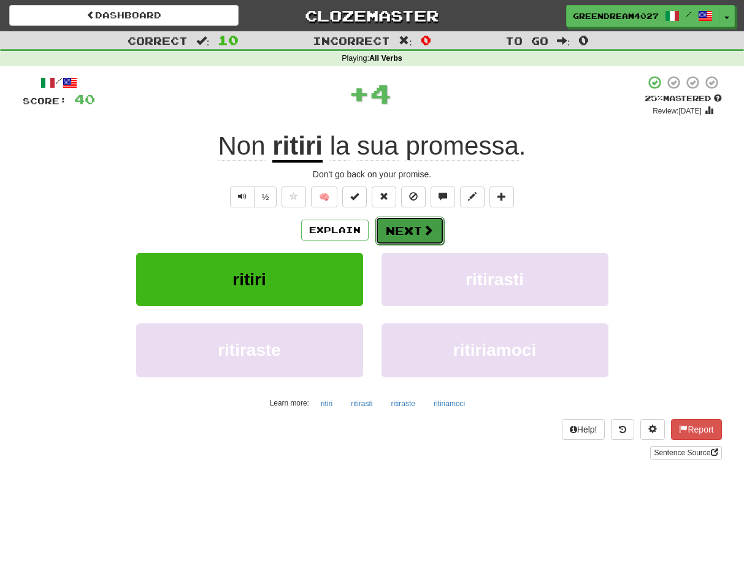
click at [406, 228] on button "Next" at bounding box center [410, 231] width 69 height 28
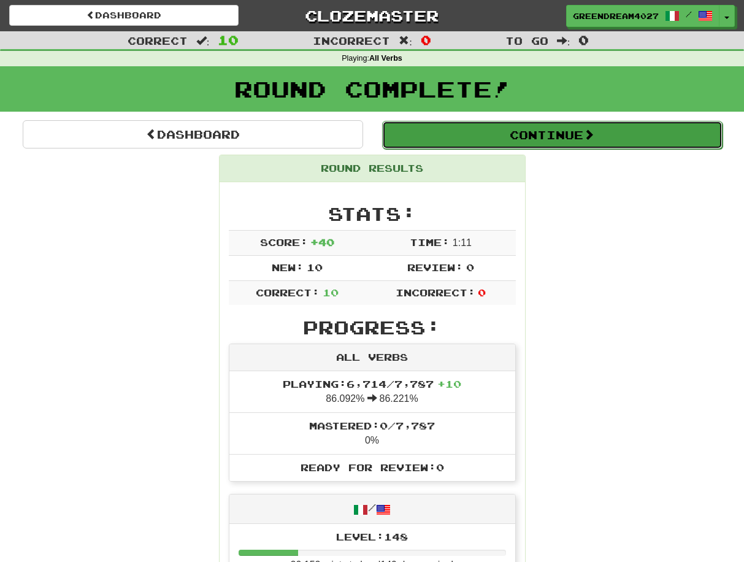
click at [540, 136] on button "Continue" at bounding box center [552, 135] width 341 height 28
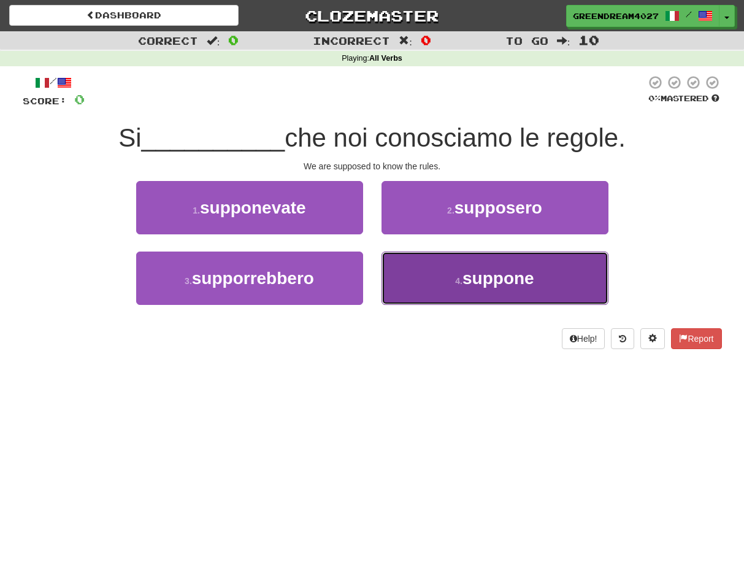
click at [477, 279] on span "suppone" at bounding box center [499, 278] width 72 height 19
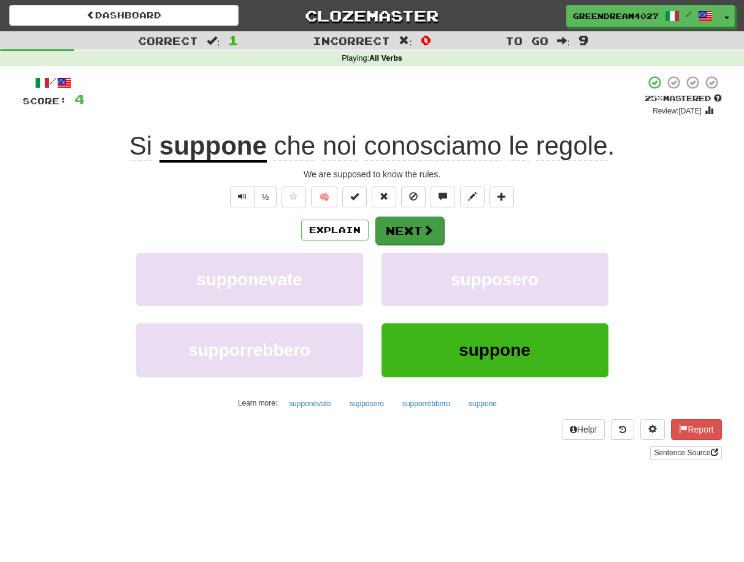
click at [411, 233] on button "Next" at bounding box center [410, 231] width 69 height 28
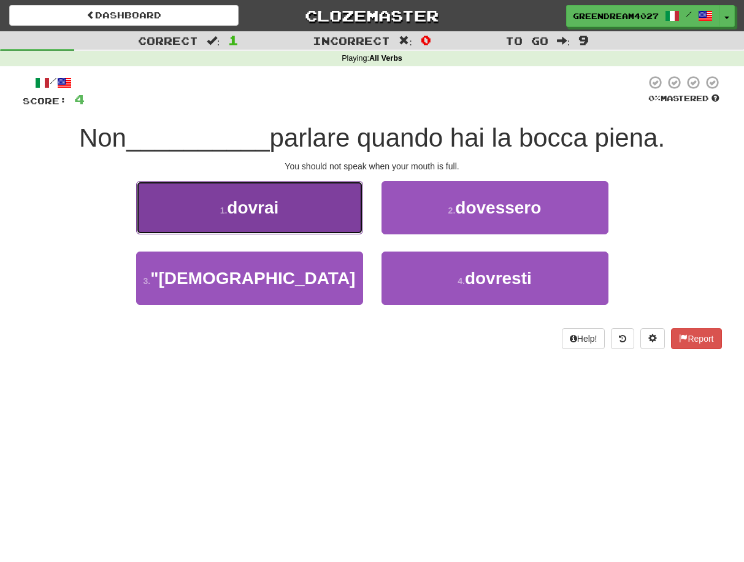
click at [259, 211] on span "dovrai" at bounding box center [253, 207] width 52 height 19
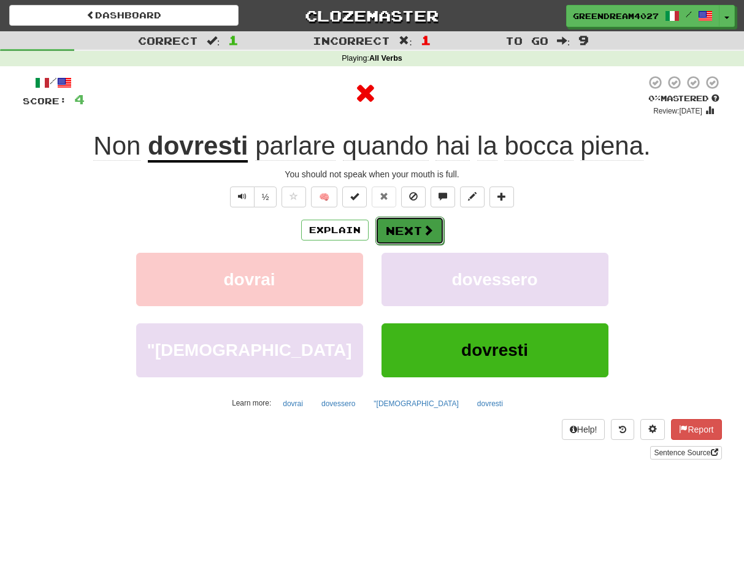
click at [416, 228] on button "Next" at bounding box center [410, 231] width 69 height 28
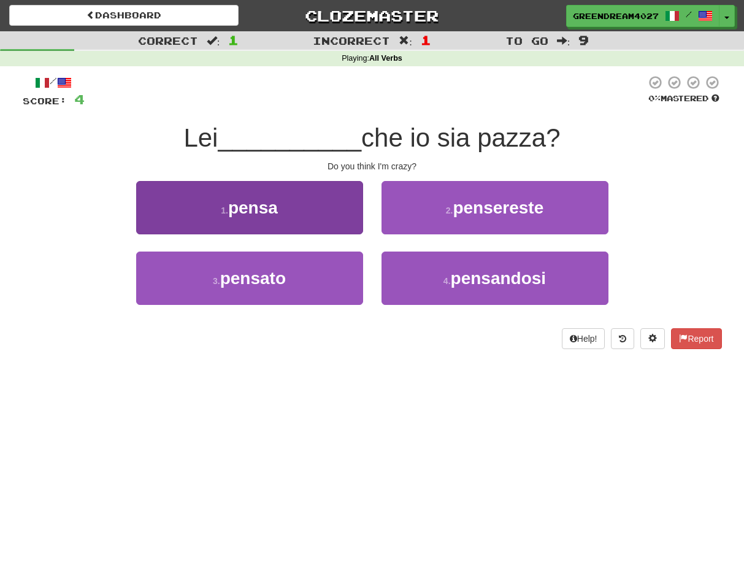
click at [301, 216] on button "1 . pensa" at bounding box center [249, 207] width 227 height 53
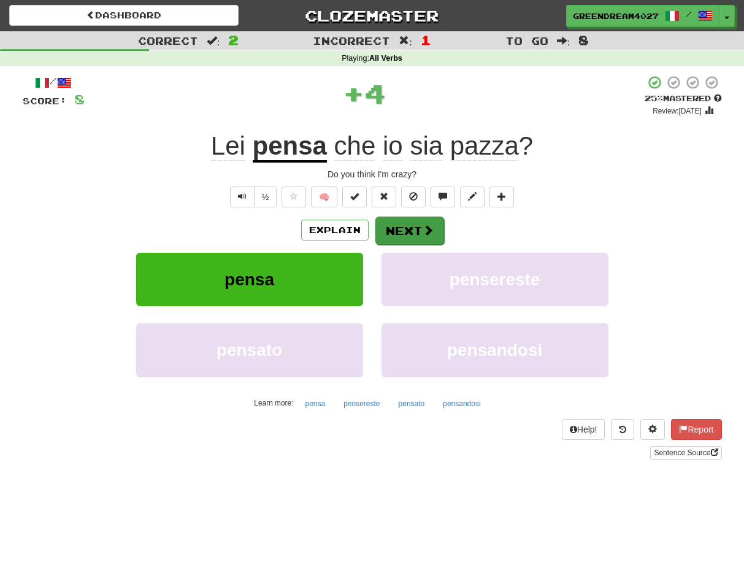
click at [394, 228] on button "Next" at bounding box center [410, 231] width 69 height 28
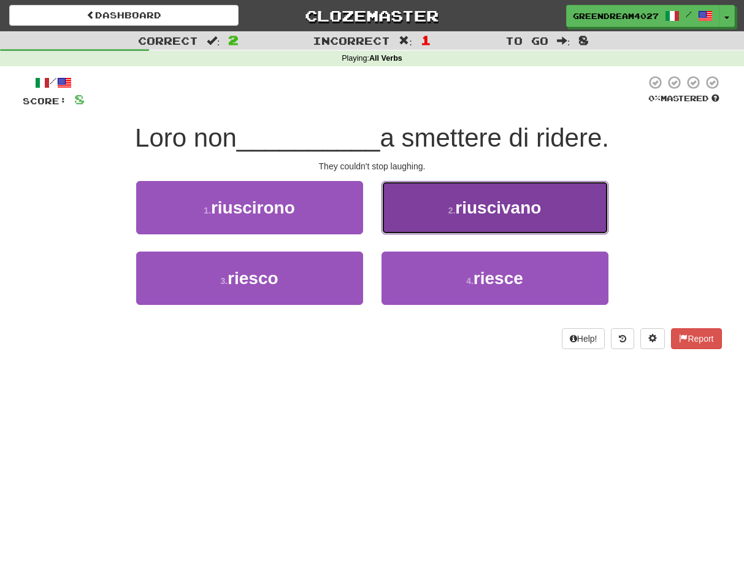
click at [425, 214] on button "2 . riuscivano" at bounding box center [495, 207] width 227 height 53
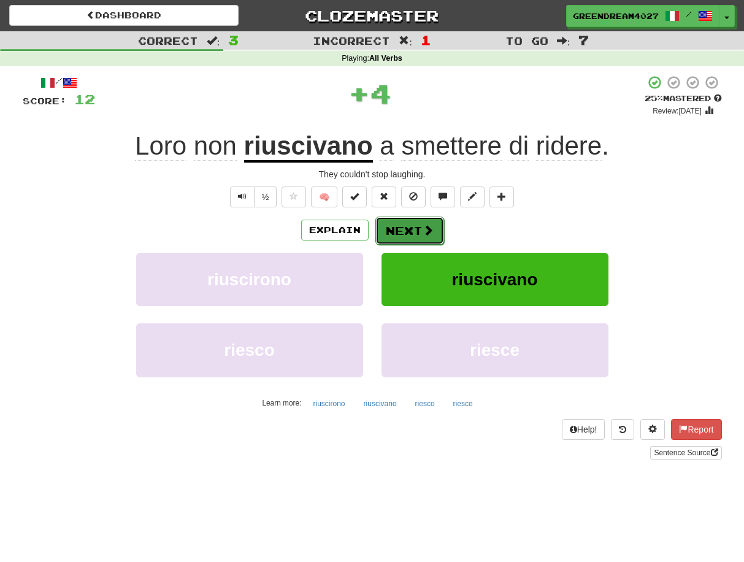
click at [399, 230] on button "Next" at bounding box center [410, 231] width 69 height 28
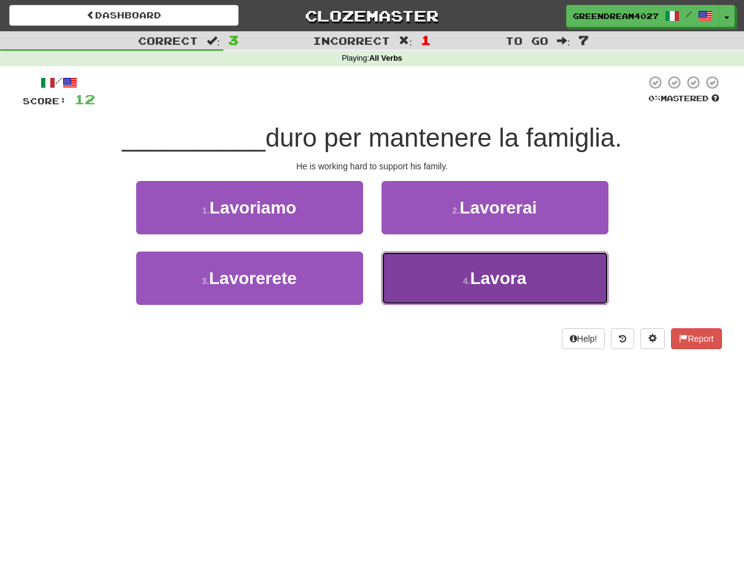
click at [428, 292] on button "4 . [GEOGRAPHIC_DATA]" at bounding box center [495, 278] width 227 height 53
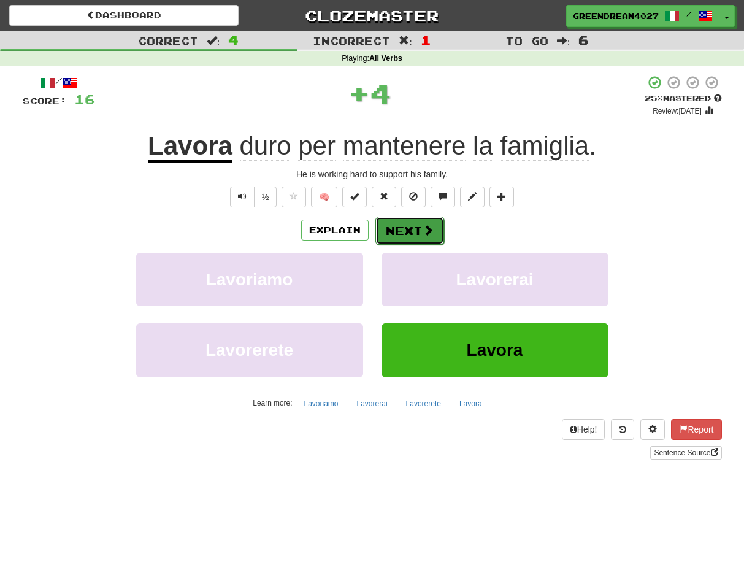
click at [395, 233] on button "Next" at bounding box center [410, 231] width 69 height 28
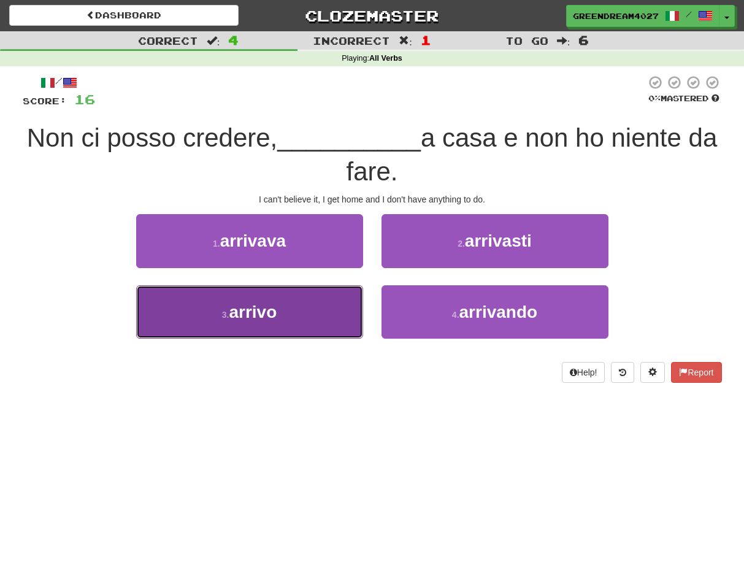
click at [323, 322] on button "3 . arrivo" at bounding box center [249, 311] width 227 height 53
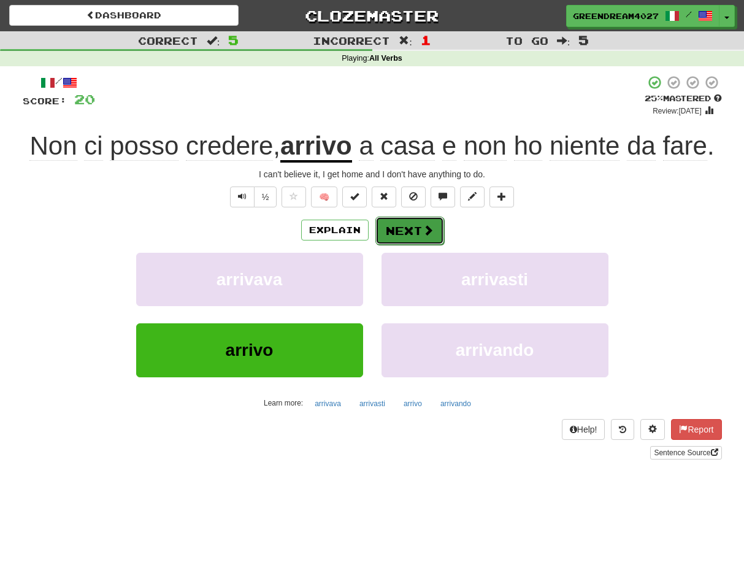
click at [408, 232] on button "Next" at bounding box center [410, 231] width 69 height 28
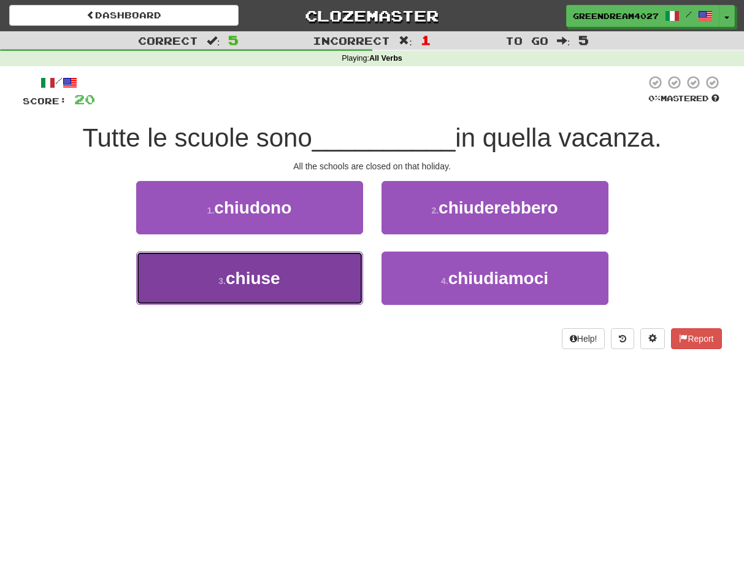
click at [315, 285] on button "3 . chiuse" at bounding box center [249, 278] width 227 height 53
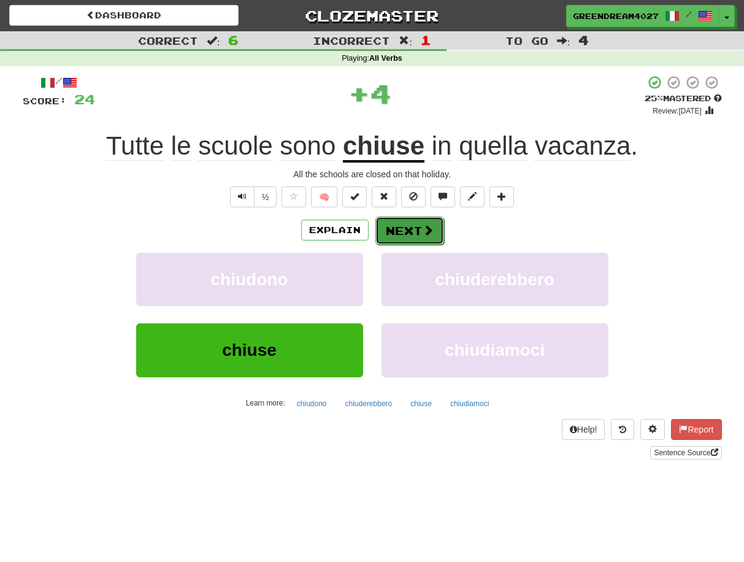
click at [412, 232] on button "Next" at bounding box center [410, 231] width 69 height 28
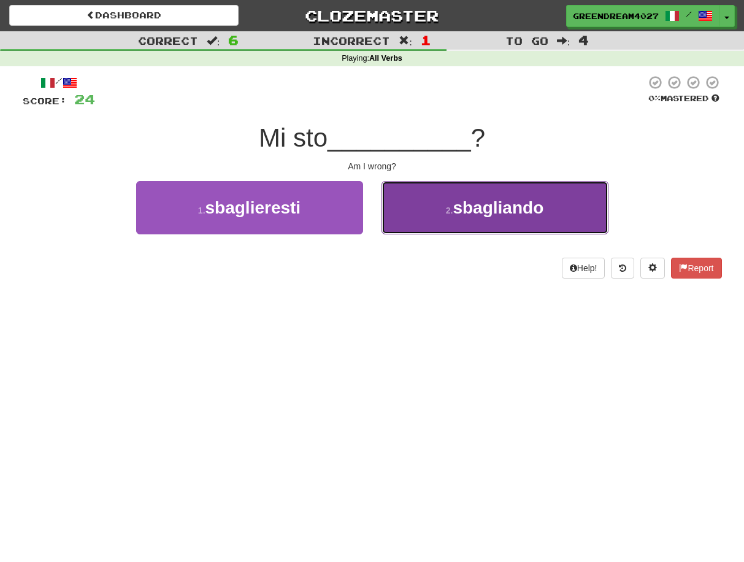
click at [463, 220] on button "2 . sbagliando" at bounding box center [495, 207] width 227 height 53
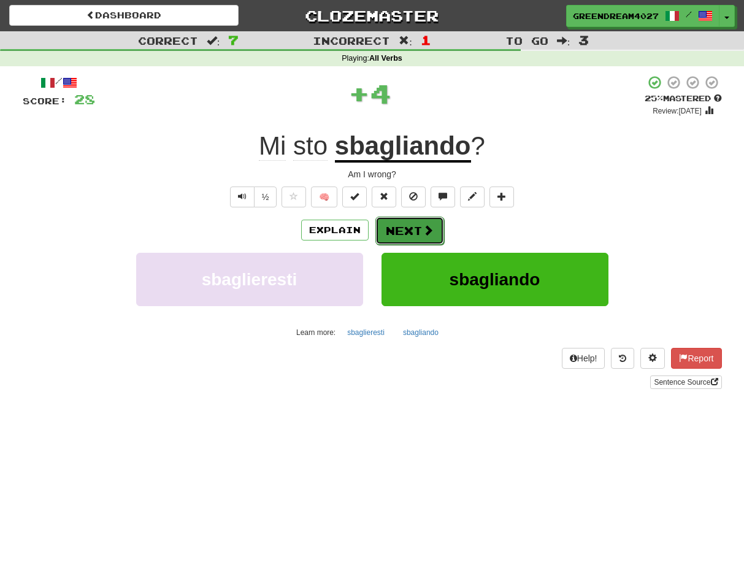
click at [408, 228] on button "Next" at bounding box center [410, 231] width 69 height 28
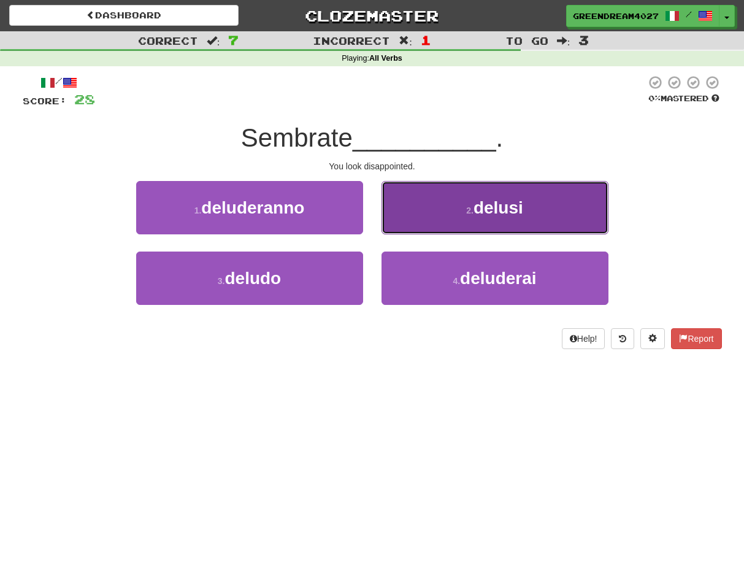
click at [441, 212] on button "2 . [GEOGRAPHIC_DATA]" at bounding box center [495, 207] width 227 height 53
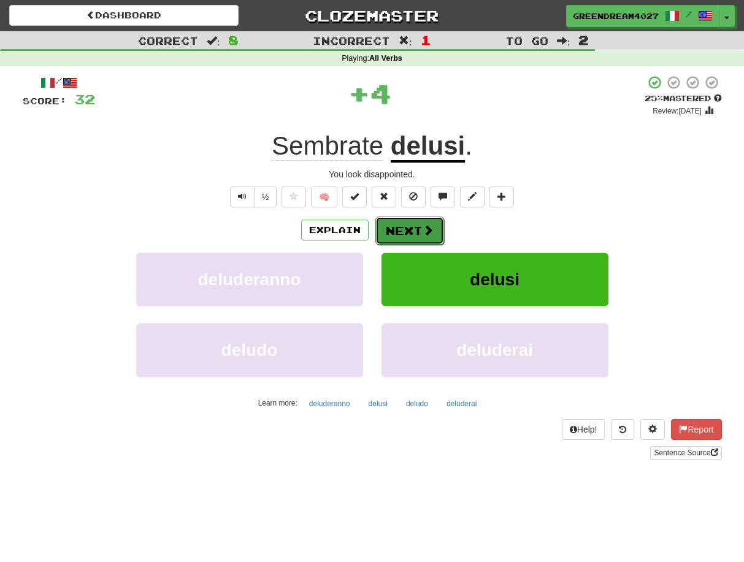
click at [405, 228] on button "Next" at bounding box center [410, 231] width 69 height 28
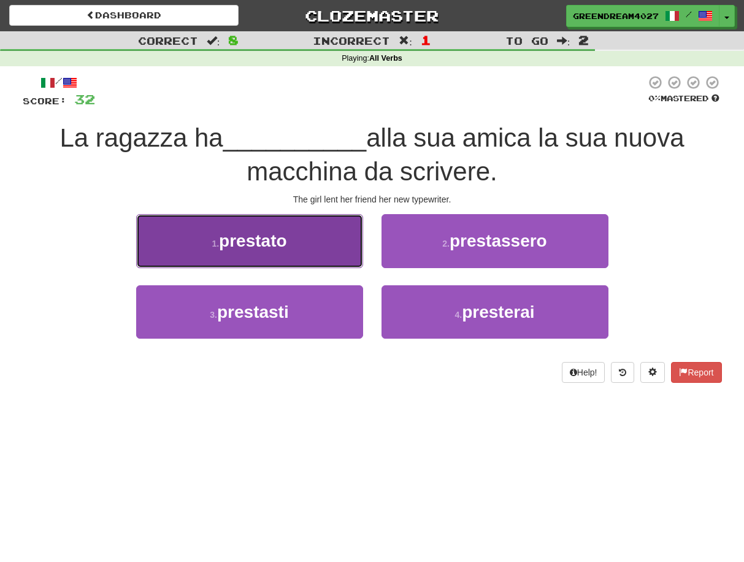
click at [306, 249] on button "1 . prestato" at bounding box center [249, 240] width 227 height 53
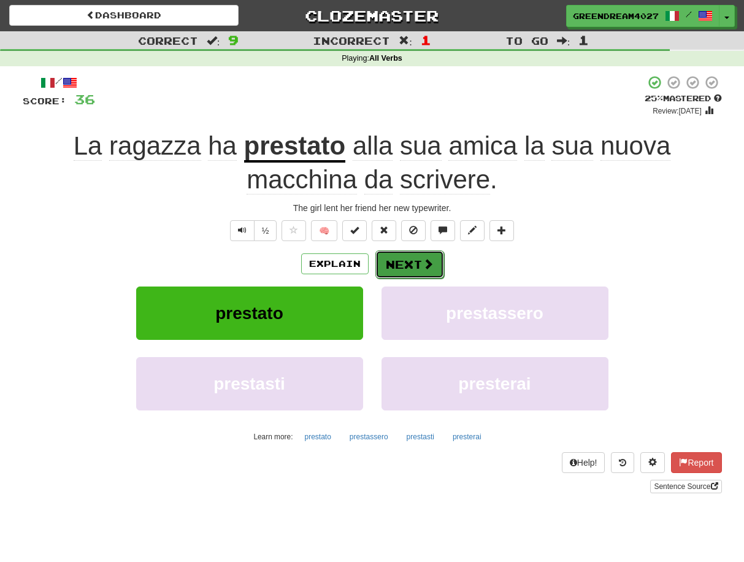
click at [402, 261] on button "Next" at bounding box center [410, 264] width 69 height 28
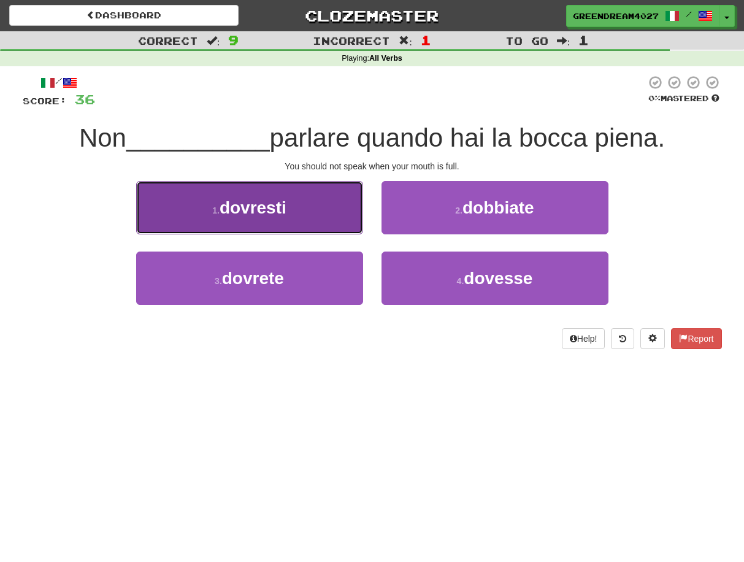
click at [266, 212] on span "dovresti" at bounding box center [253, 207] width 67 height 19
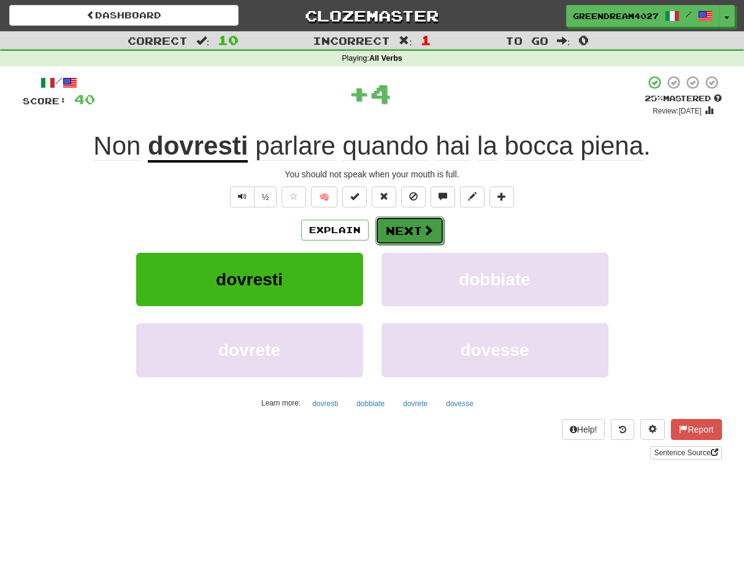
click at [408, 232] on button "Next" at bounding box center [410, 231] width 69 height 28
